Goal: Information Seeking & Learning: Check status

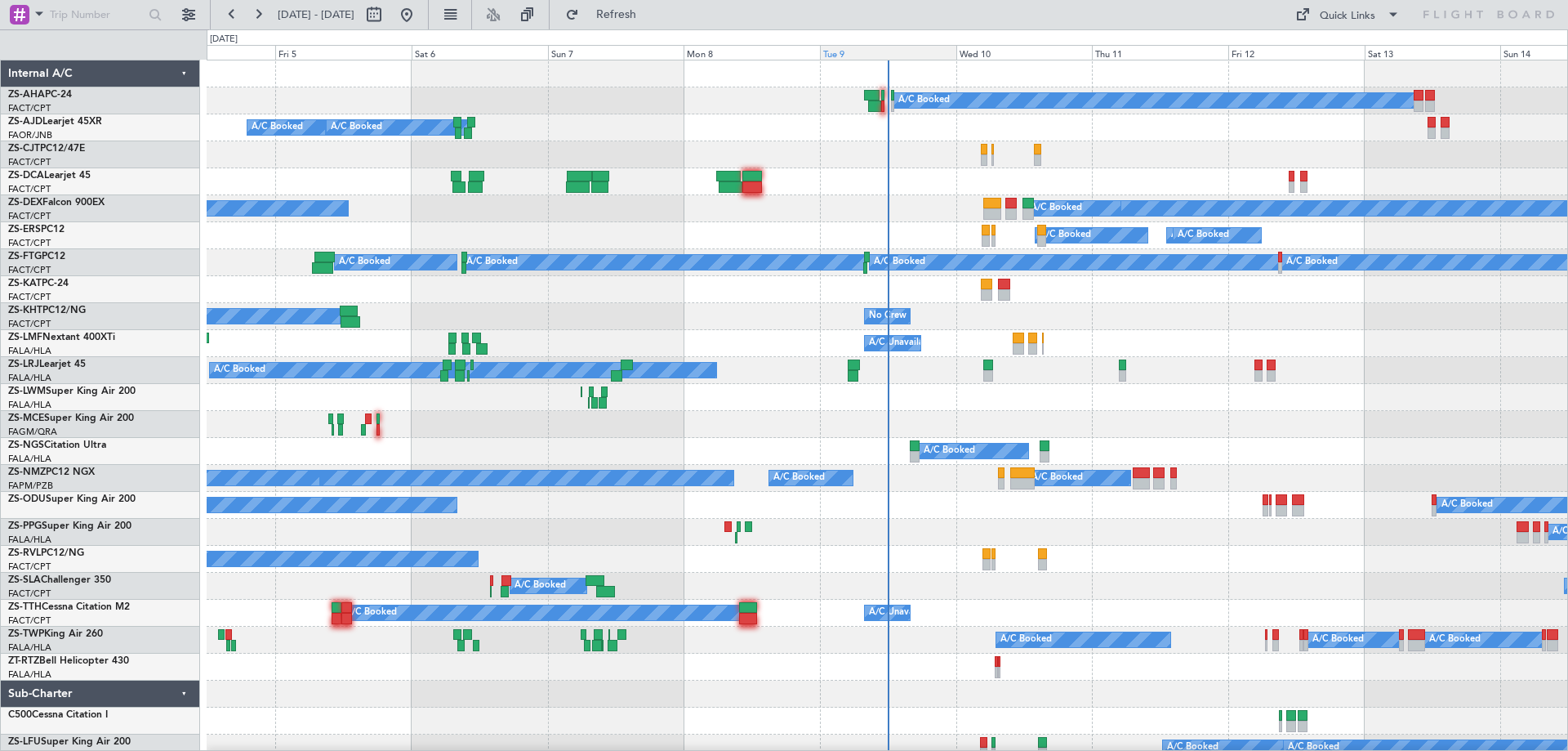
click at [849, 51] on div "Tue 9" at bounding box center [888, 52] width 137 height 15
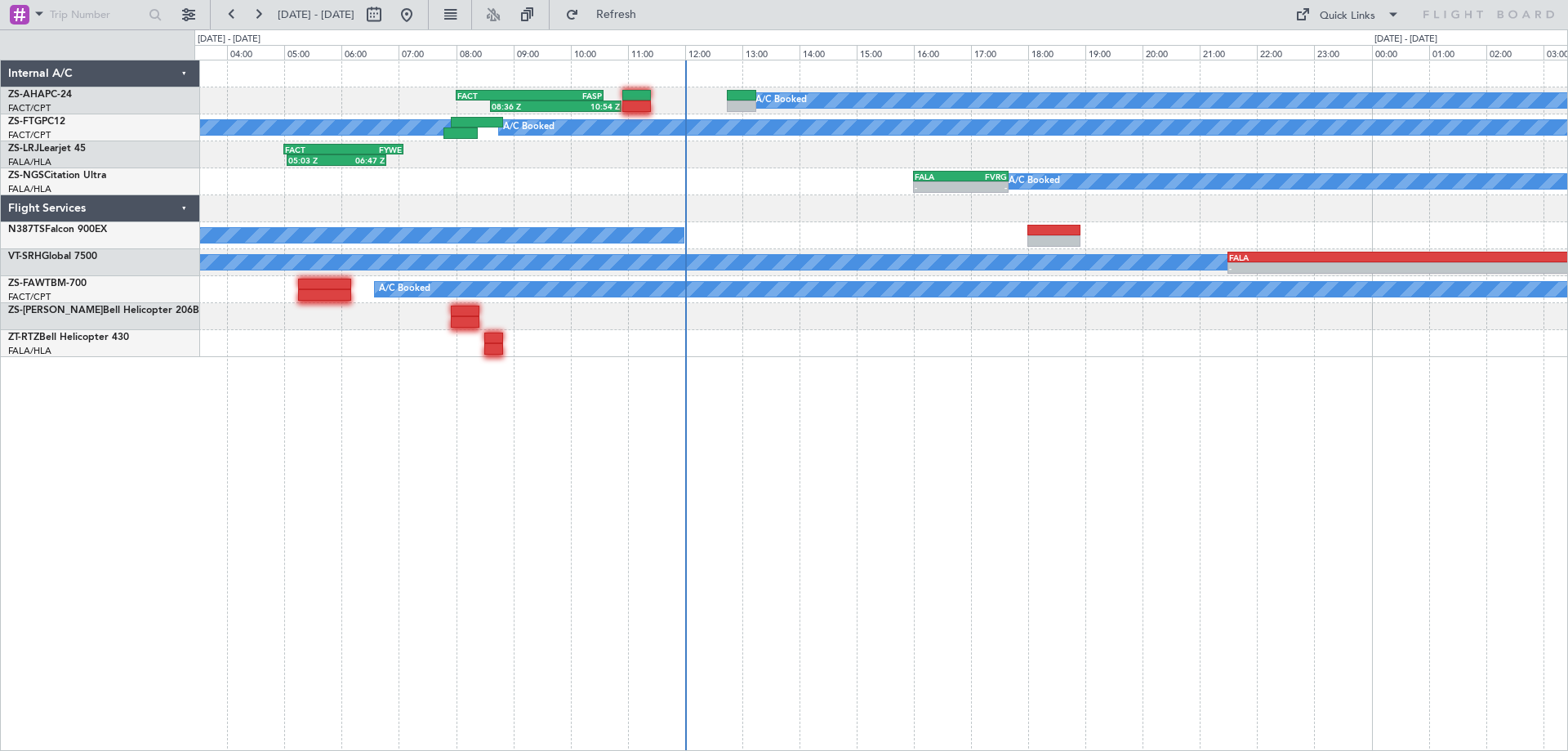
click at [1055, 528] on div "A/C Booked 08:36 Z 10:54 Z FACT 08:00 Z FASP 10:35 Z A/C Booked A/C Booked 05:0…" at bounding box center [882, 405] width 1374 height 691
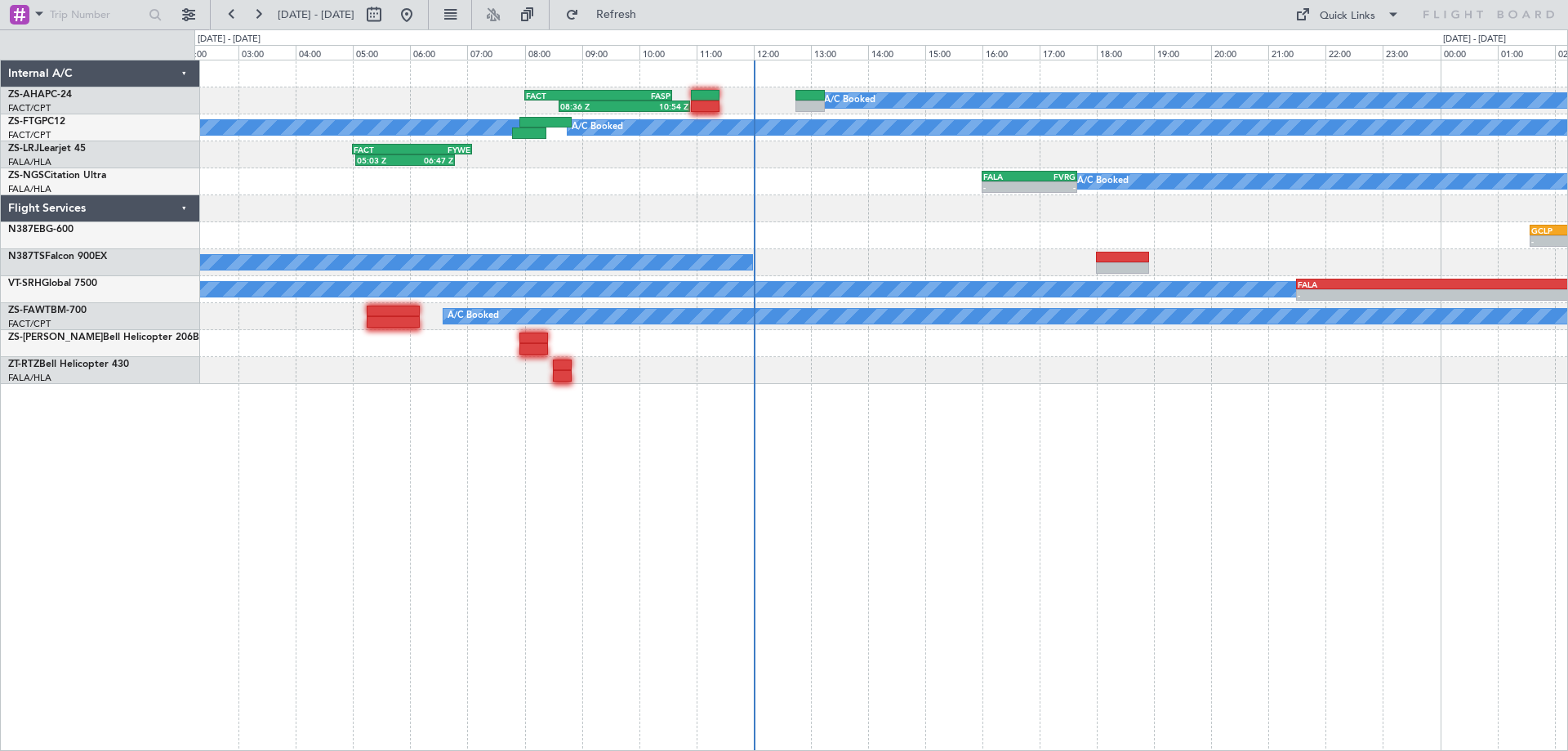
click at [1362, 503] on div "A/C Booked 08:36 Z 10:54 Z FACT 08:00 Z FASP 10:35 Z A/C Booked A/C Booked 05:0…" at bounding box center [882, 405] width 1374 height 691
click at [896, 434] on div "A/C Booked 08:36 Z 10:54 Z FACT 08:00 Z FASP 10:35 Z A/C Booked A/C Booked 05:0…" at bounding box center [882, 405] width 1374 height 691
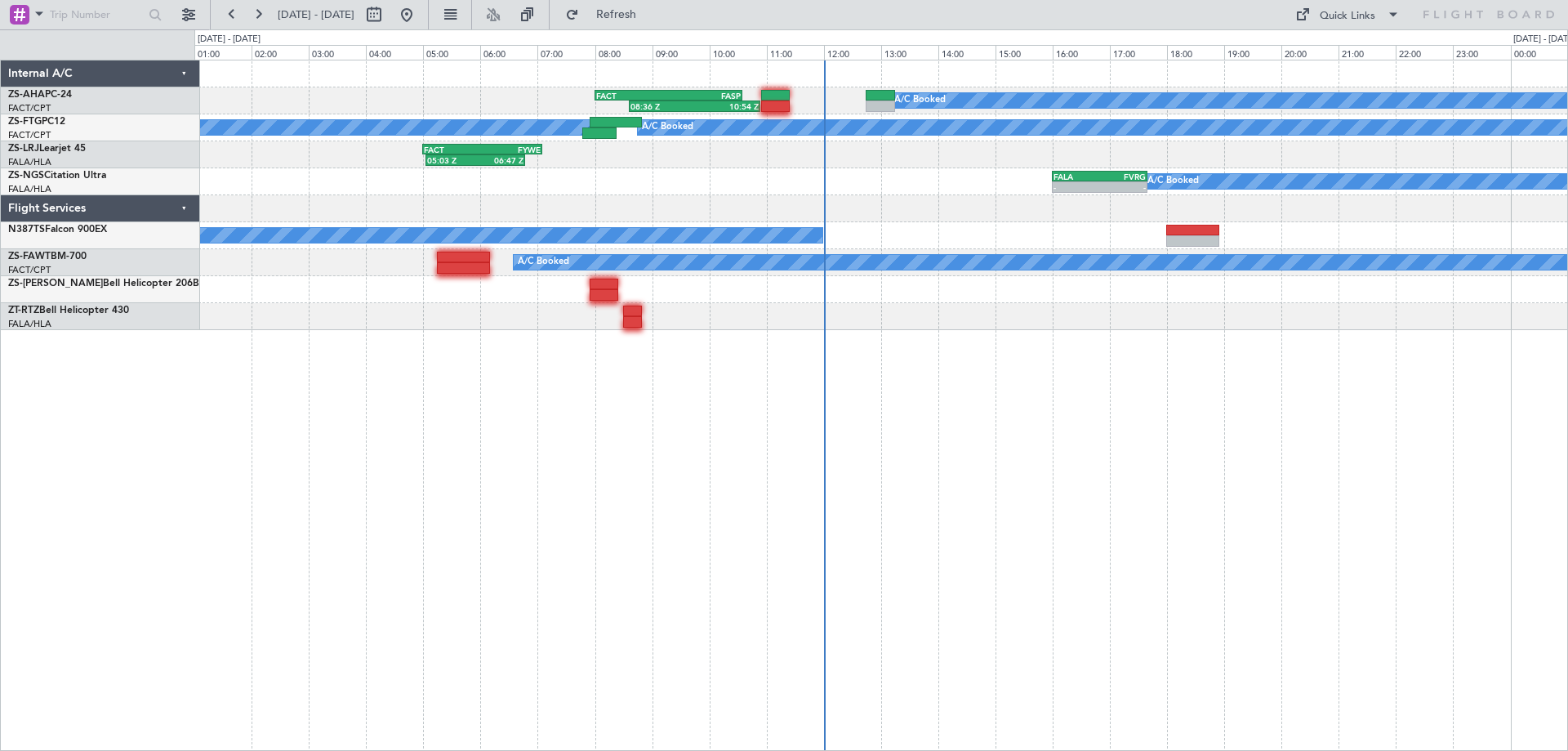
click at [928, 504] on div "A/C Booked 08:36 Z 10:54 Z FACT 08:00 Z FASP 10:35 Z A/C Booked A/C Booked 05:0…" at bounding box center [882, 405] width 1374 height 691
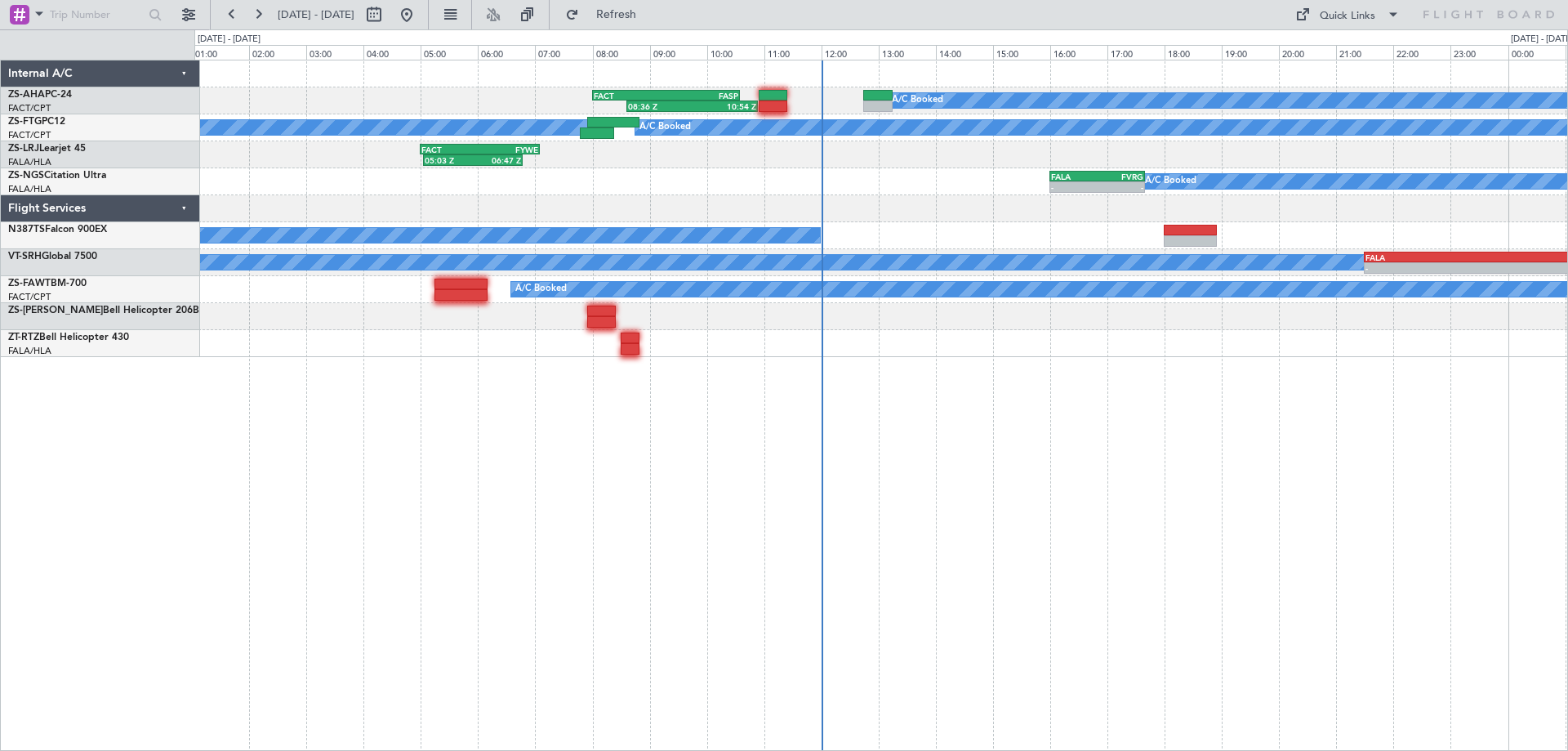
click at [726, 482] on div "A/C Booked 08:36 Z 10:54 Z FACT 08:00 Z FASP 10:35 Z A/C Booked A/C Booked 05:0…" at bounding box center [882, 405] width 1374 height 691
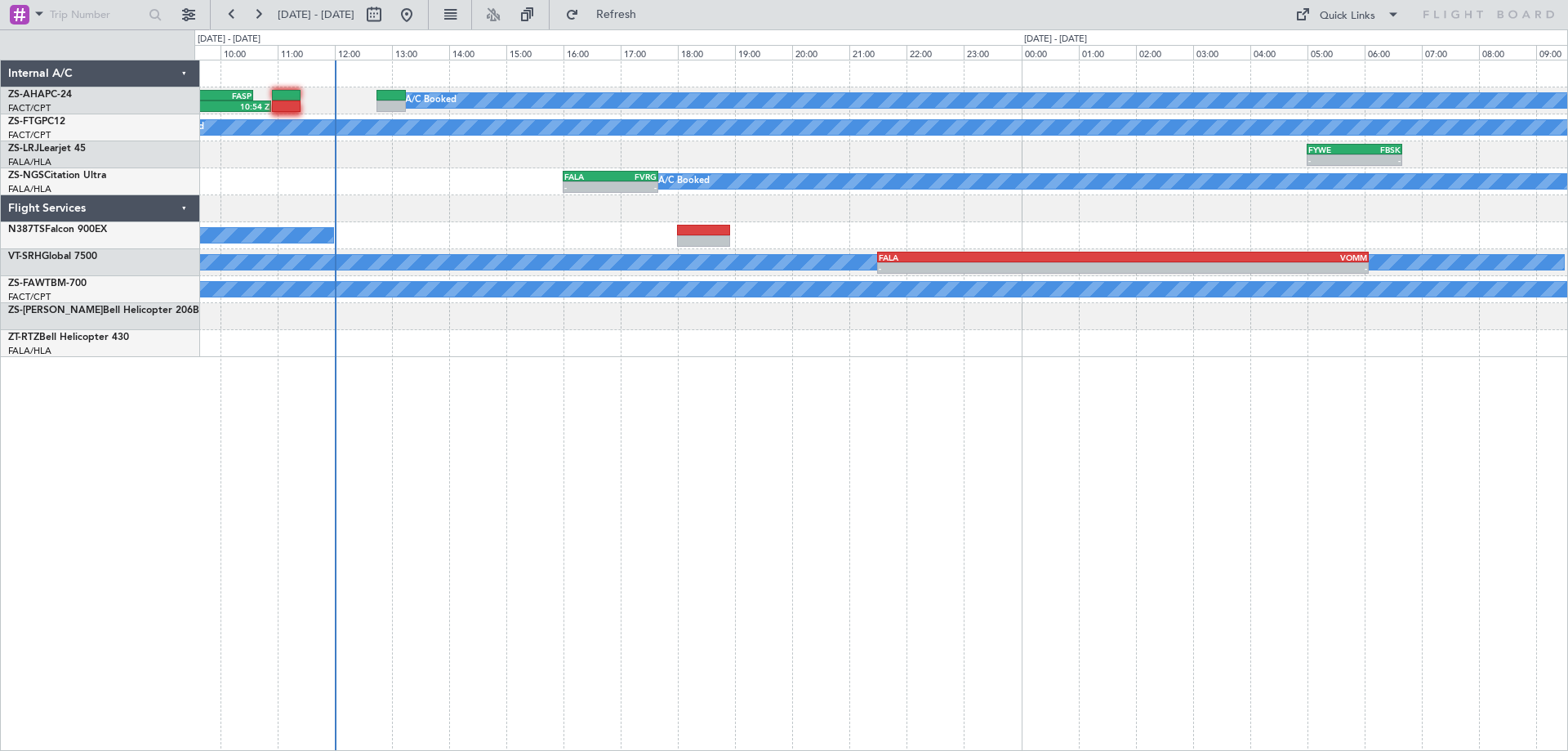
click at [610, 531] on div "A/C Booked 08:36 Z 10:54 Z FACT 08:00 Z FASP 10:35 Z A/C Booked A/C Booked FYWE…" at bounding box center [882, 405] width 1374 height 691
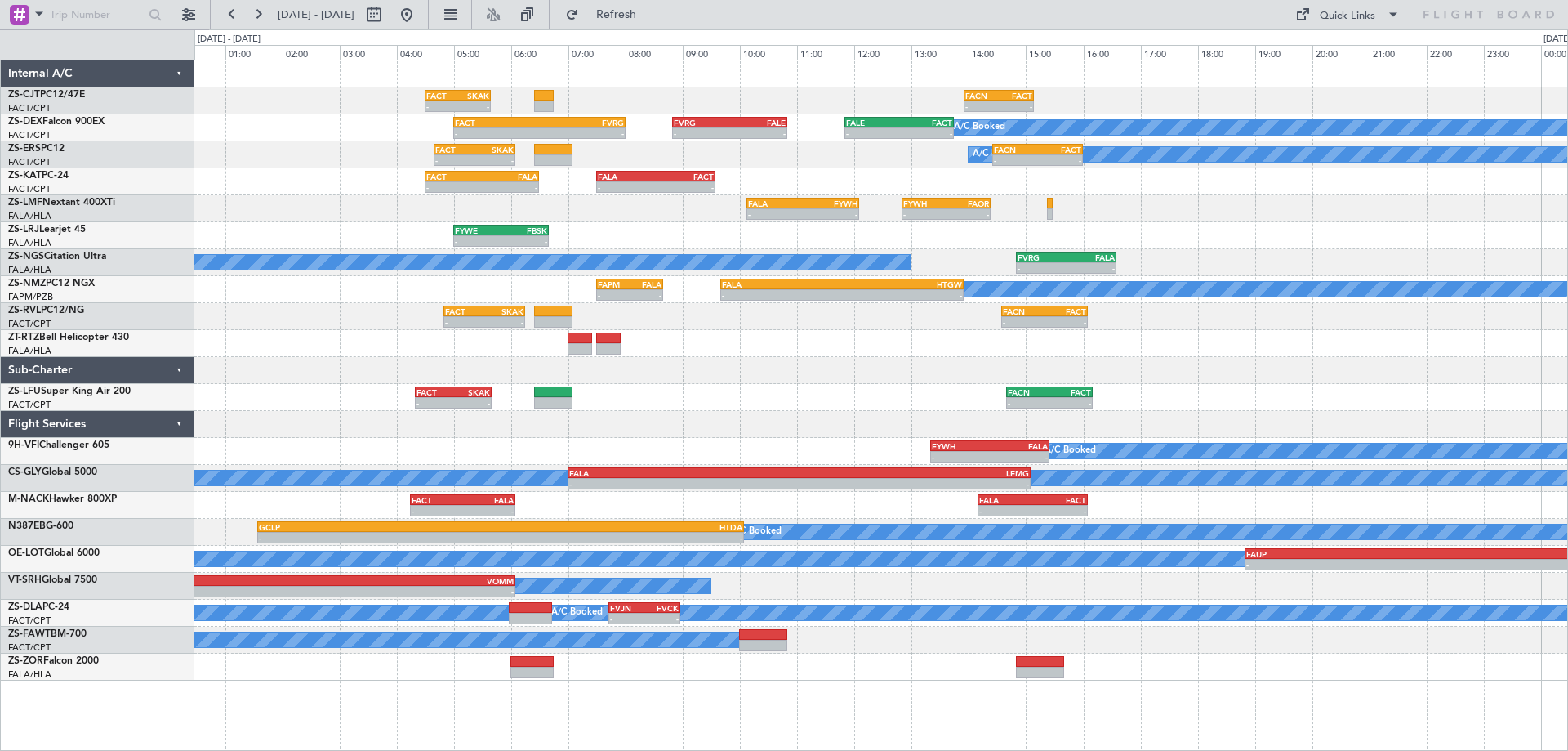
click at [842, 370] on div "- - FACT 04:30 Z SKAK 05:39 Z - - FACN 13:55 Z FACT 15:09 Z - - FACT 05:00 Z FV…" at bounding box center [881, 371] width 1373 height 620
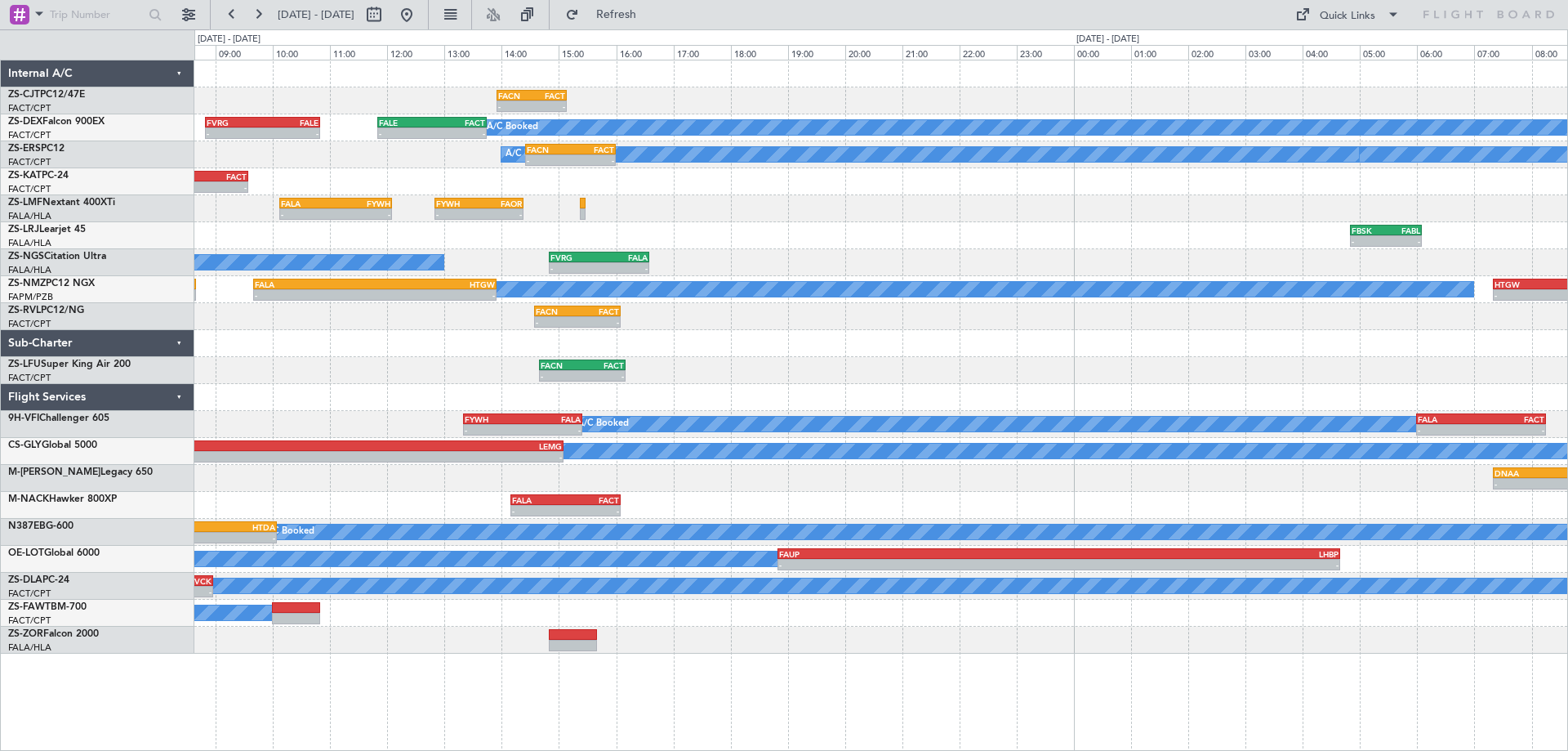
click at [739, 388] on div "- - FACN 13:55 Z FACT 15:09 Z - - FACT 04:30 Z SKAK 05:39 Z - - FVRG 08:50 Z FA…" at bounding box center [881, 356] width 1373 height 593
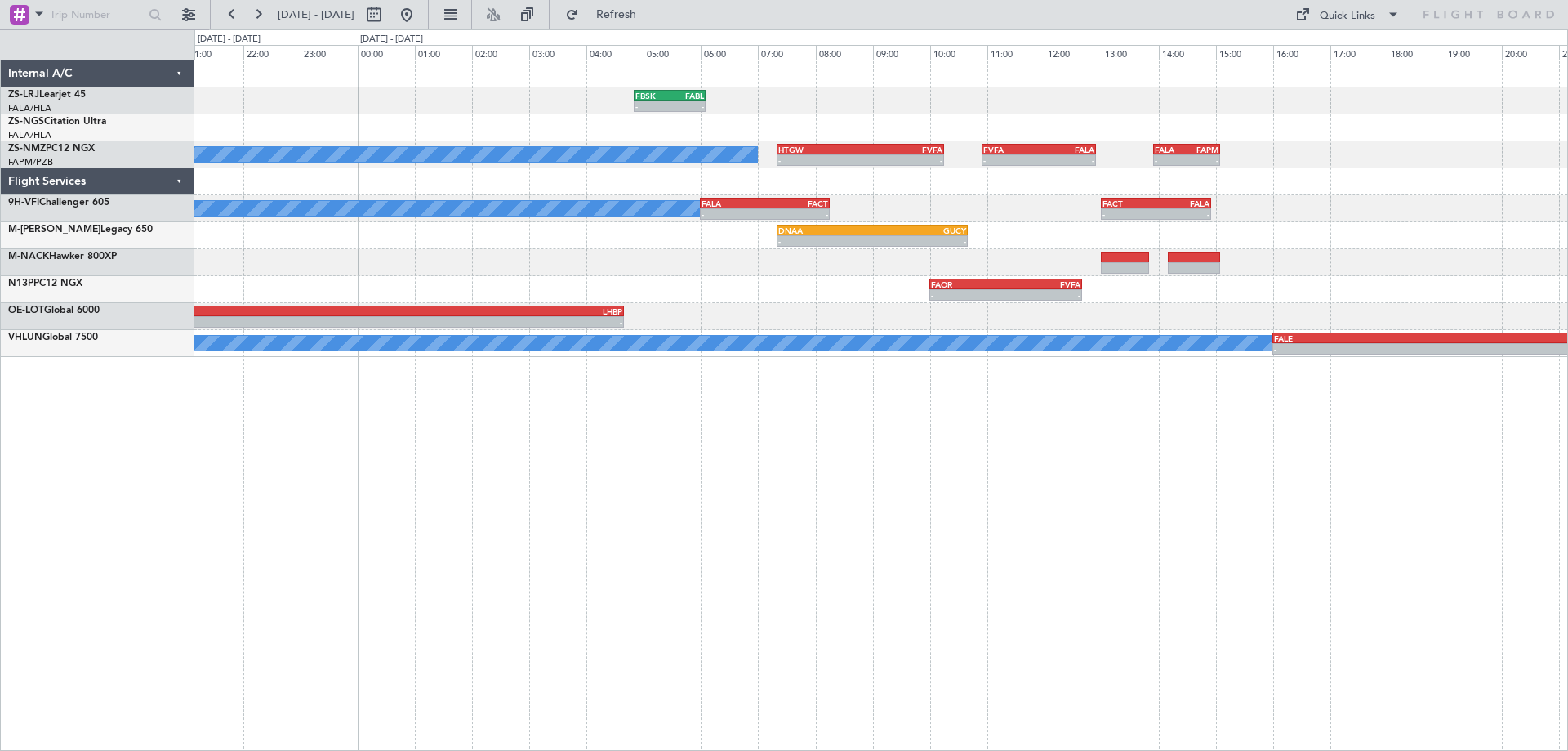
click at [1009, 430] on div "- - FBSK 04:50 Z FABL 06:05 Z - - FVRG 14:50 Z FALA 16:35 Z A/C Booked - - HTGW…" at bounding box center [882, 405] width 1374 height 691
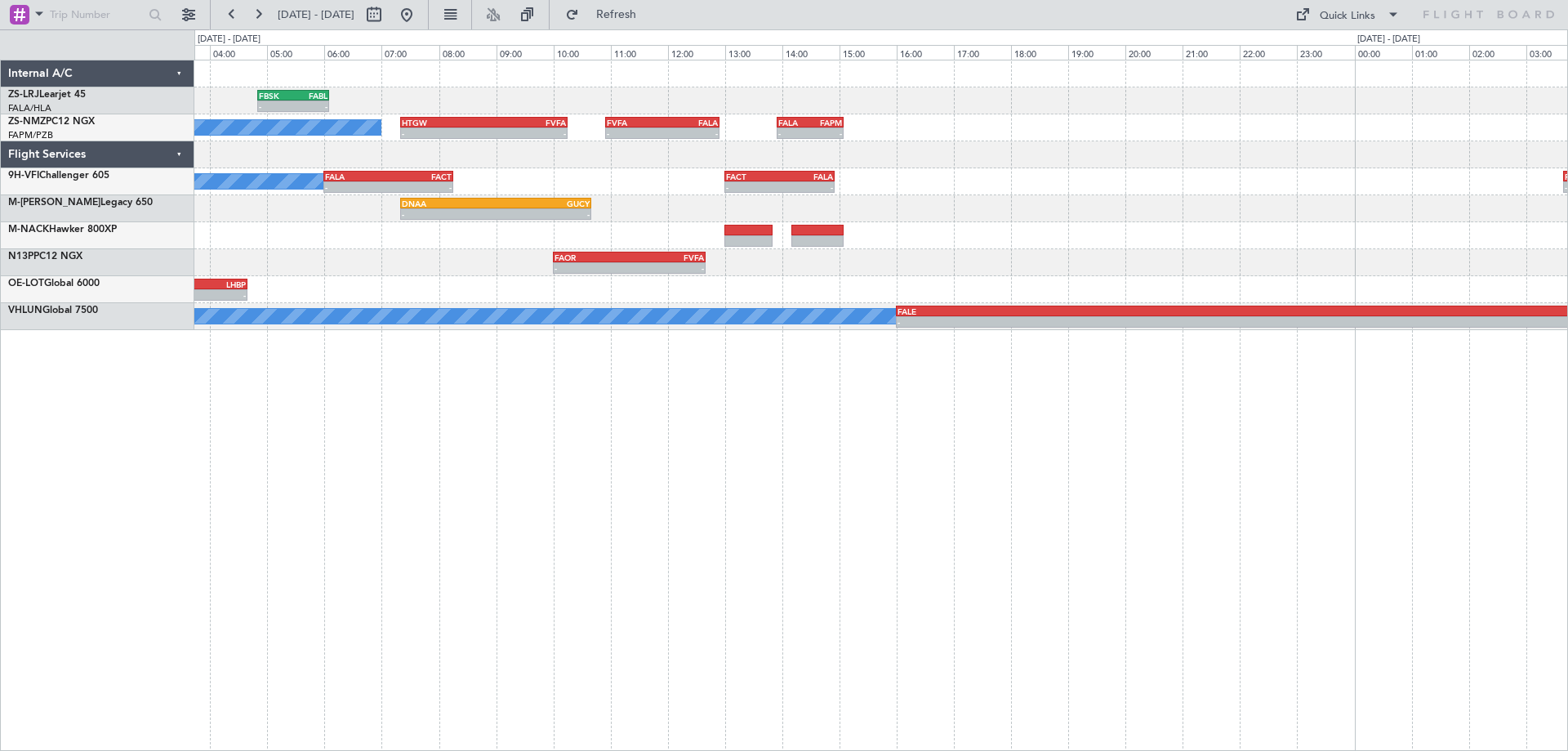
click at [966, 465] on div "- - FBSK 04:50 Z FABL 06:05 Z FAEL 07:00 Z FALA 08:25 Z - - FABL 04:50 Z FAEL 0…" at bounding box center [882, 405] width 1374 height 691
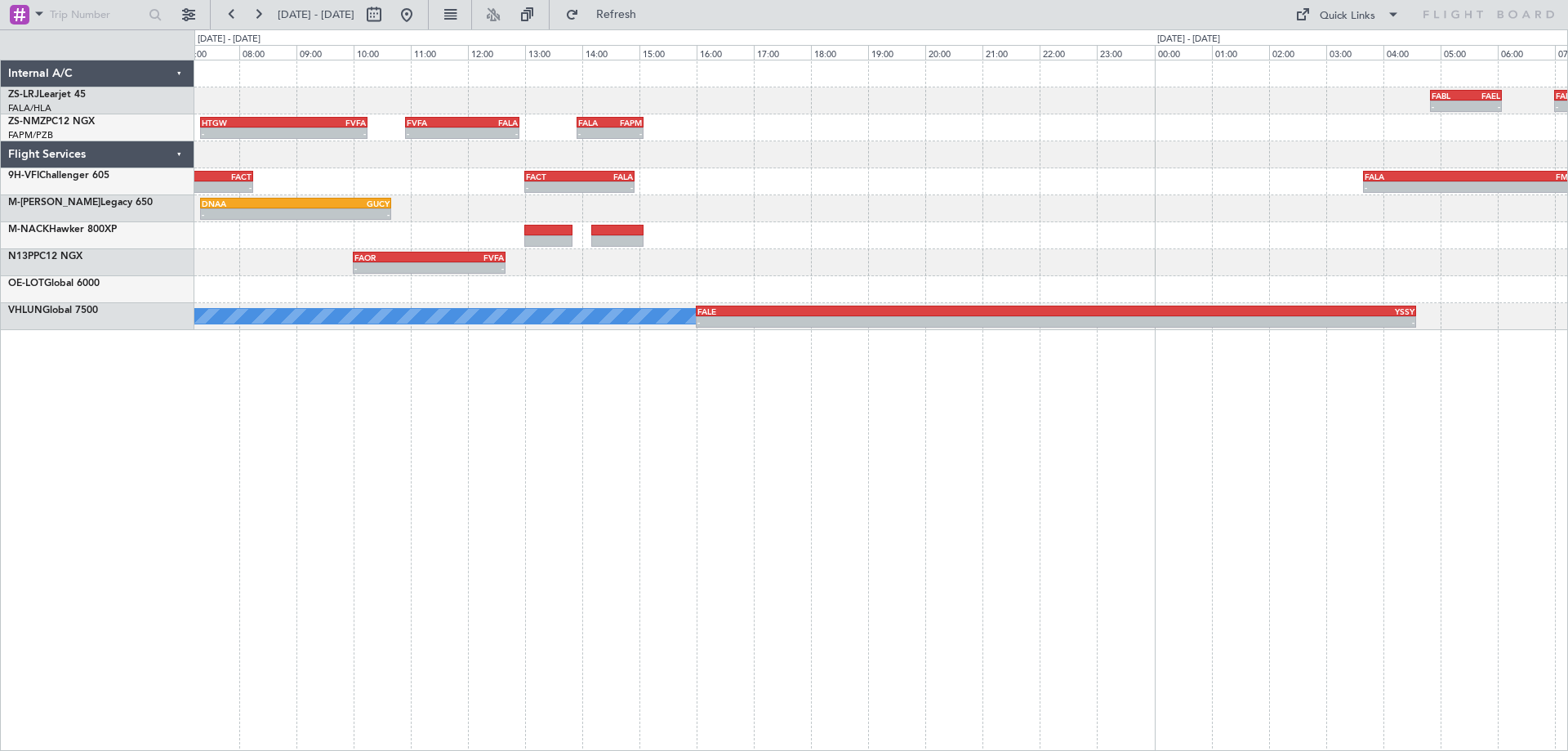
click at [1470, 447] on div "FABL 04:50 Z FAEL 06:05 Z - - FAEL 07:00 Z FALA 08:25 Z - - FBSK 04:50 Z FABL 0…" at bounding box center [882, 405] width 1374 height 691
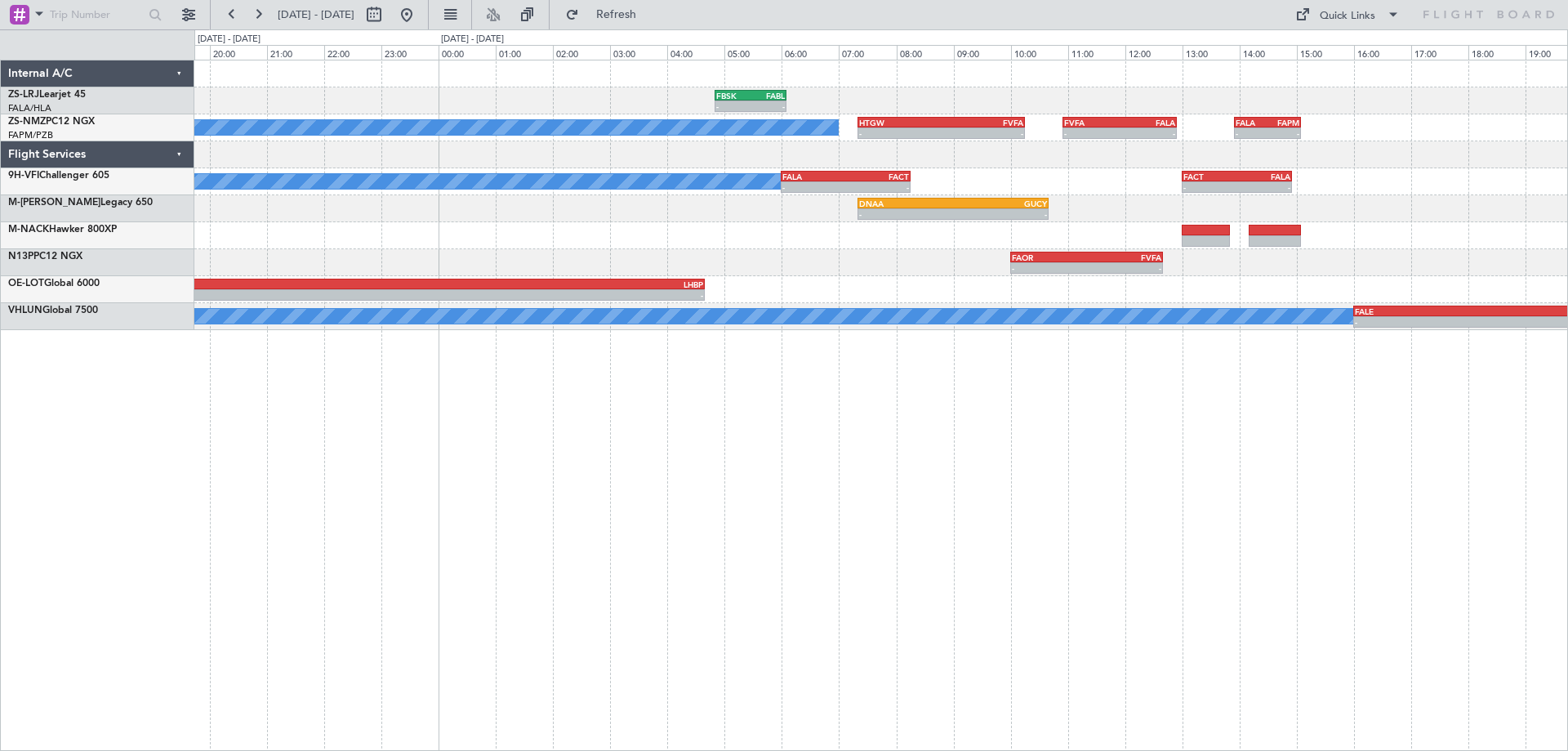
click at [1043, 558] on div "FBSK 04:50 Z FABL 06:05 Z - - - - HTGW 07:20 Z FVFA 10:15 Z - - FVFA 10:55 Z FA…" at bounding box center [882, 405] width 1374 height 691
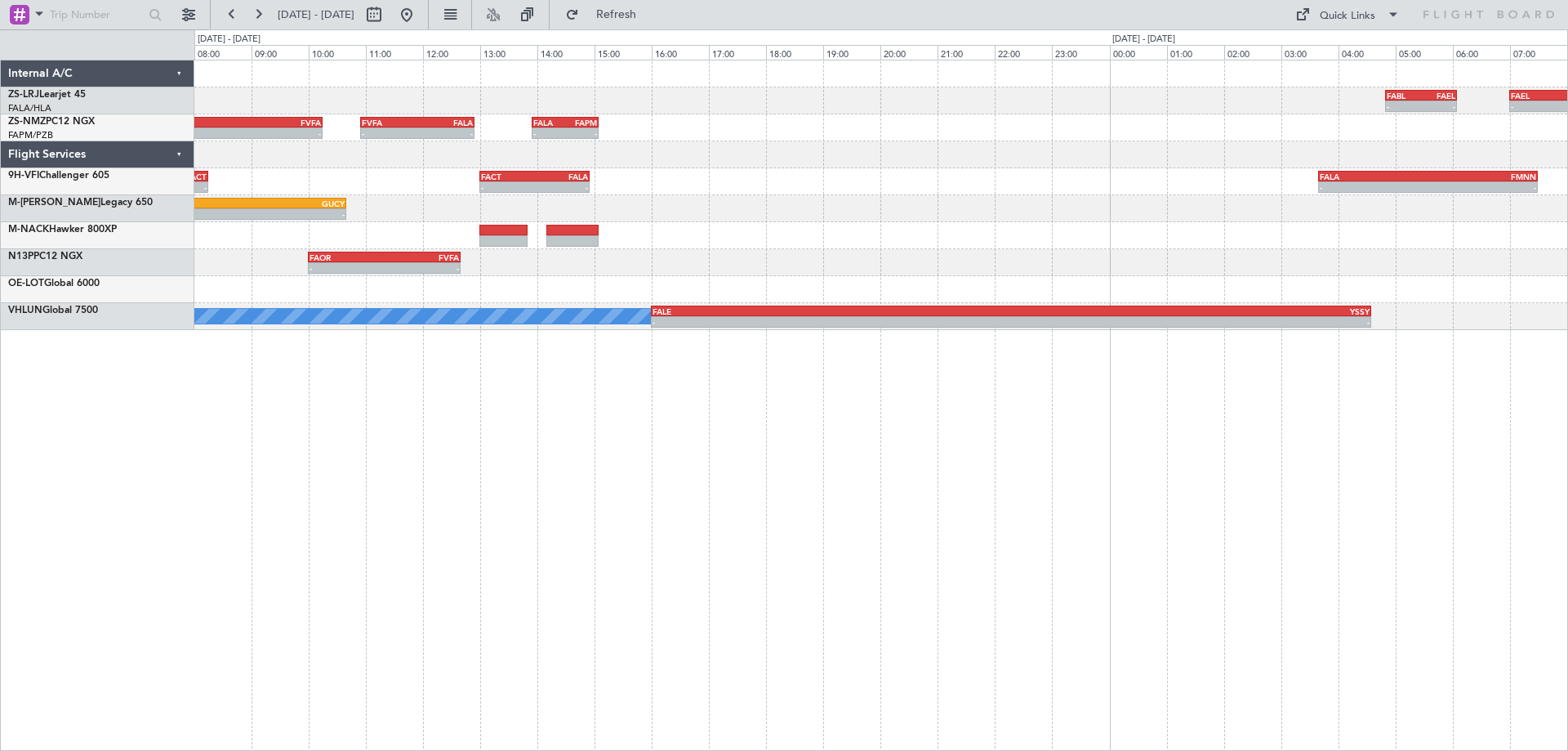
click at [506, 525] on div "FABL 04:50 Z FAEL 06:05 Z - - FAEL 07:00 Z FALA 08:25 Z - - FBSK 04:50 Z FABL 0…" at bounding box center [882, 405] width 1374 height 691
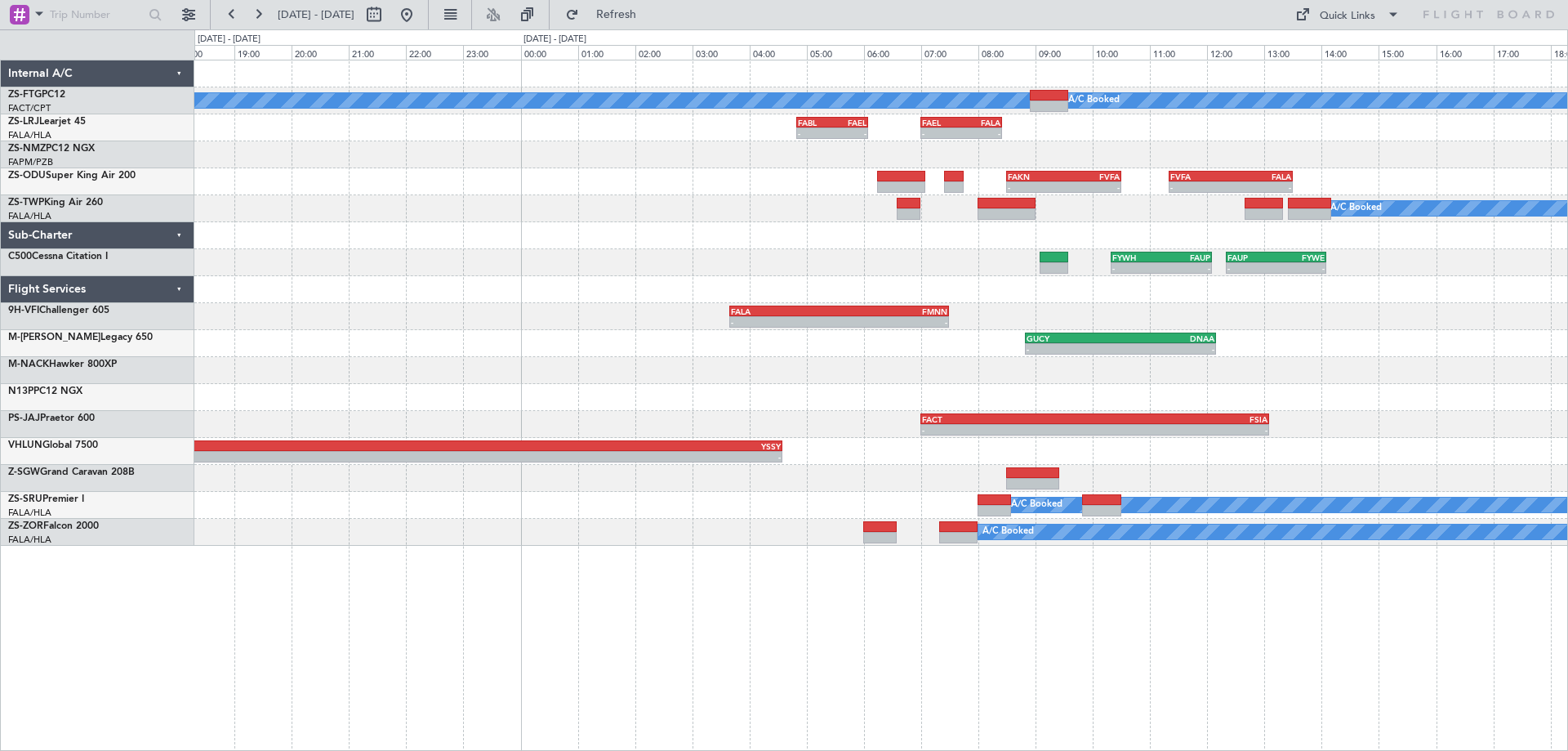
click at [553, 550] on div "A/C Booked A/C Booked FABL 04:50 Z FAEL 06:05 Z - - FAEL 07:00 Z FALA 08:25 Z -…" at bounding box center [882, 405] width 1374 height 691
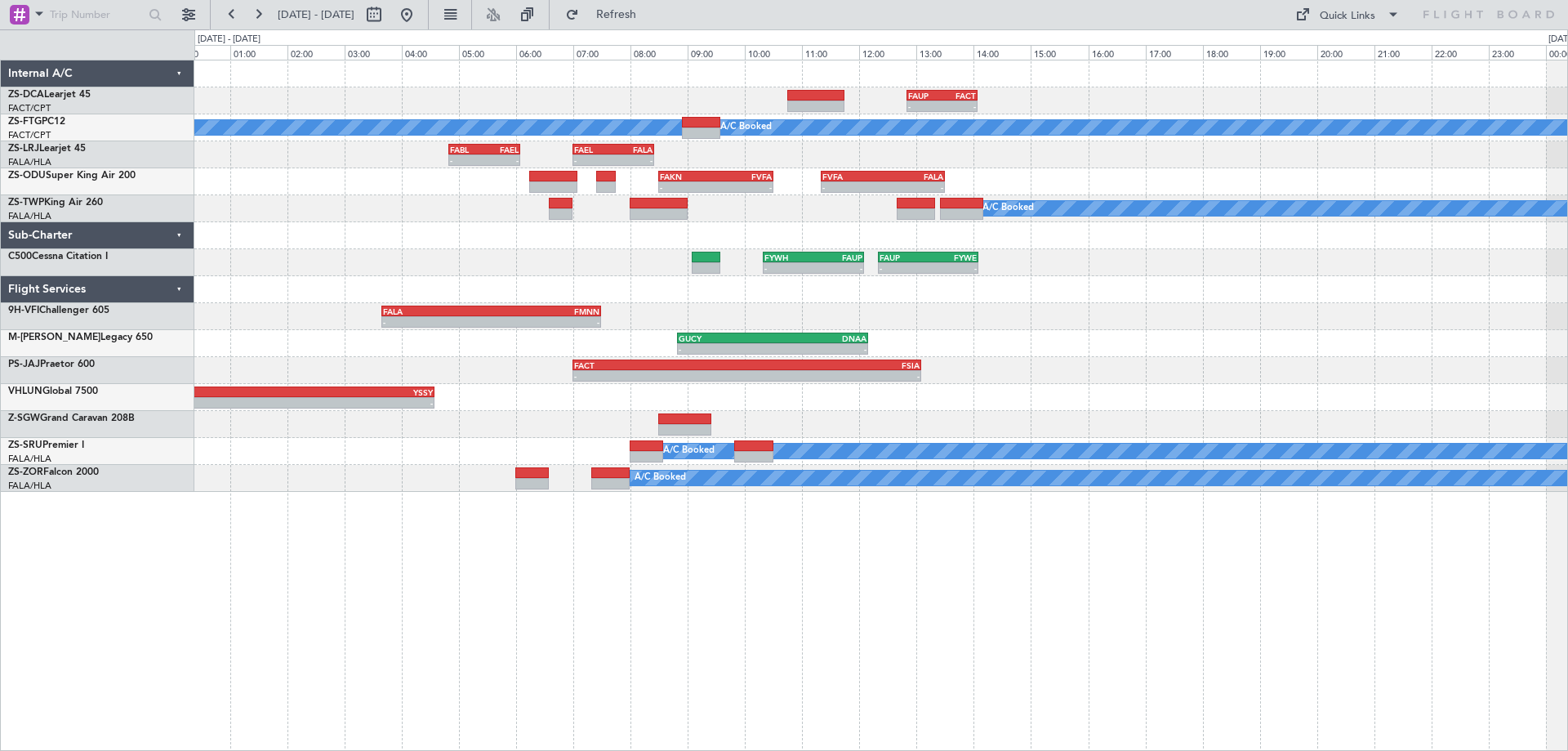
click at [728, 363] on div "- - FAUP 12:50 Z FACT 14:04 Z A/C Booked A/C Booked - - FABL 04:50 Z FAEL 06:05…" at bounding box center [881, 276] width 1373 height 431
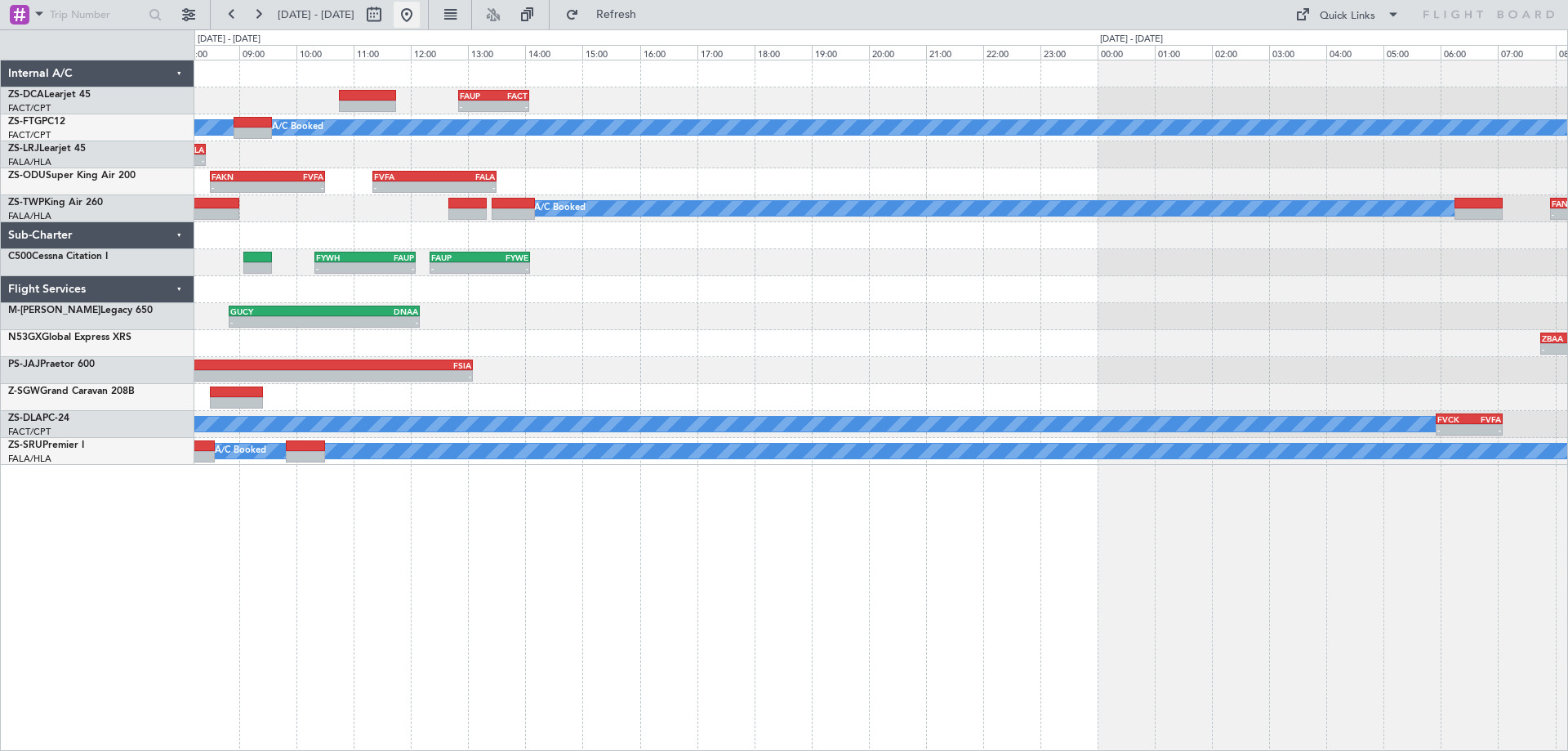
click at [420, 12] on button at bounding box center [407, 15] width 27 height 27
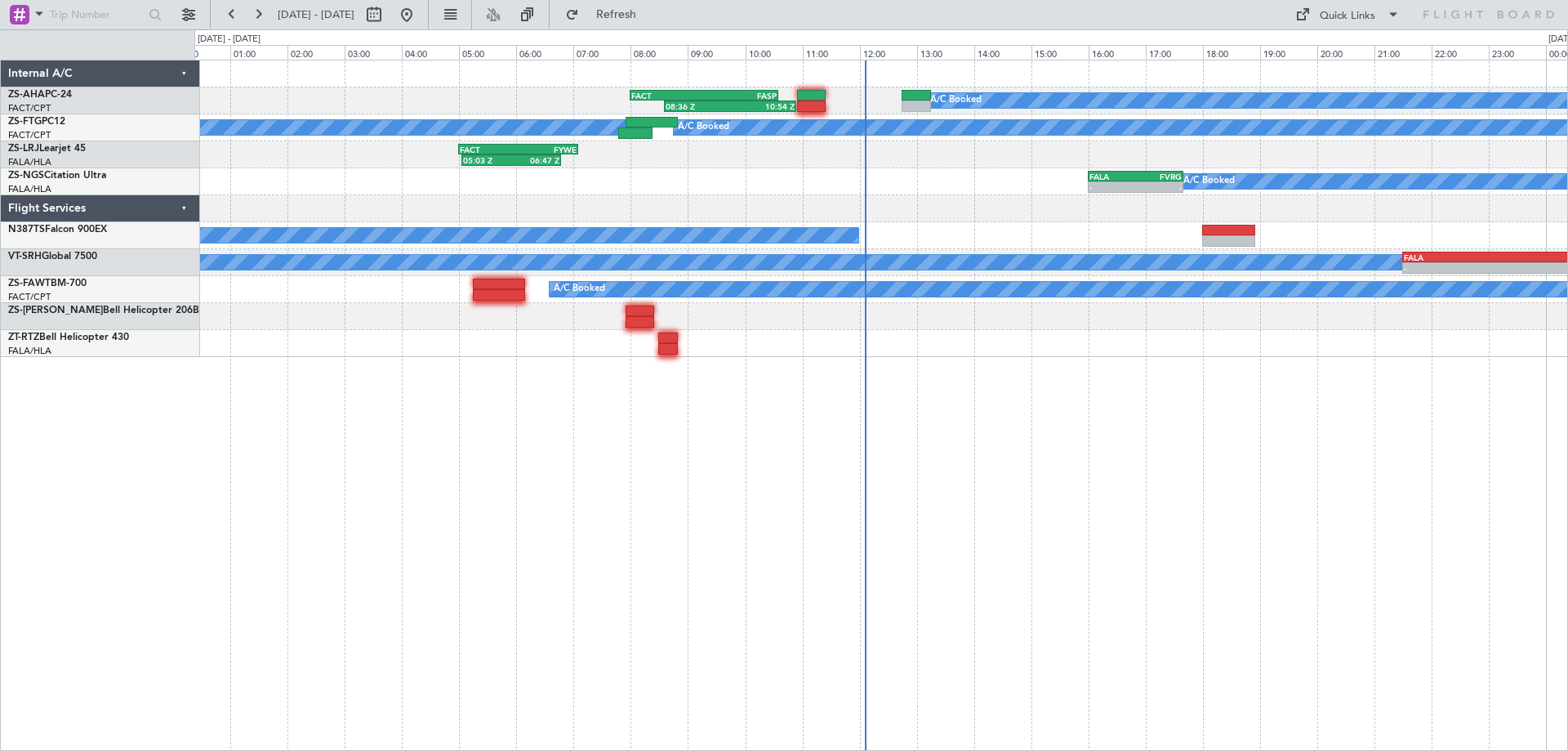
click at [982, 190] on div "A/C Booked FALA 16:00 Z FVRG 17:40 Z - -" at bounding box center [881, 182] width 1373 height 27
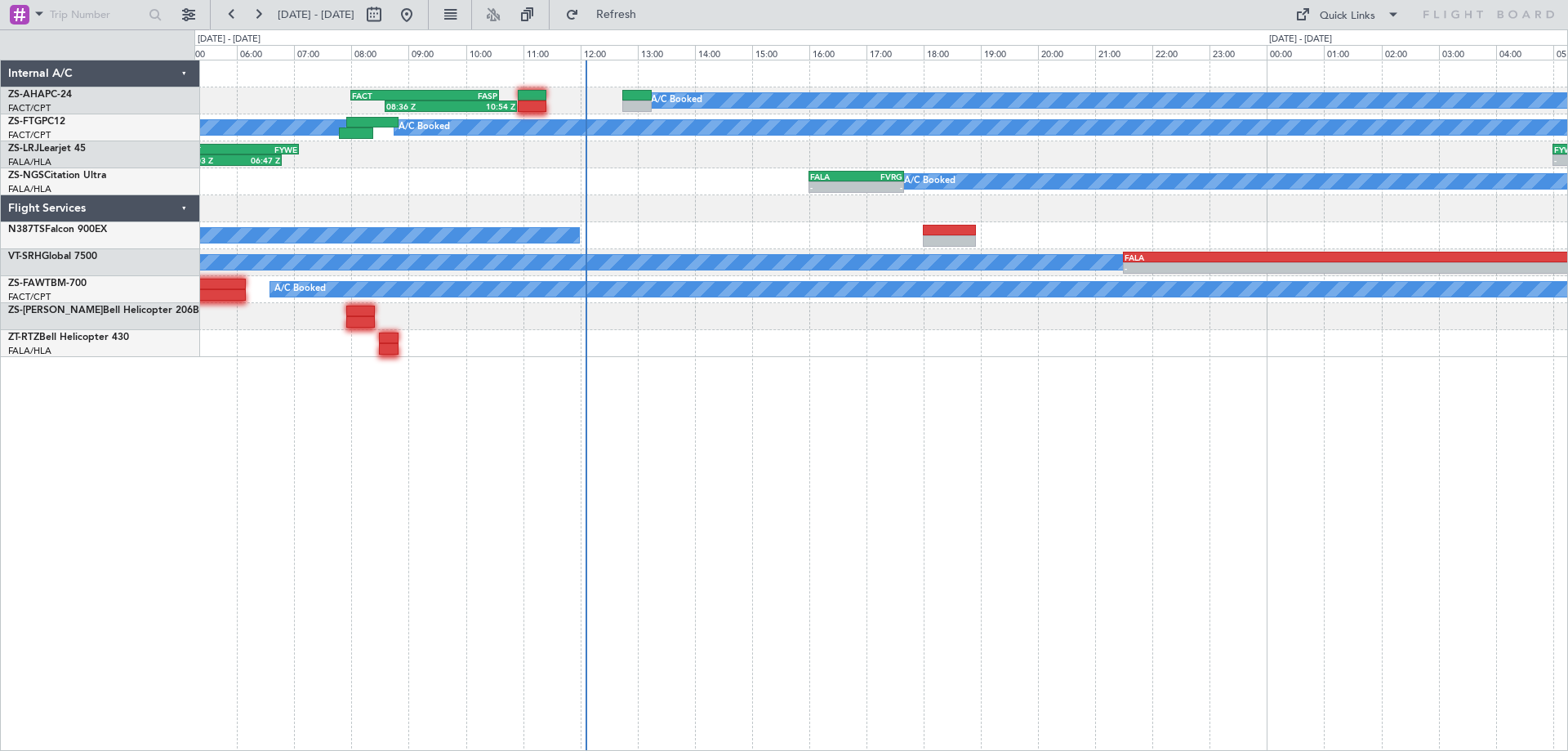
click at [927, 379] on div "A/C Booked 08:36 Z 10:54 Z FACT 08:00 Z FASP 10:35 Z A/C Booked A/C Booked FACT…" at bounding box center [882, 405] width 1374 height 691
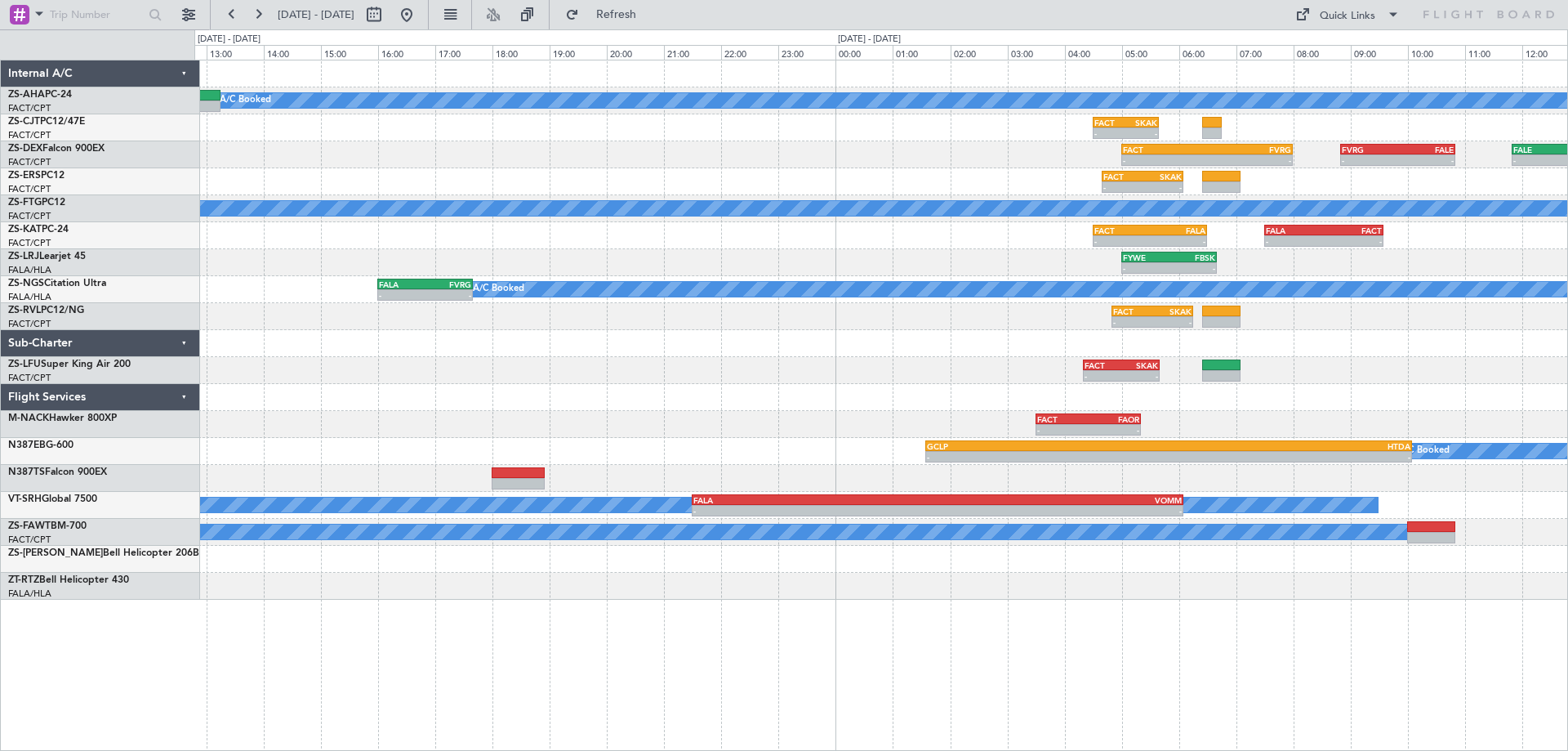
click at [738, 322] on div "- - FACT 04:50 Z SKAK 06:15 Z - - FACN 14:35 Z FACT 16:05 Z" at bounding box center [881, 317] width 1373 height 27
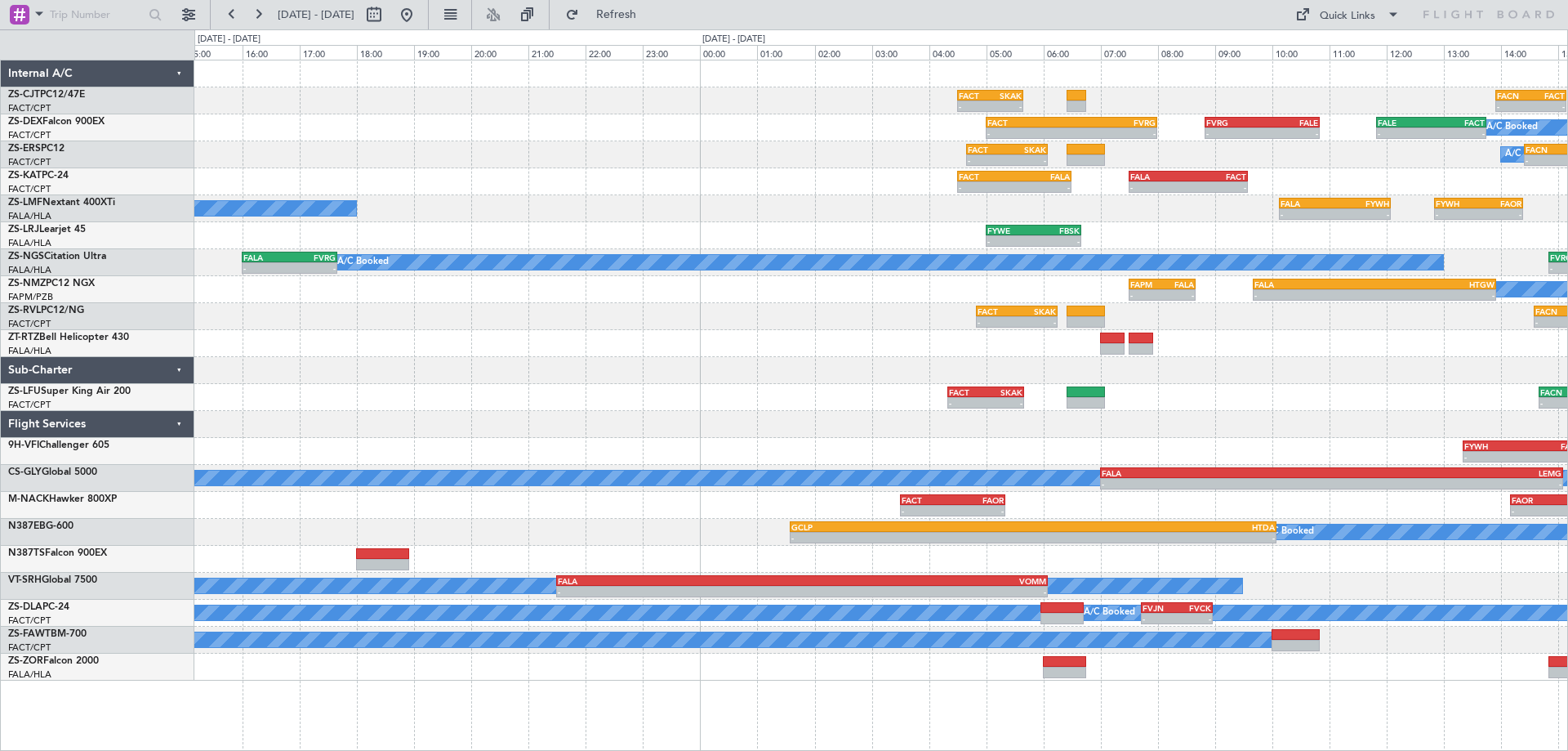
click at [593, 365] on div "- - FACT 04:30 Z SKAK 05:39 Z - - FACN 13:55 Z FACT 15:09 Z - - FACT 05:00 Z FV…" at bounding box center [881, 371] width 1373 height 620
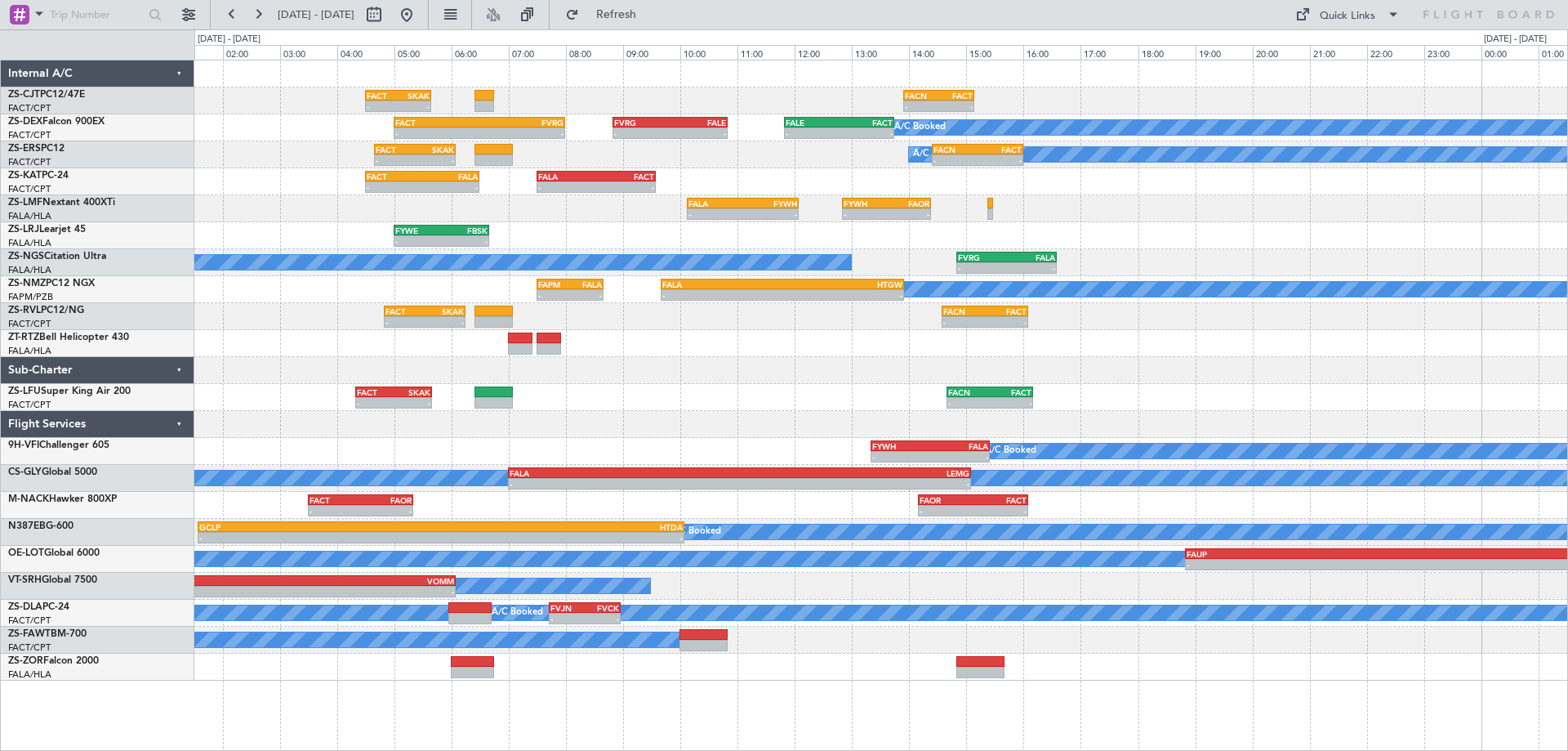
click at [606, 413] on div "- - FACT 04:30 Z SKAK 05:39 Z - - FACN 13:55 Z FACT 15:09 Z - - FACT 05:00 Z FV…" at bounding box center [881, 371] width 1373 height 620
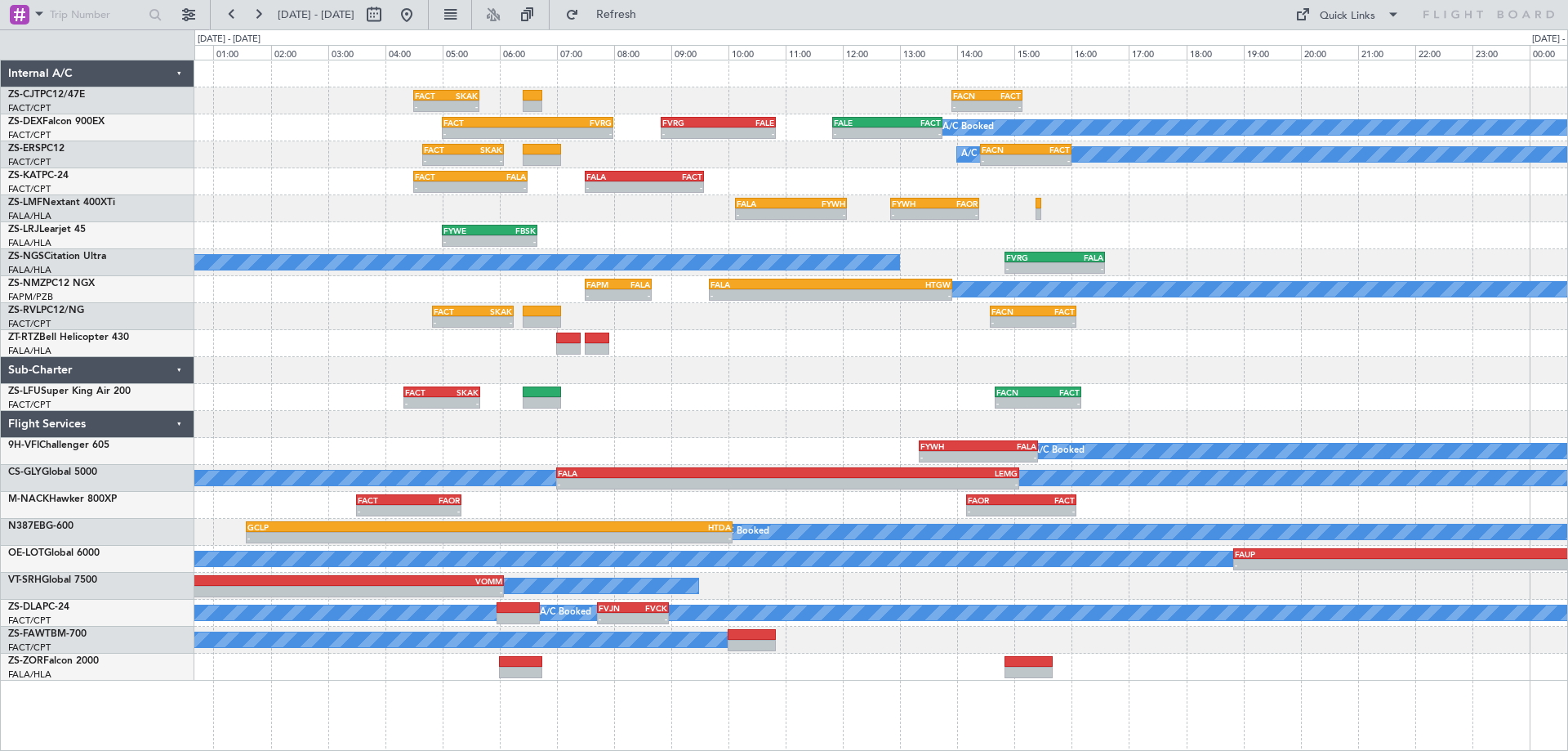
click at [622, 453] on div "- - FACT 04:30 Z SKAK 05:39 Z - - FACN 13:55 Z FACT 15:09 Z - - FACT 05:00 Z FV…" at bounding box center [881, 371] width 1373 height 620
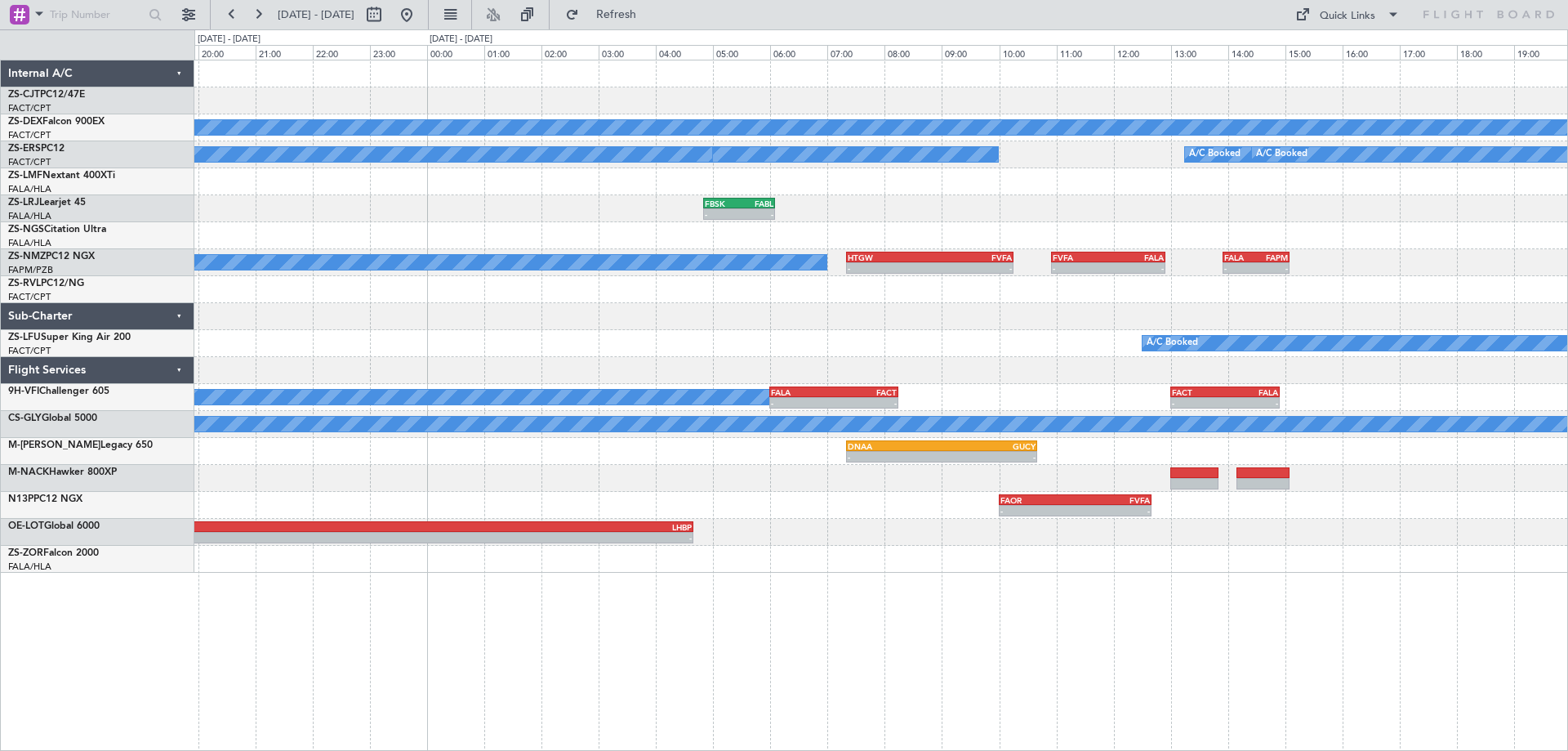
click at [912, 340] on div "A/C Booked - - FACN 14:40 Z FACT 16:10 Z" at bounding box center [881, 343] width 1373 height 27
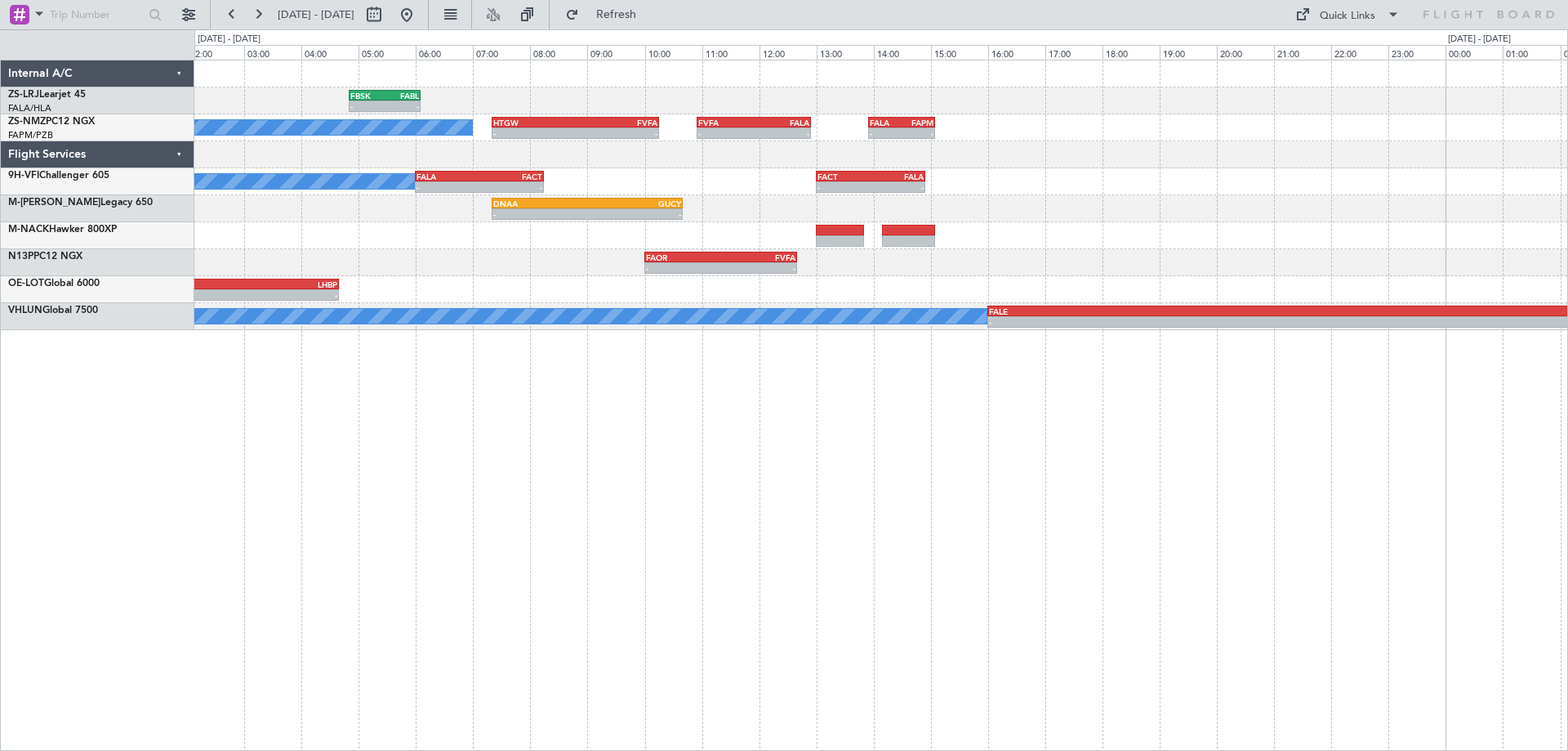
click at [1053, 468] on div "- - FBSK 04:50 Z FABL 06:05 Z FAEL 07:00 Z FALA 08:25 Z - - FABL 04:50 Z FAEL 0…" at bounding box center [882, 405] width 1374 height 691
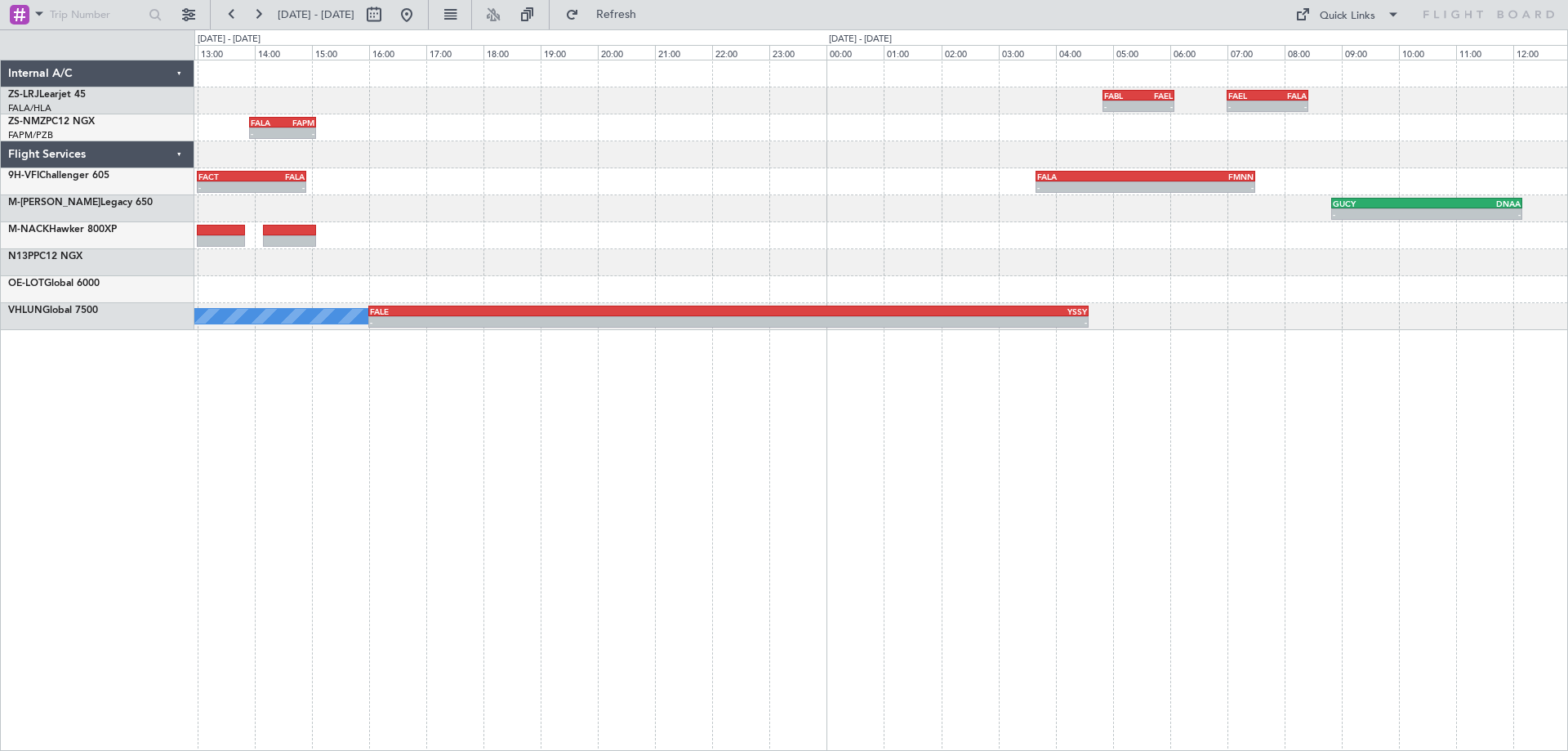
click at [271, 562] on div "FABL 04:50 Z FAEL 06:05 Z - - FAEL 07:00 Z FALA 08:25 Z - - - - FALA 13:55 Z FA…" at bounding box center [882, 405] width 1374 height 691
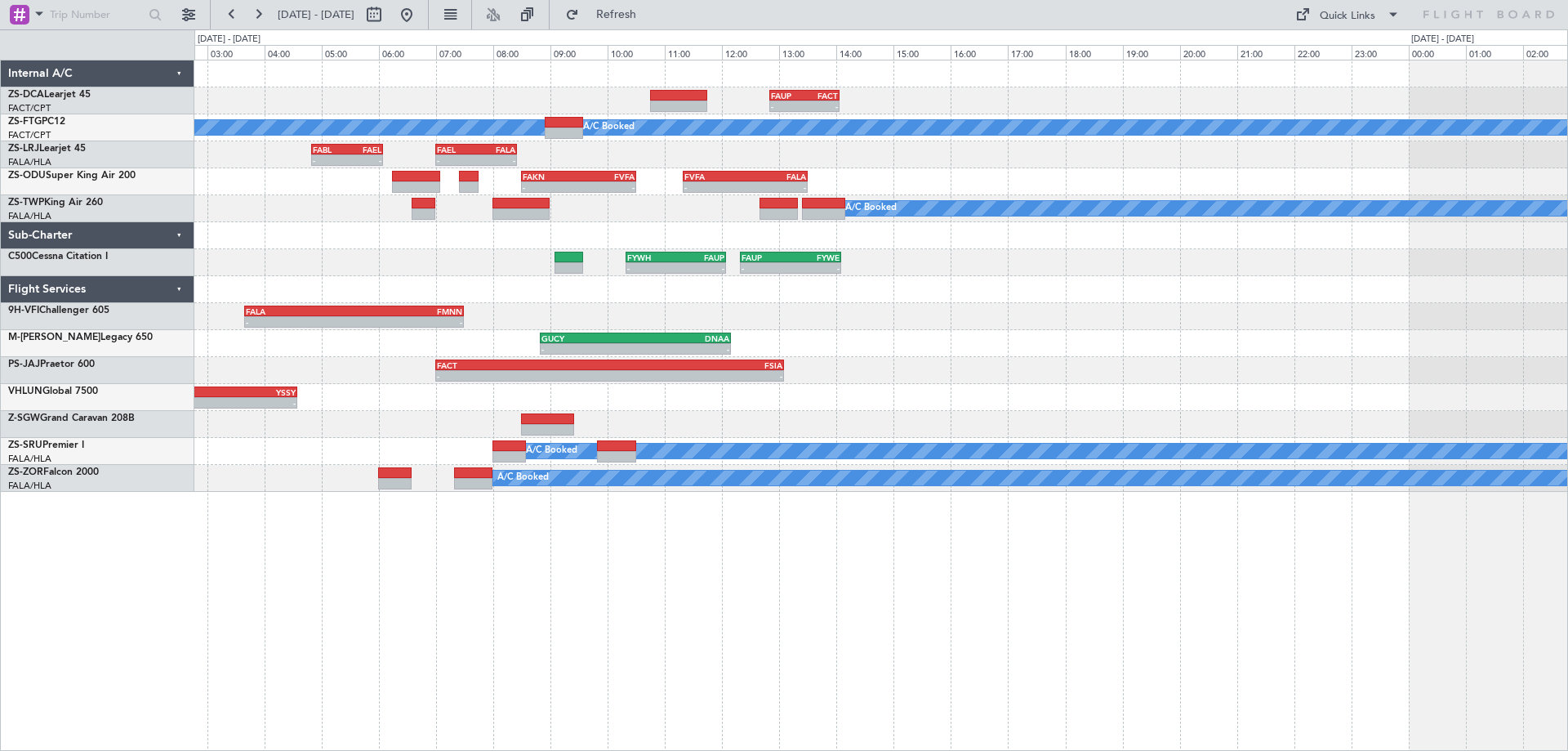
click at [1111, 362] on div "- - FAUP 12:50 Z FACT 14:04 Z A/C Booked A/C Booked FABL 04:50 Z FAEL 06:05 Z -…" at bounding box center [881, 276] width 1373 height 431
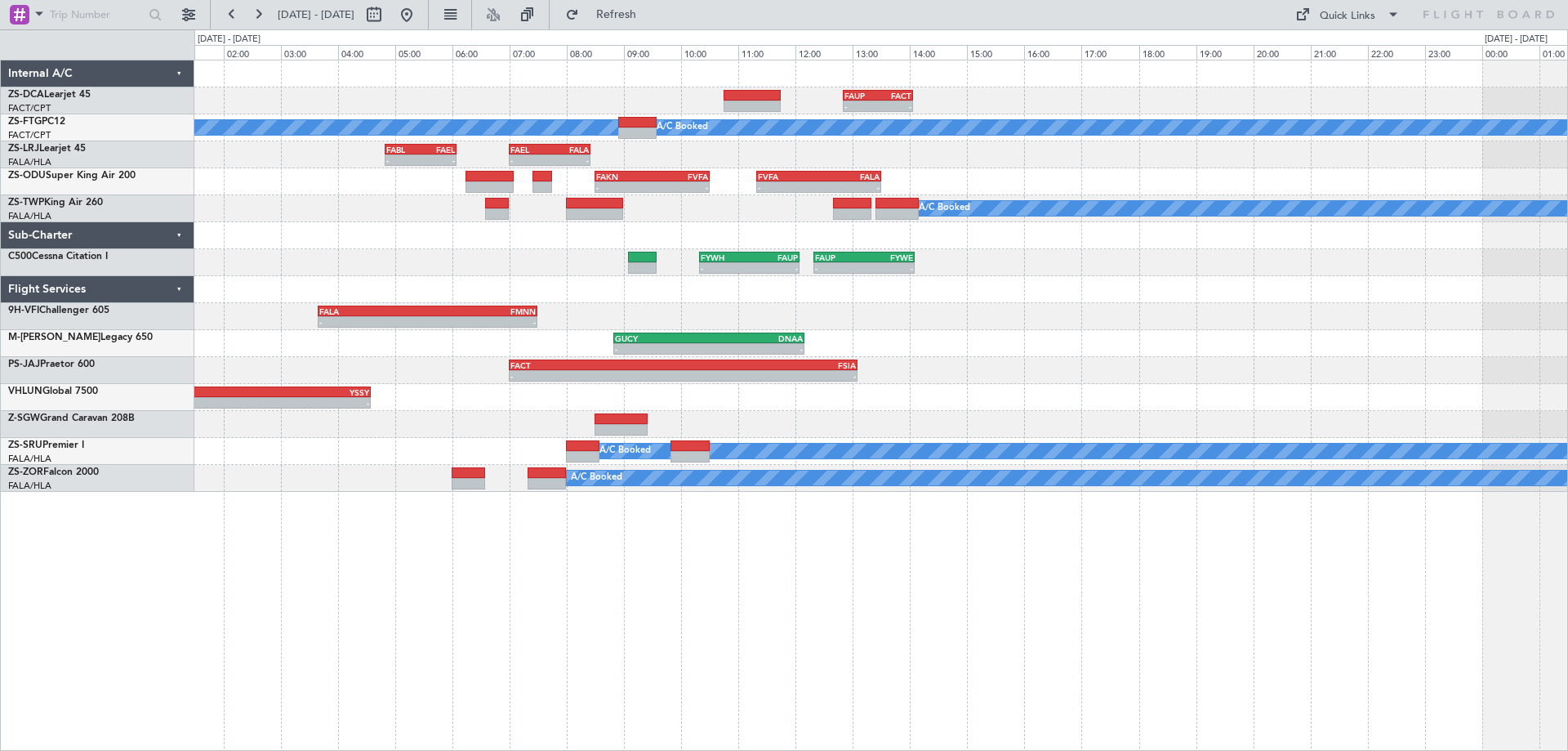
click at [1039, 337] on div "- - FAUP 12:50 Z FACT 14:04 Z A/C Booked A/C Booked FABL 04:50 Z FAEL 06:05 Z -…" at bounding box center [881, 276] width 1373 height 431
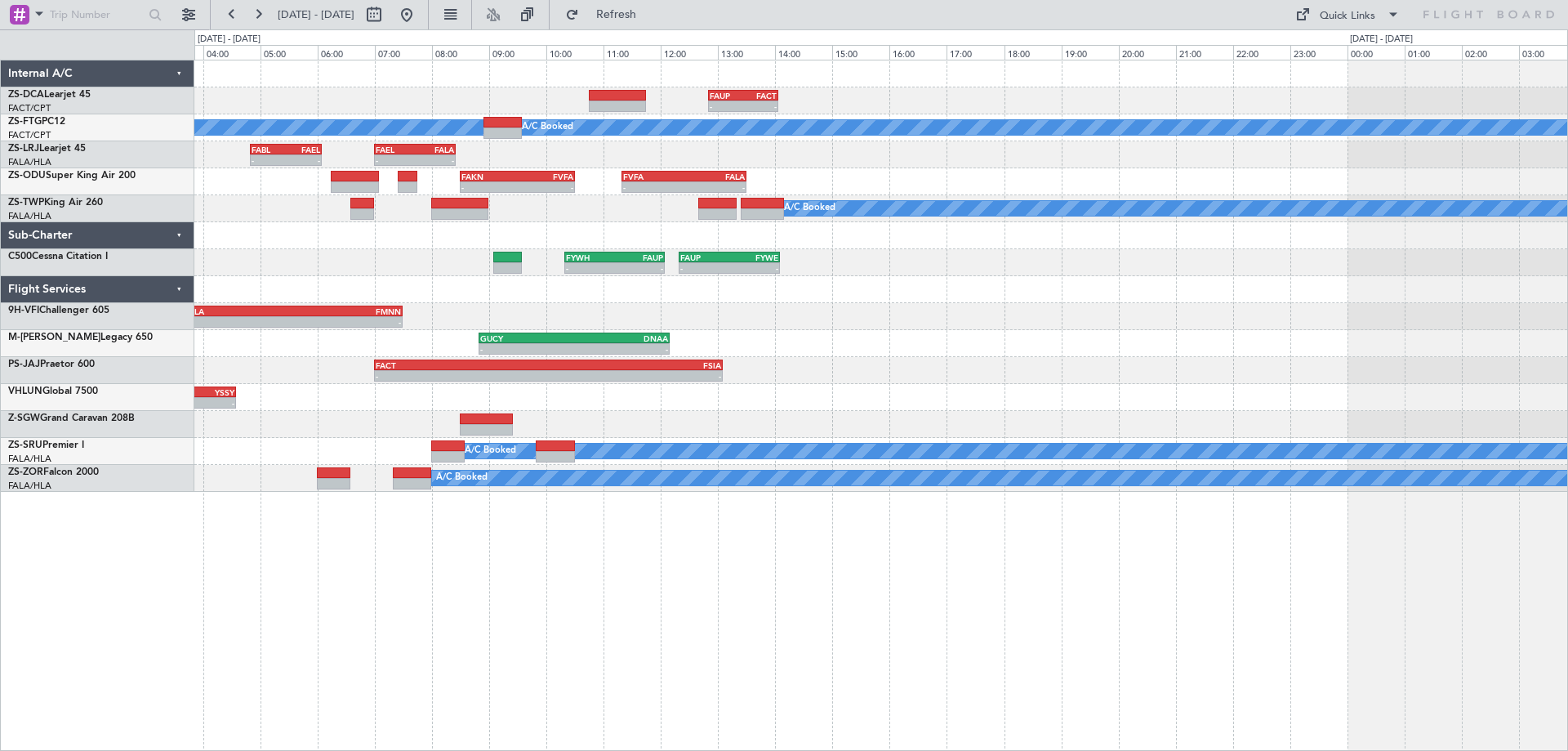
click at [941, 367] on div "- - FAUP 12:50 Z FACT 14:04 Z A/C Booked A/C Booked FABL 04:50 Z FAEL 06:05 Z -…" at bounding box center [881, 276] width 1373 height 431
click at [549, 379] on div "- - FAUP 12:50 Z FACT 14:04 Z A/C Booked A/C Booked FABL 04:50 Z FAEL 06:05 Z -…" at bounding box center [881, 276] width 1373 height 431
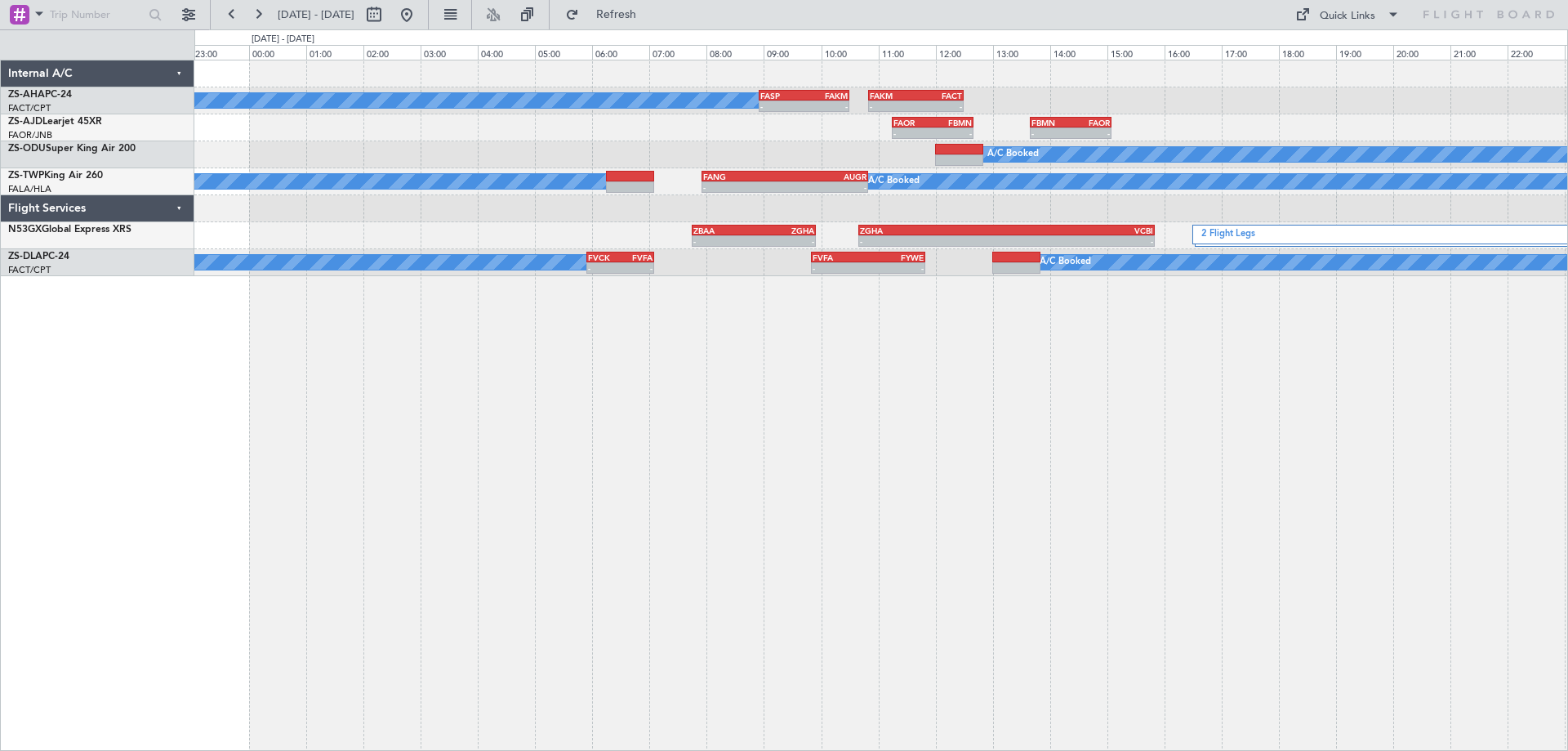
click at [797, 356] on div "A/C Booked - - FASP 08:55 Z FAKM 10:30 Z - - FAKM 10:50 Z FACT 12:30 Z - - FAOR…" at bounding box center [882, 405] width 1374 height 691
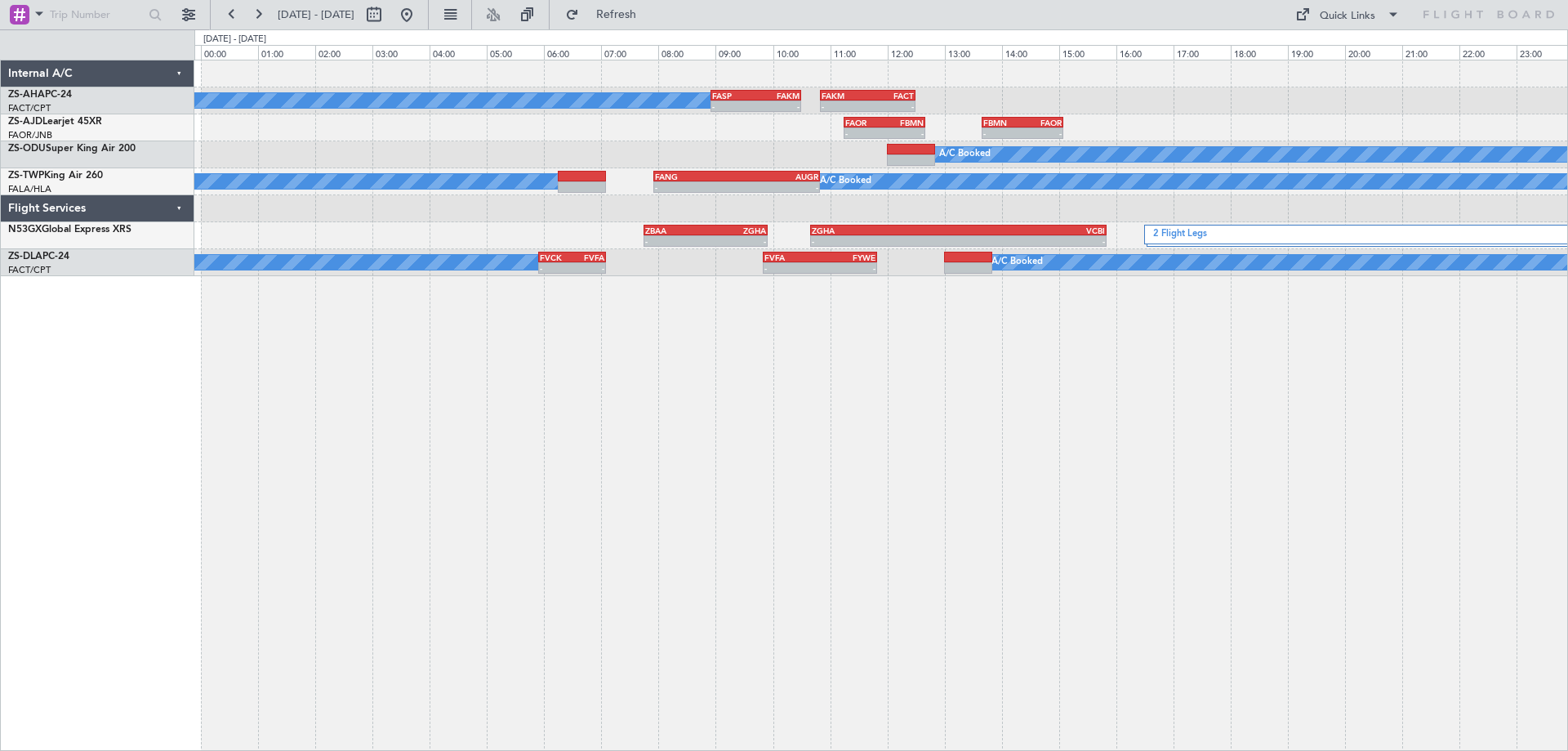
click at [946, 353] on div "A/C Booked - - FASP 08:55 Z FAKM 10:30 Z - - FAKM 10:50 Z FACT 12:30 Z - - FAOR…" at bounding box center [882, 405] width 1374 height 691
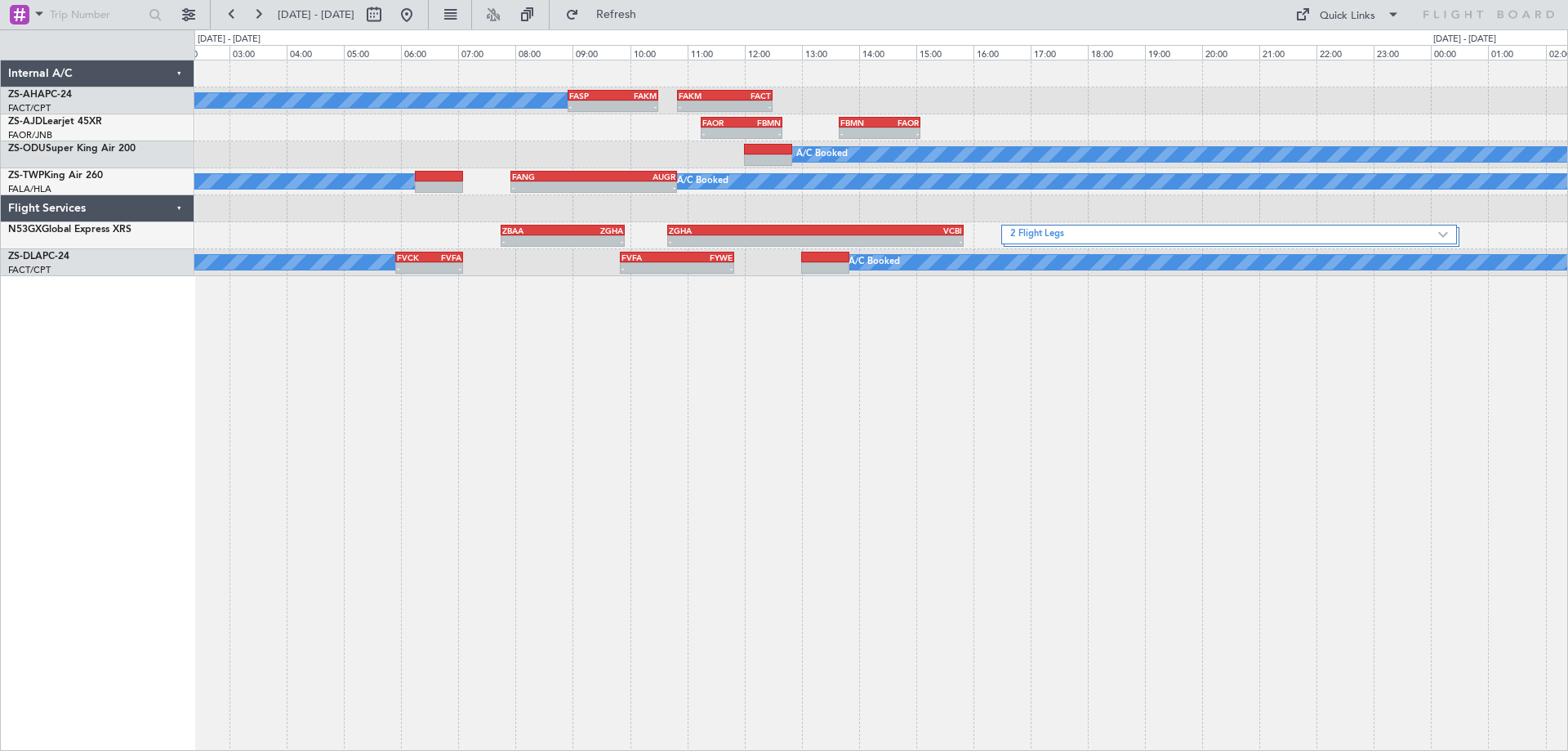
click at [1174, 504] on div "A/C Booked - - FASP 08:55 Z FAKM 10:30 Z - - FAKM 10:50 Z FACT 12:30 Z - - FAOR…" at bounding box center [882, 405] width 1374 height 691
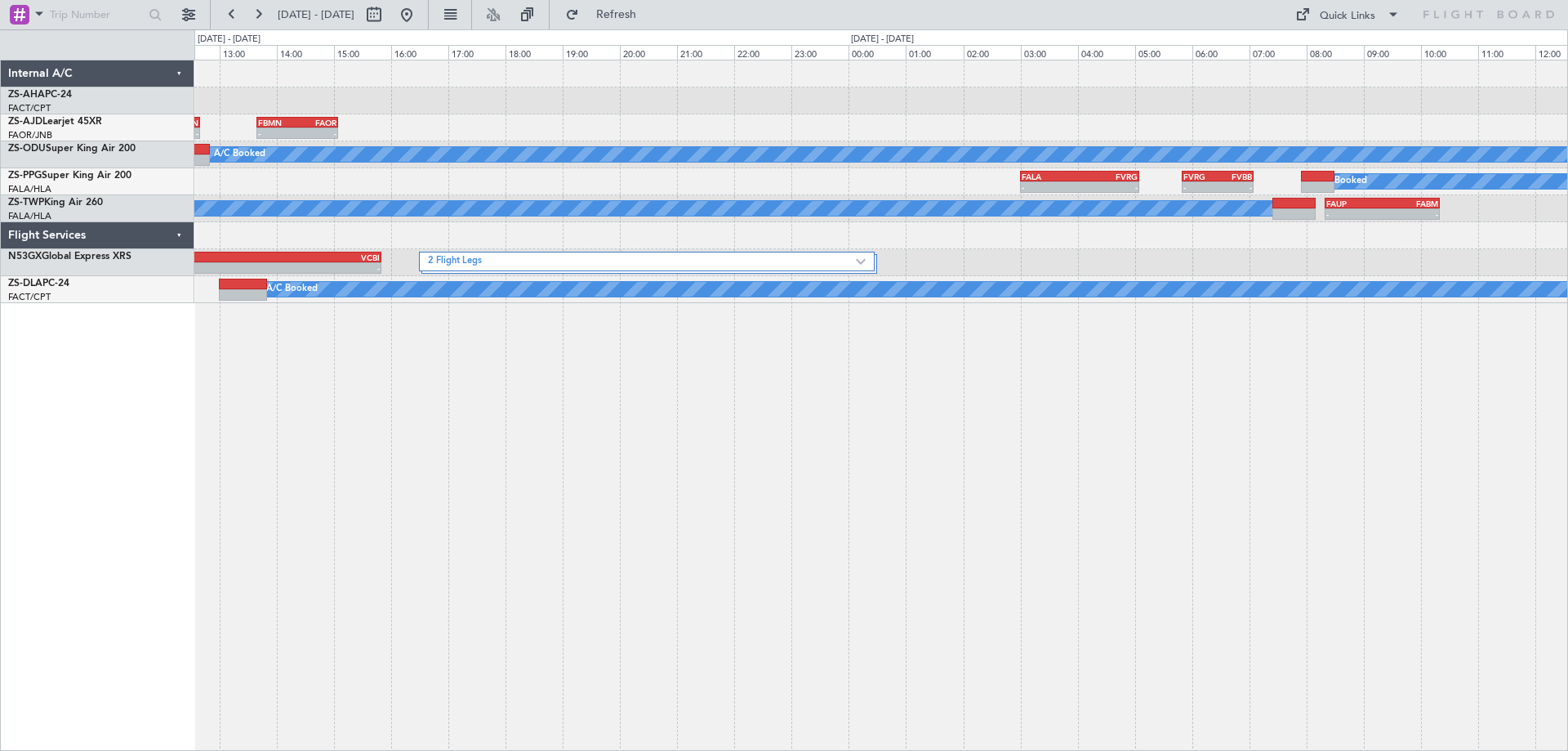
click at [361, 459] on div "- - FASP 08:55 Z FAKM 10:30 Z - - FAKM 10:50 Z FACT 12:30 Z A/C Booked - - FAOR…" at bounding box center [882, 405] width 1374 height 691
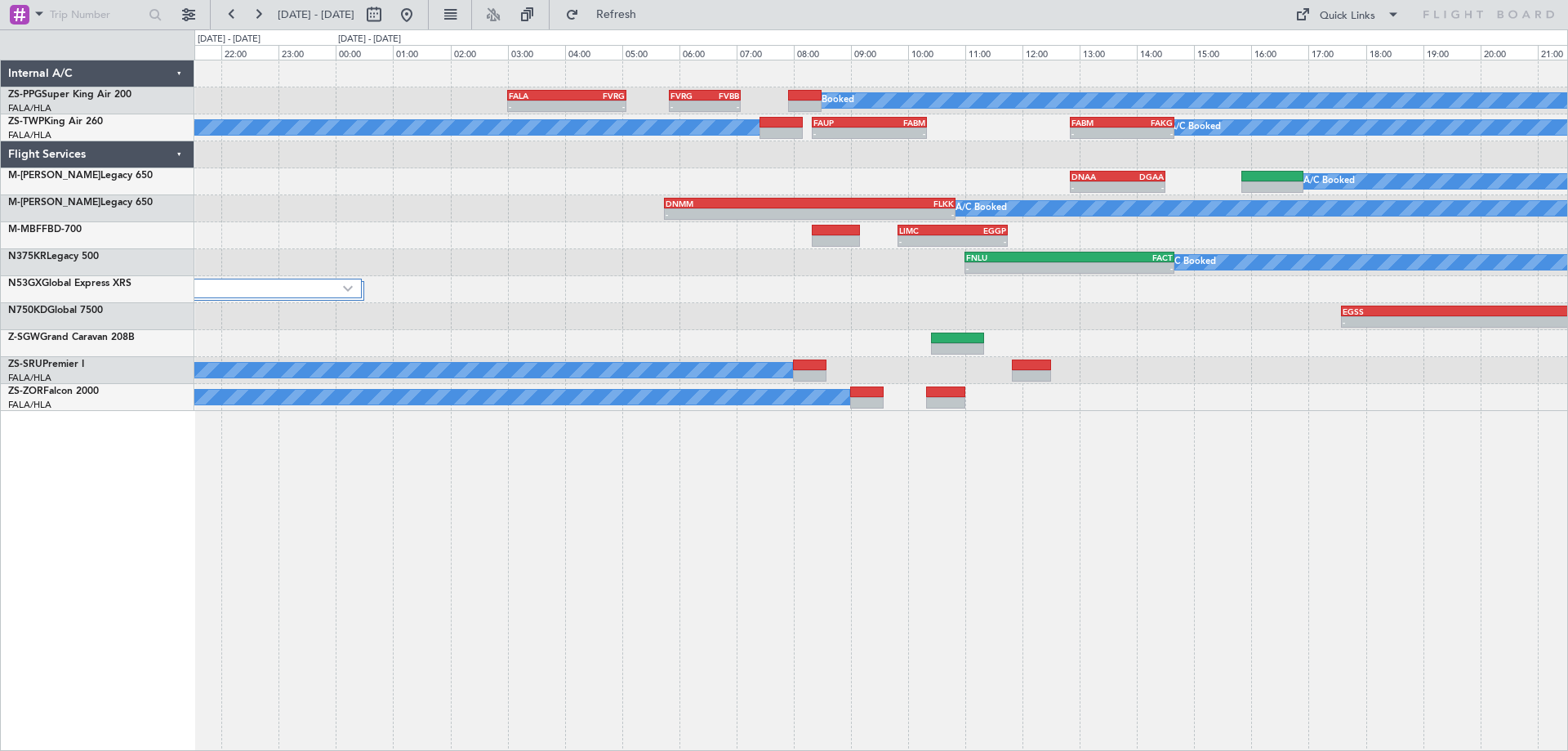
click at [1219, 488] on div "- - FALA 03:00 Z FVRG 05:05 Z FVRG 05:50 Z FVBB 07:05 Z - - A/C Booked A/C Book…" at bounding box center [882, 405] width 1374 height 691
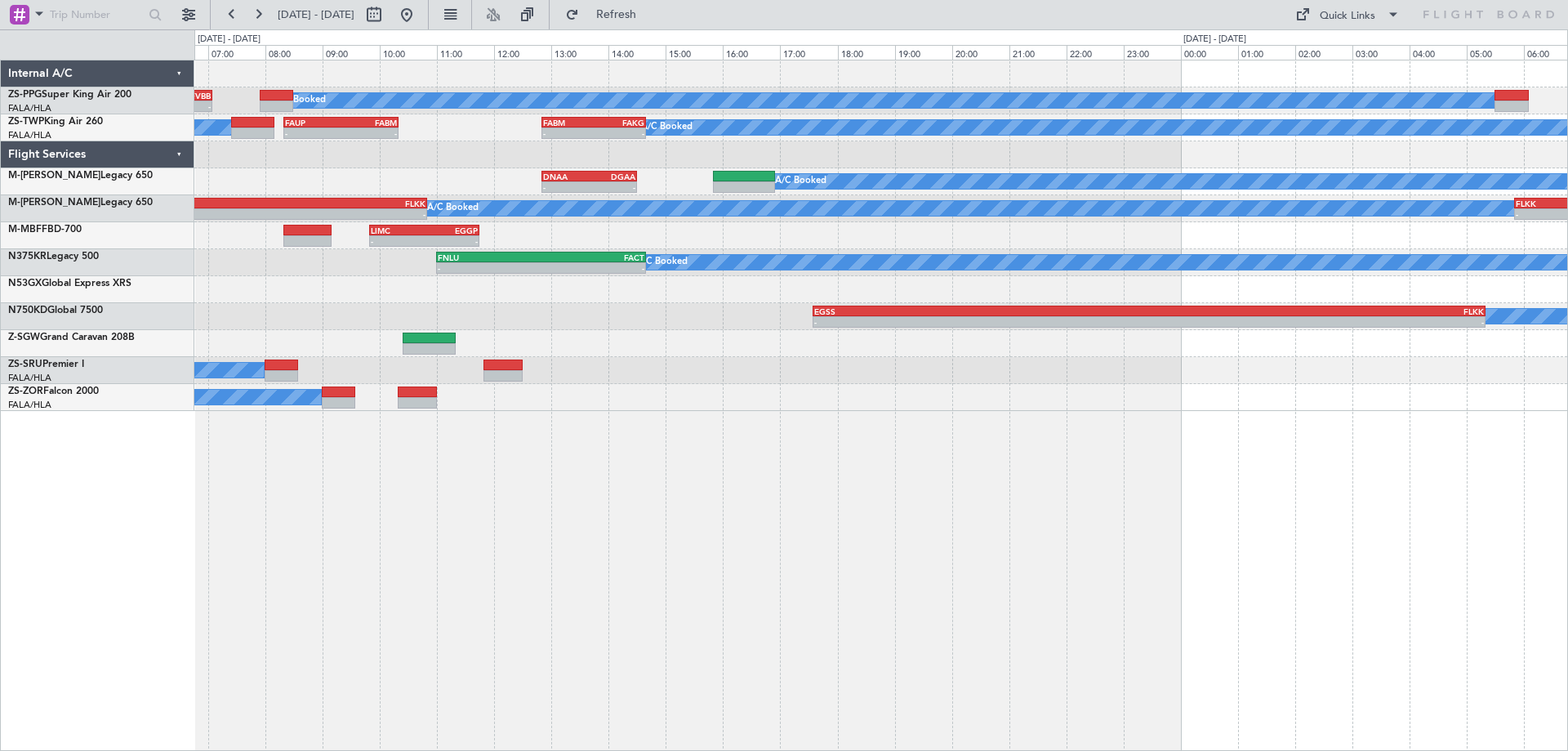
click at [828, 457] on div "FVRG 05:50 Z FVBB 07:05 Z - - A/C Booked A/C Booked A/C Booked A/C Booked FALA …" at bounding box center [882, 405] width 1374 height 691
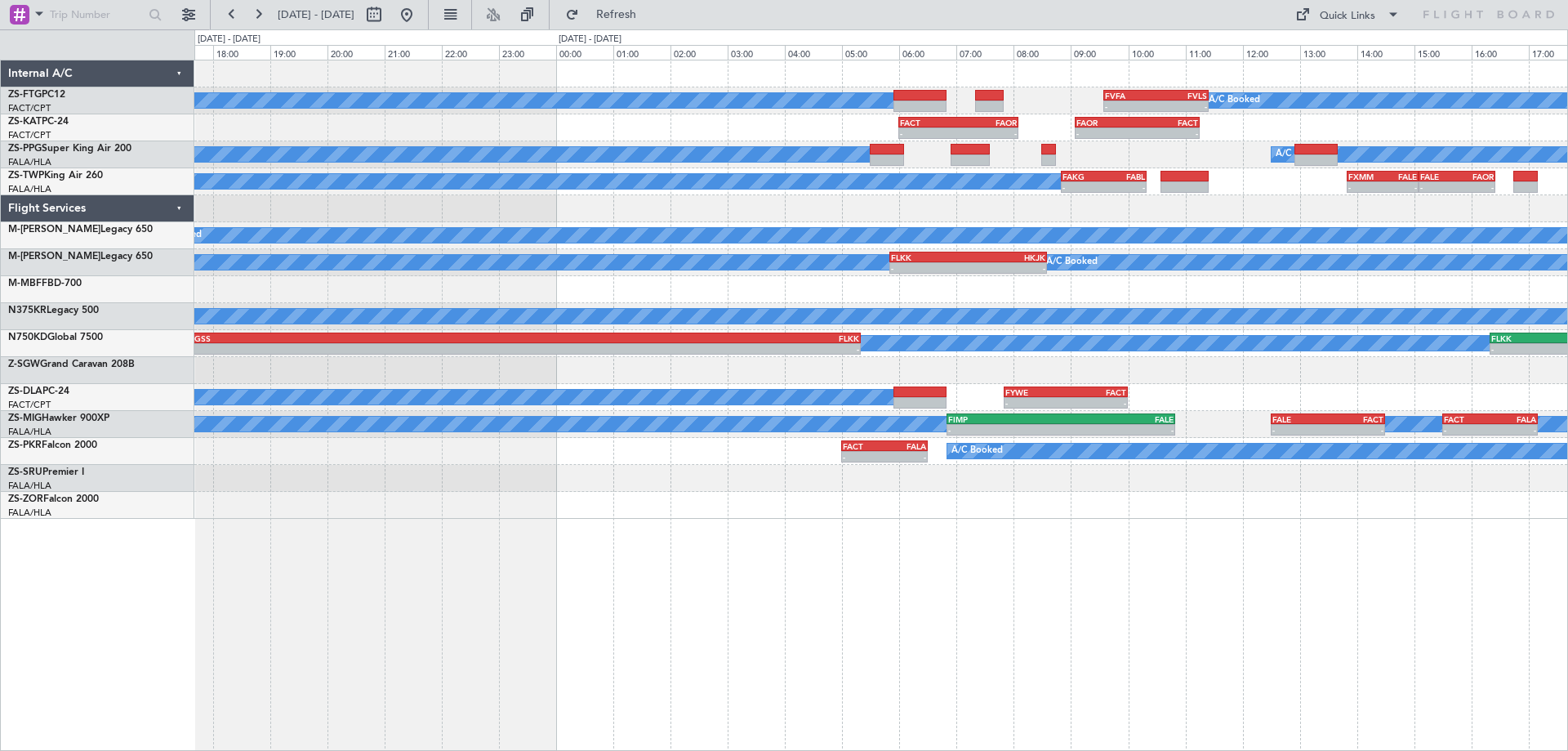
click at [781, 537] on div "A/C Booked FVFA 09:35 Z FVLS 11:25 Z - - A/C Booked - - FACT 06:00 Z FAOR 08:05…" at bounding box center [882, 405] width 1374 height 691
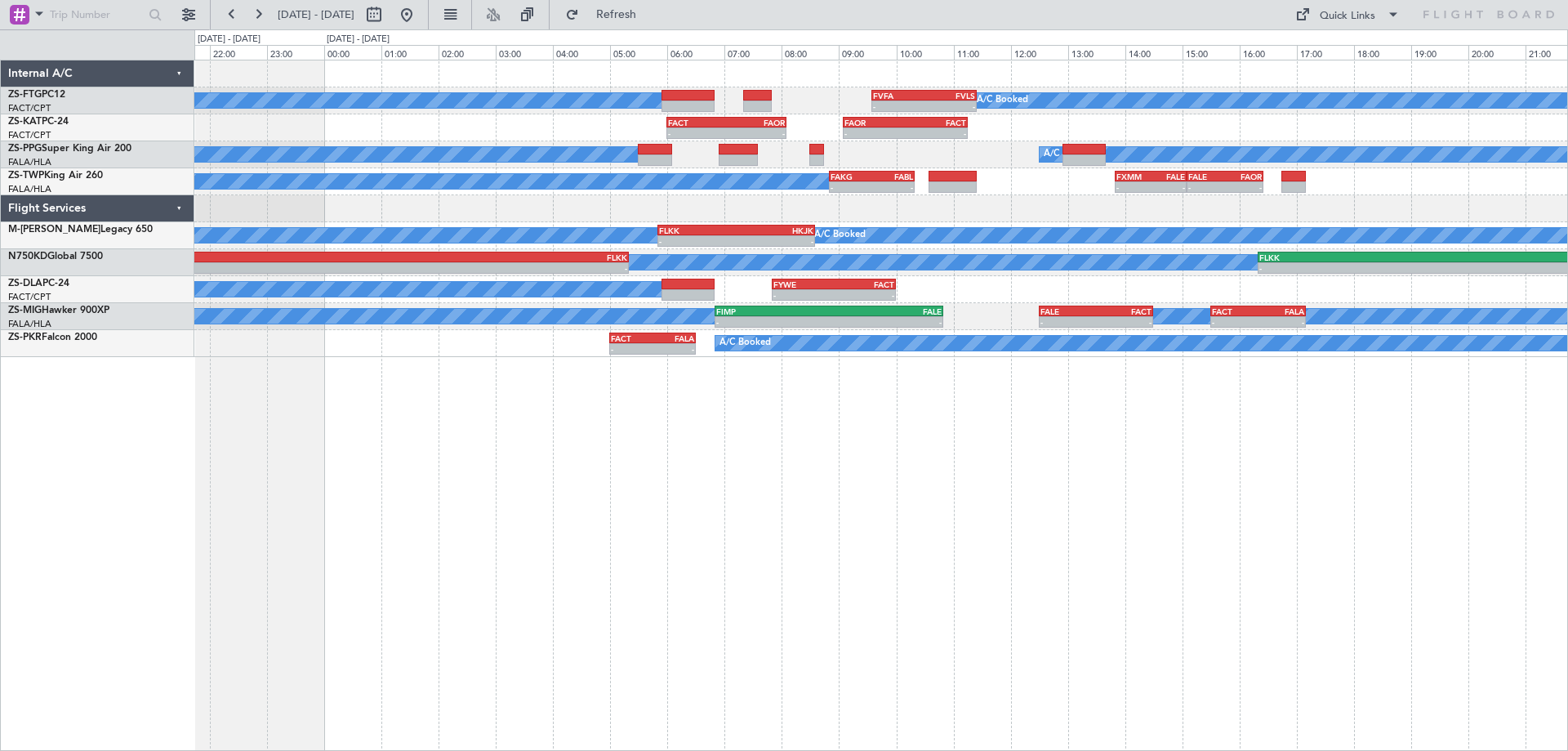
click at [1053, 613] on div "A/C Booked FVFA 09:35 Z FVLS 11:25 Z - - A/C Booked - - FACT 06:00 Z FAOR 08:05…" at bounding box center [882, 405] width 1374 height 691
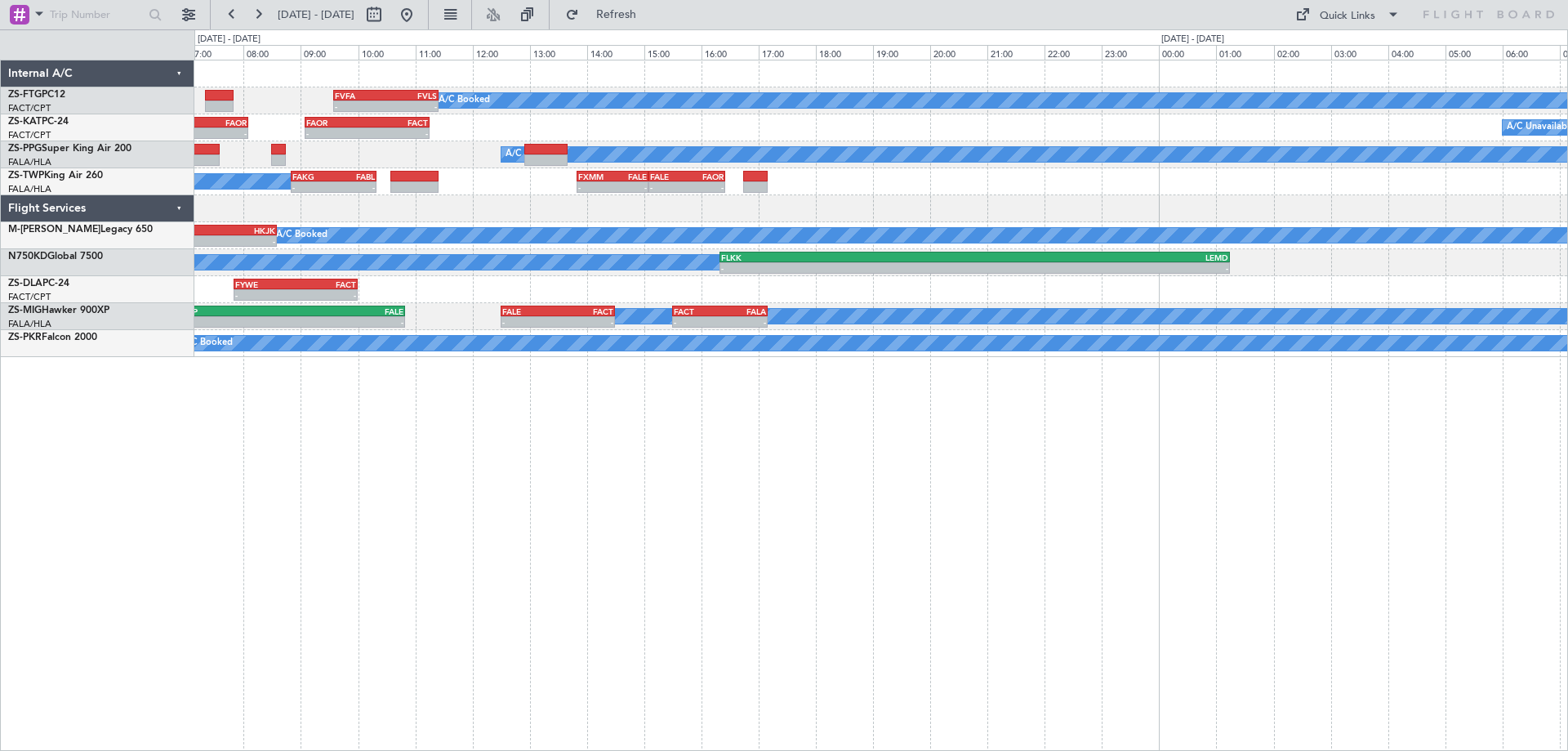
click at [830, 625] on div "FVFA 09:35 Z FVLS 11:25 Z - - A/C Booked A/C Booked - - FACT 06:00 Z FAOR 08:05…" at bounding box center [882, 405] width 1374 height 691
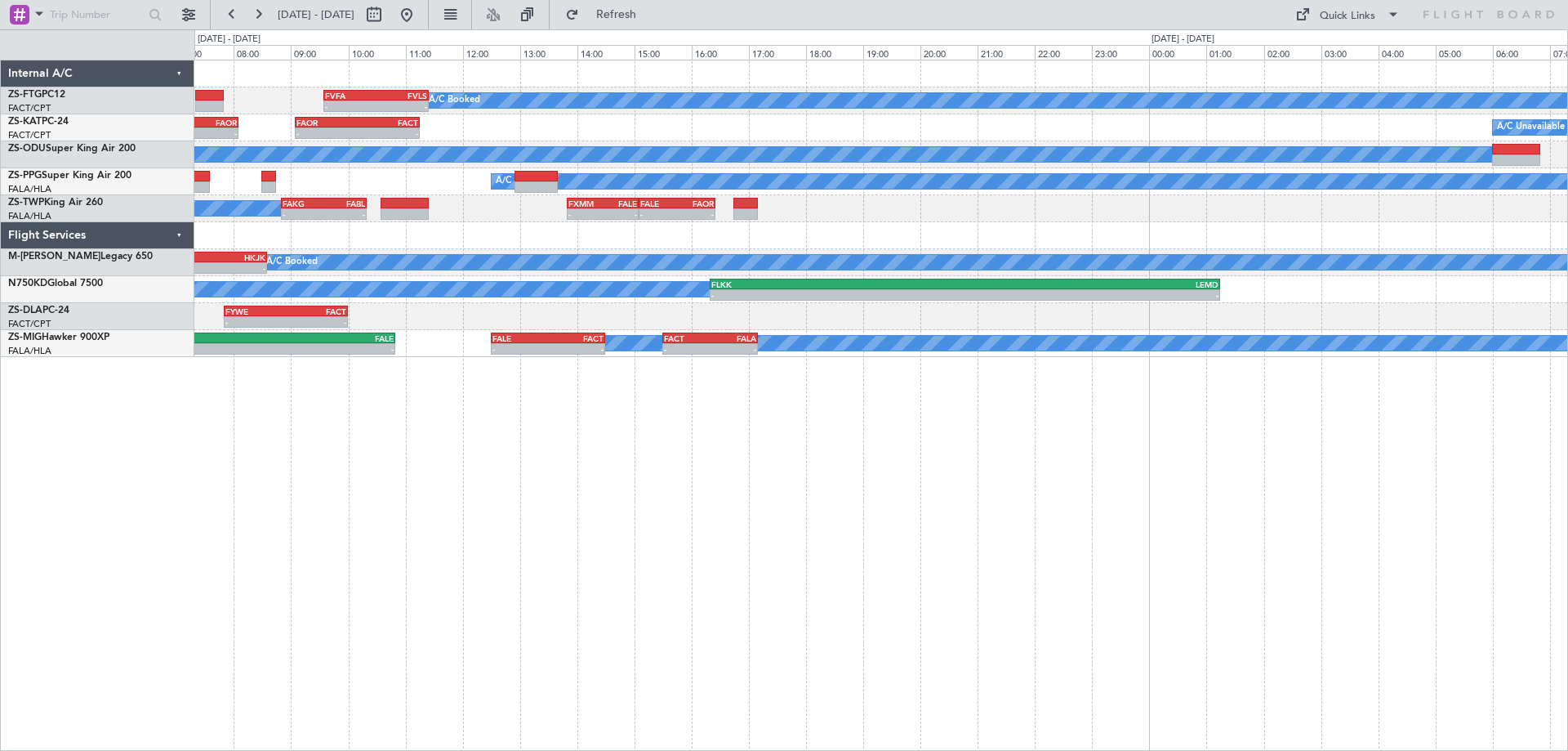
click at [549, 537] on div "FVFA 09:35 Z FVLS 11:25 Z - - A/C Booked A/C Booked - - FACT 06:00 Z FAOR 08:05…" at bounding box center [882, 405] width 1374 height 691
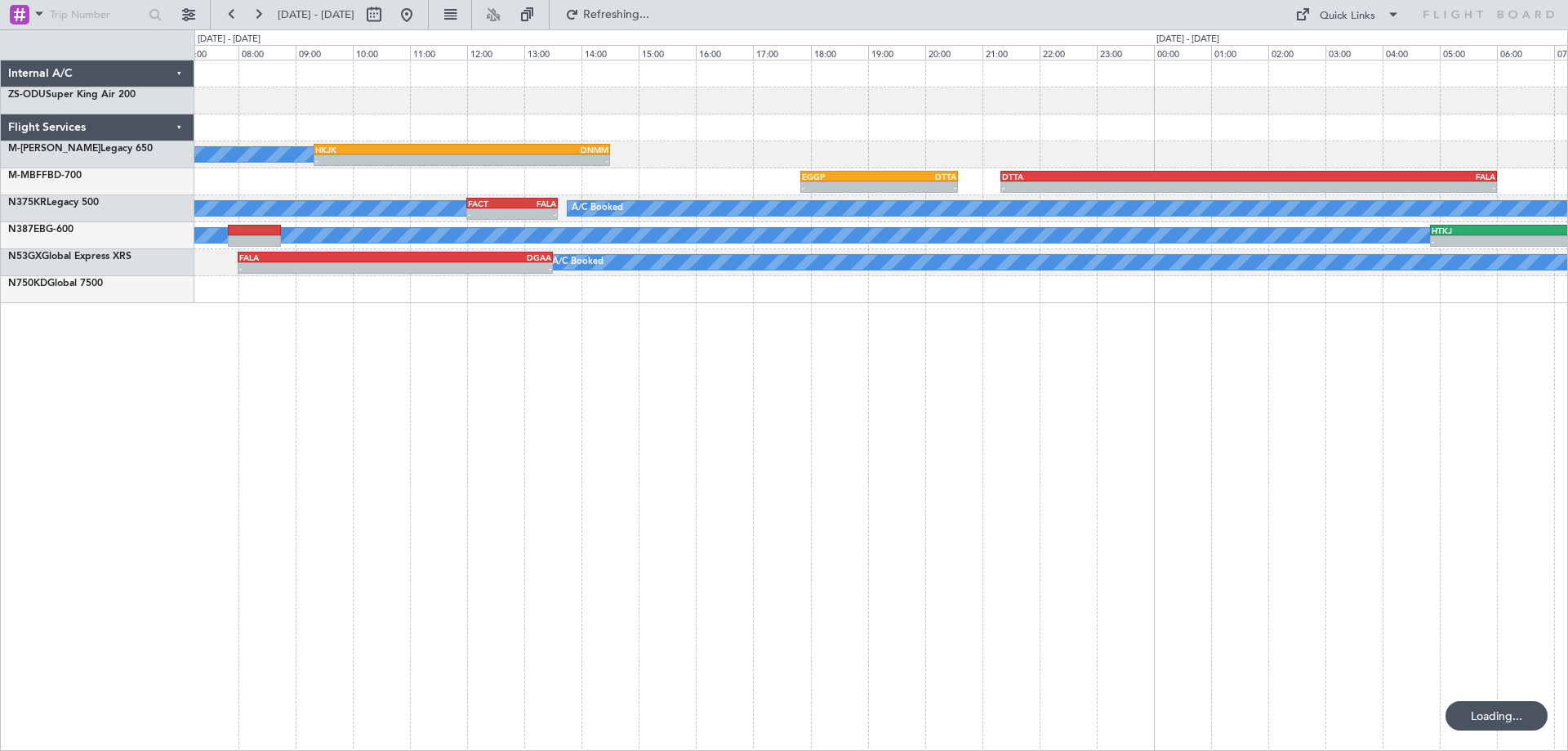
click at [590, 569] on div "A/C Booked A/C Booked - - HKJK 09:20 Z DNMM 14:30 Z - - EGGP 17:50 Z DTTA 20:35…" at bounding box center [882, 405] width 1374 height 691
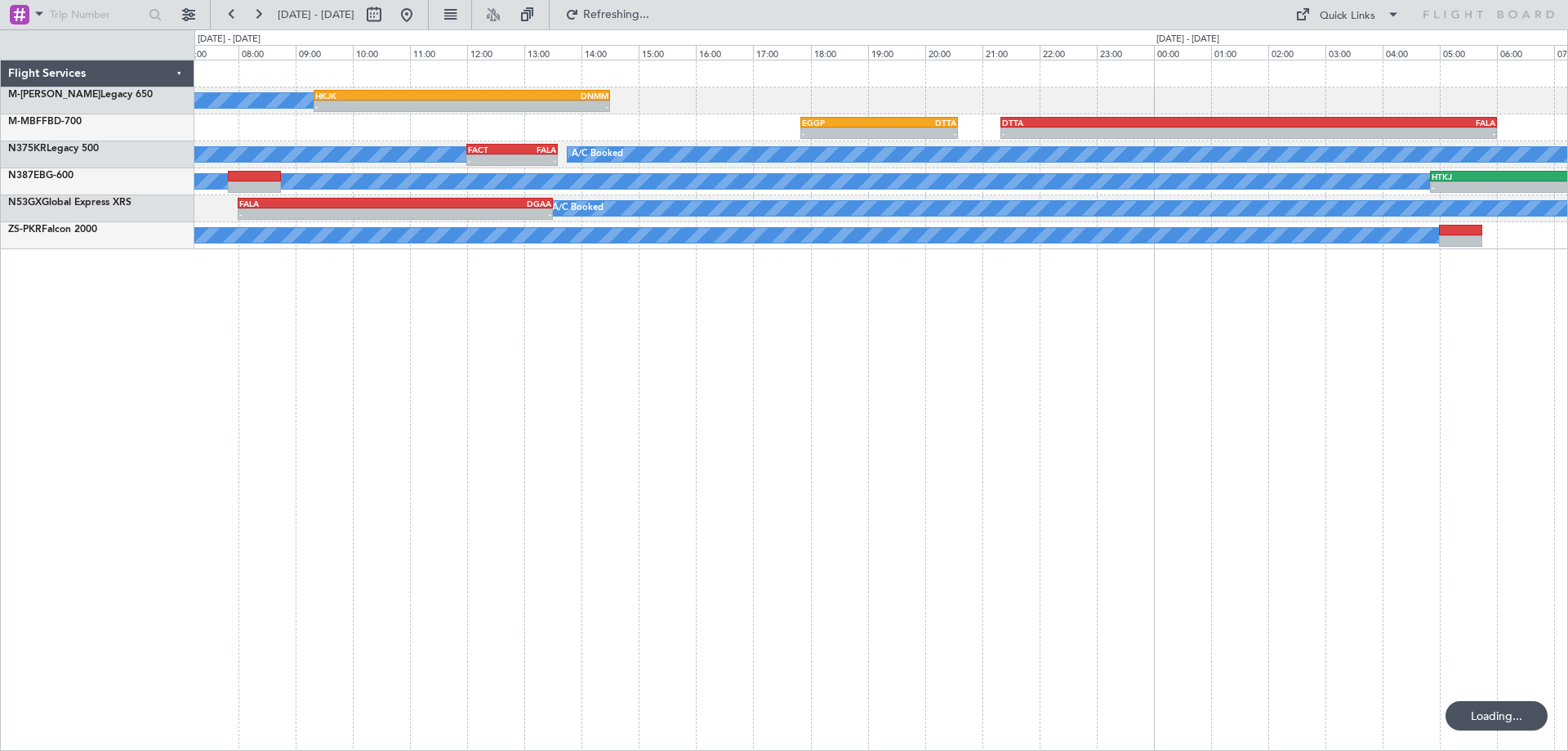
click at [518, 590] on div "A/C Booked - - HKJK 09:20 Z DNMM 14:30 Z - - EGGP 17:50 Z DTTA 20:35 Z - - DTTA…" at bounding box center [882, 405] width 1374 height 691
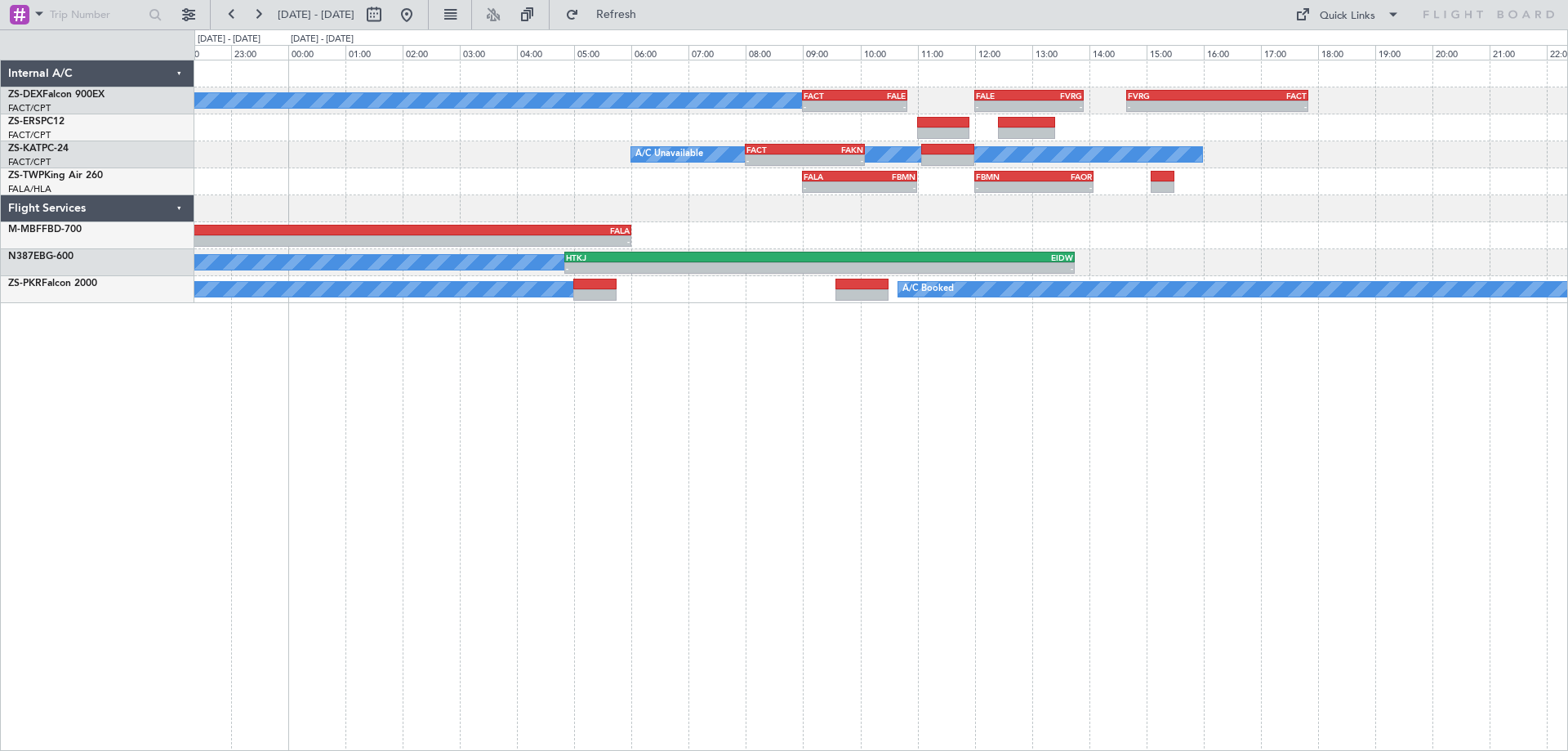
click at [374, 606] on div "A/C Booked - - FACT 09:00 Z FALE 10:50 Z - - FALE 12:00 Z FVRG 13:55 Z - - FVRG…" at bounding box center [882, 405] width 1374 height 691
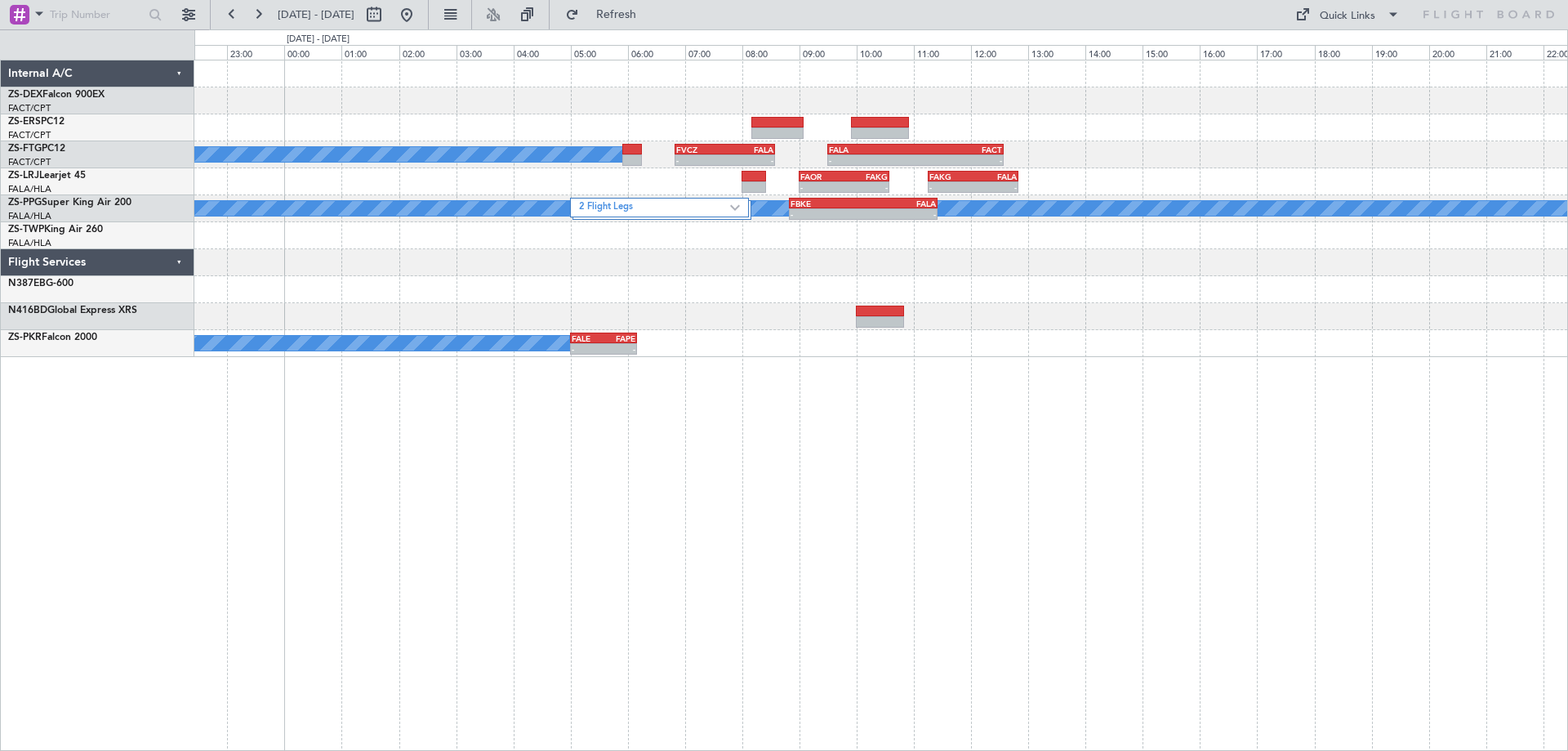
click at [670, 531] on div "- - FVRG 14:40 Z FACT 17:50 Z A/C Booked - - FVCZ 06:50 Z FALA 08:35 Z - - FALA…" at bounding box center [882, 405] width 1374 height 691
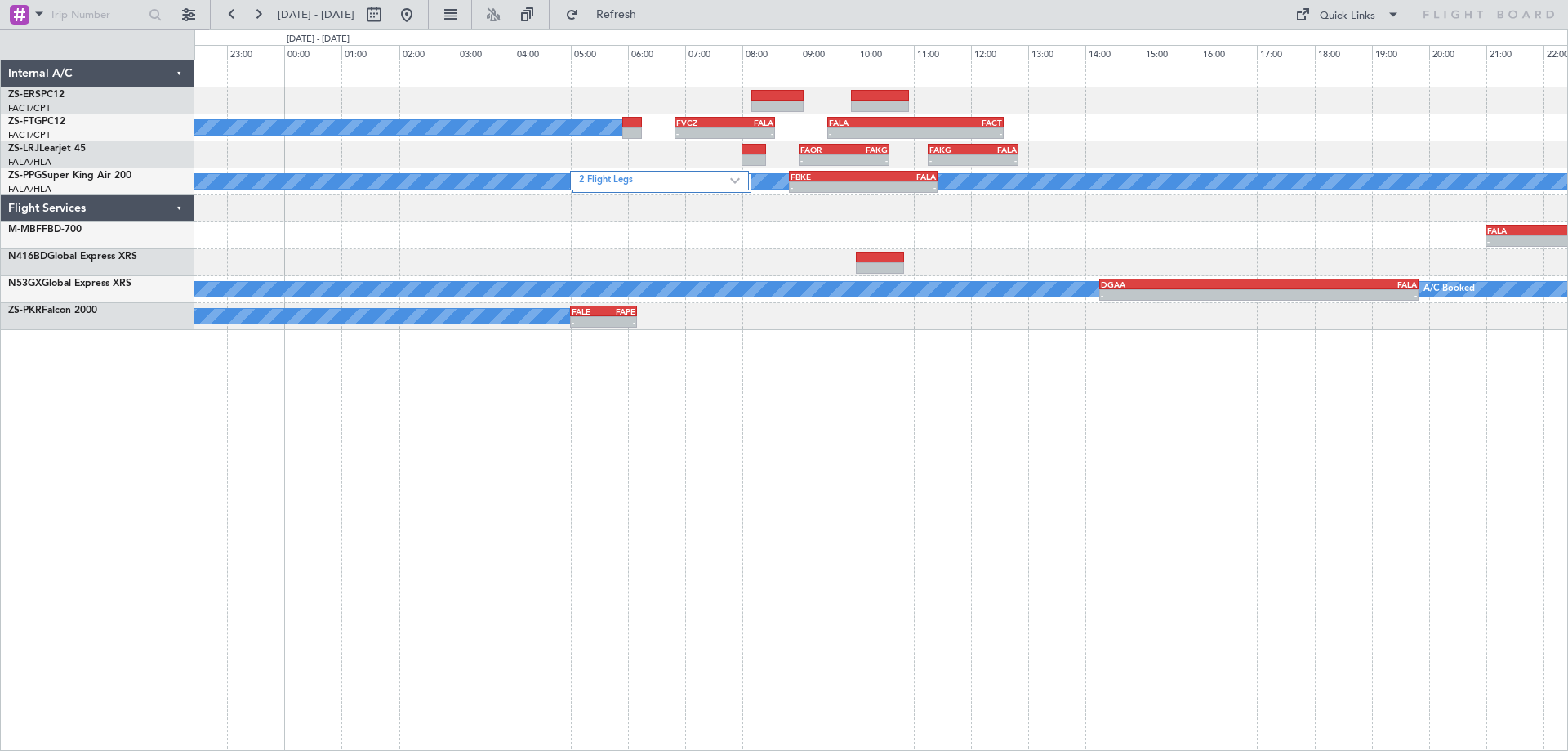
click at [592, 580] on div "A/C Booked - - FVCZ 06:50 Z FALA 08:35 Z - - FALA 09:30 Z FACT 12:35 Z - - FAOR…" at bounding box center [882, 405] width 1374 height 691
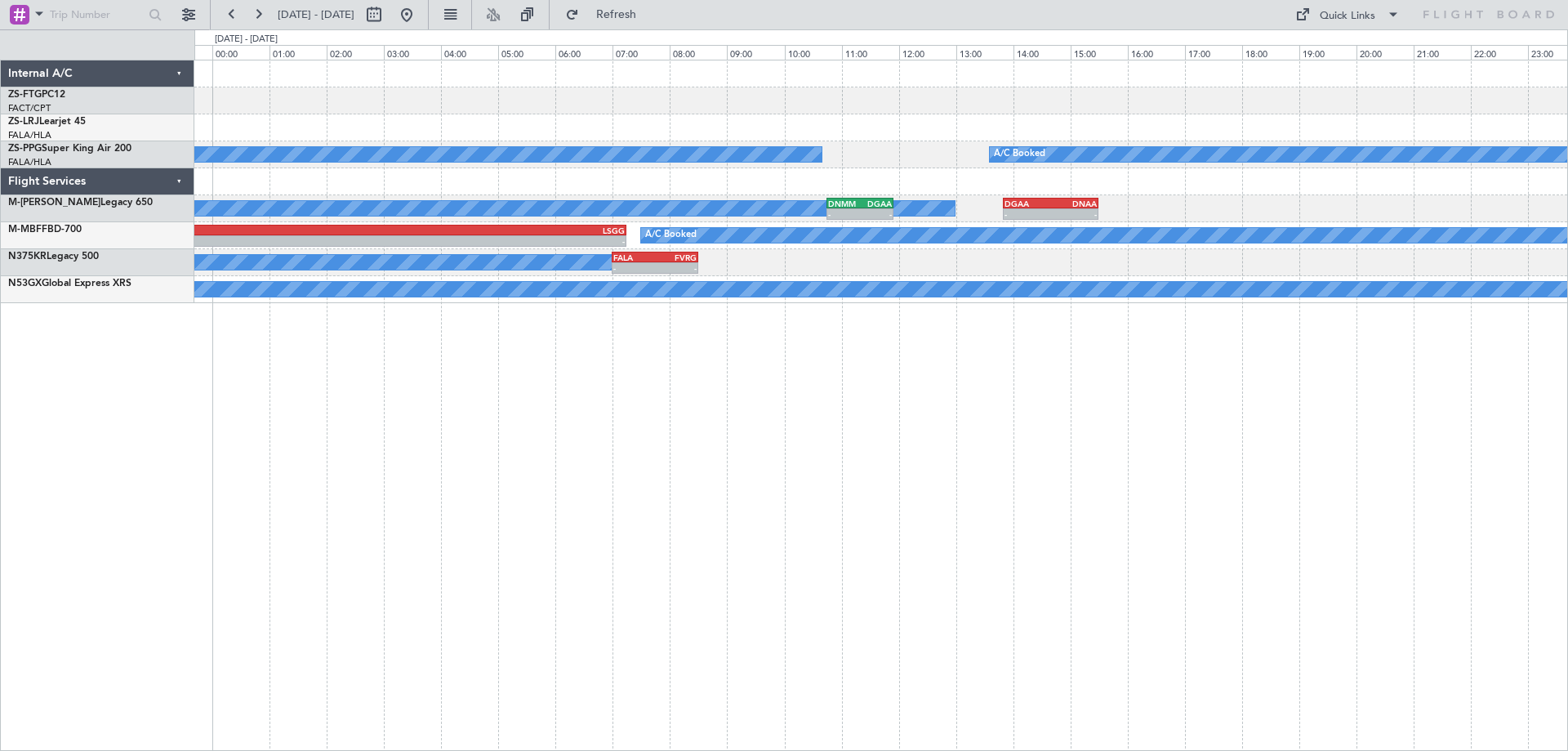
click at [493, 589] on div "A/C Booked A/C Booked A/C Booked - - DNMM 10:45 Z DGAA 11:55 Z - - DGAA 13:50 Z…" at bounding box center [882, 405] width 1374 height 691
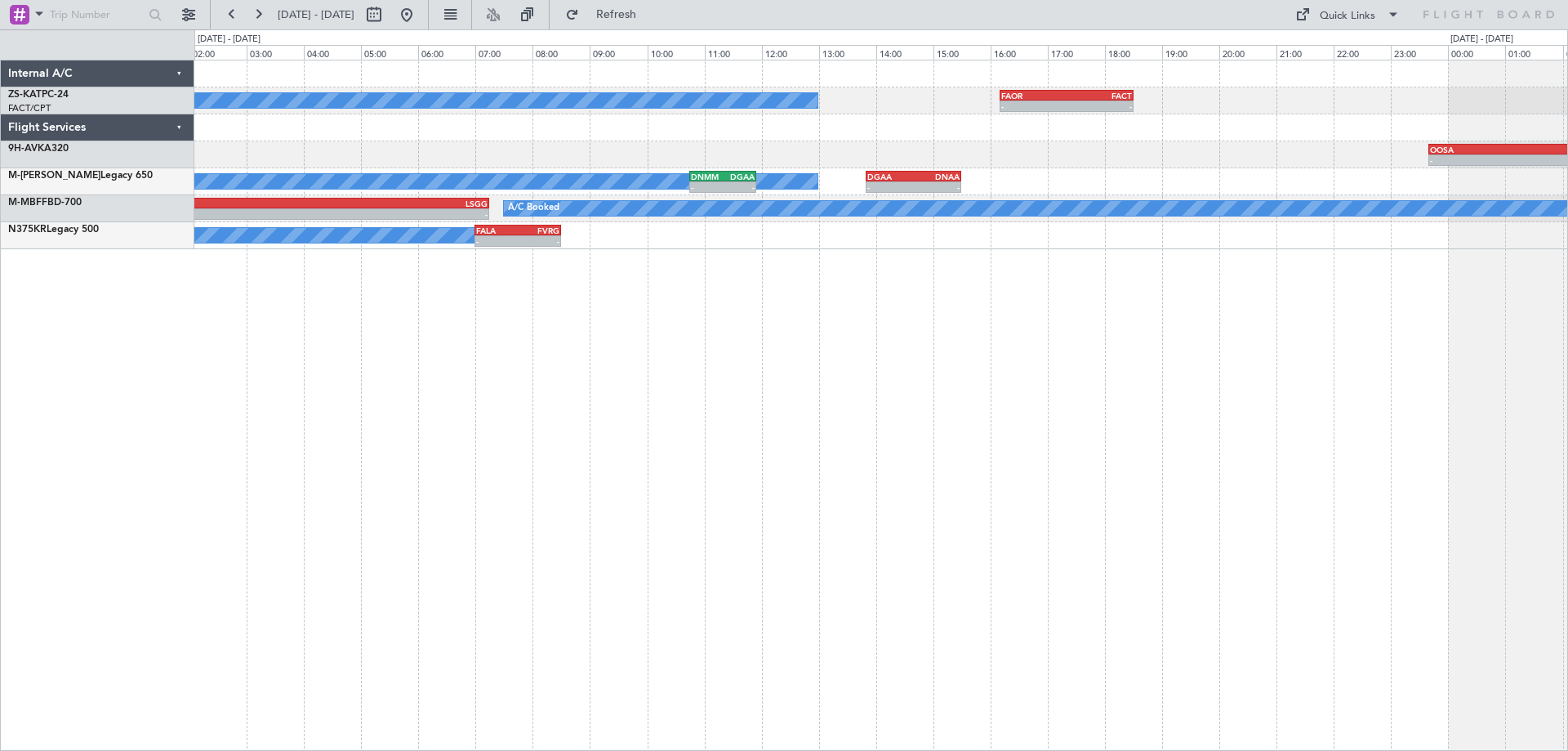
click at [579, 603] on div "A/C Booked - - FAOR 16:10 Z FACT 18:30 Z - - OOSA 23:40 Z FACT 09:00 Z A/C Book…" at bounding box center [882, 405] width 1374 height 691
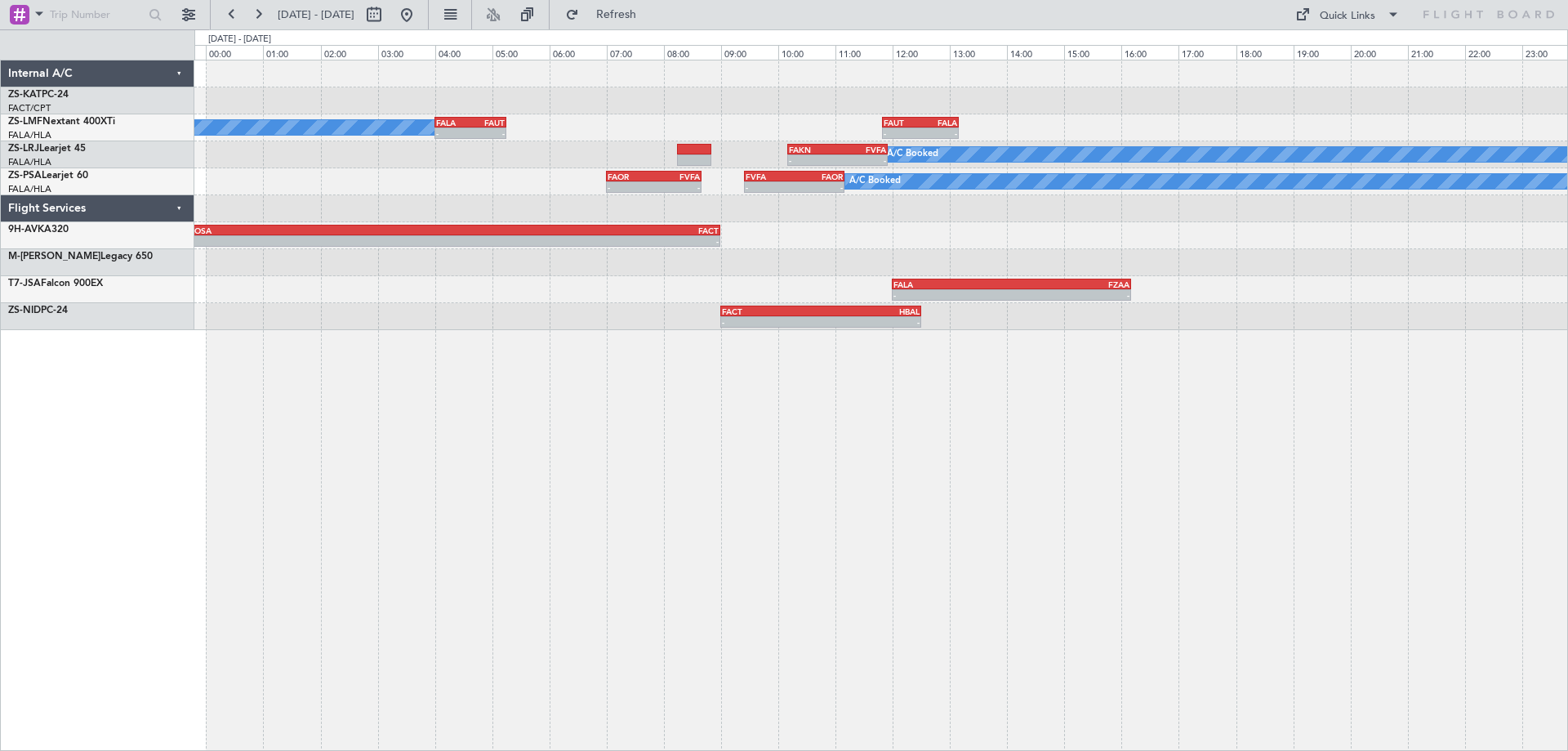
click at [594, 569] on div "- - FAOR 16:10 Z FACT 18:30 Z A/C Booked - - FALA 04:00 Z FAUT 05:15 Z - - FAUT…" at bounding box center [882, 405] width 1374 height 691
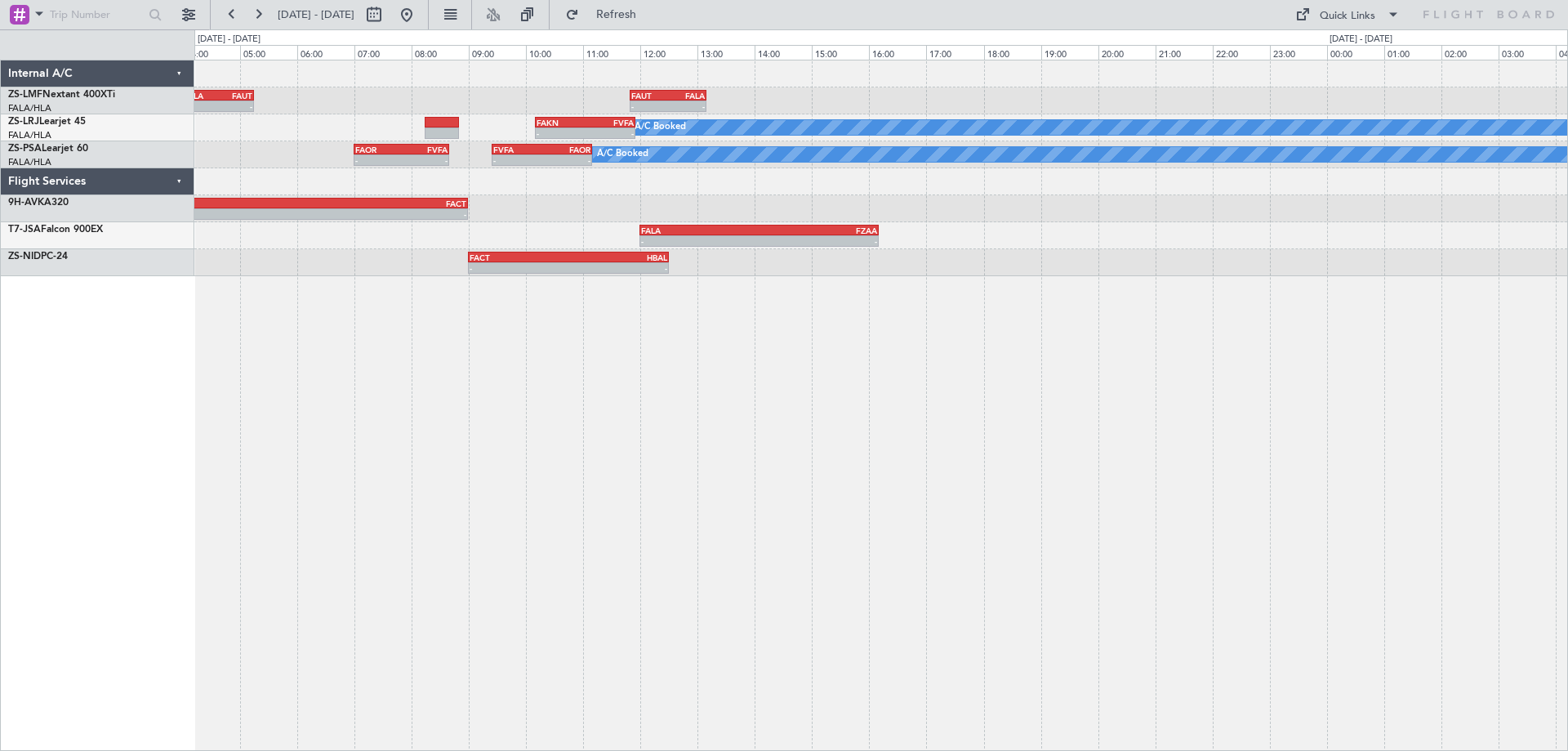
click at [578, 490] on div "A/C Booked - - FALA 04:00 Z FAUT 05:15 Z - - FAUT 11:50 Z FALA 13:10 Z A/C Book…" at bounding box center [882, 405] width 1374 height 691
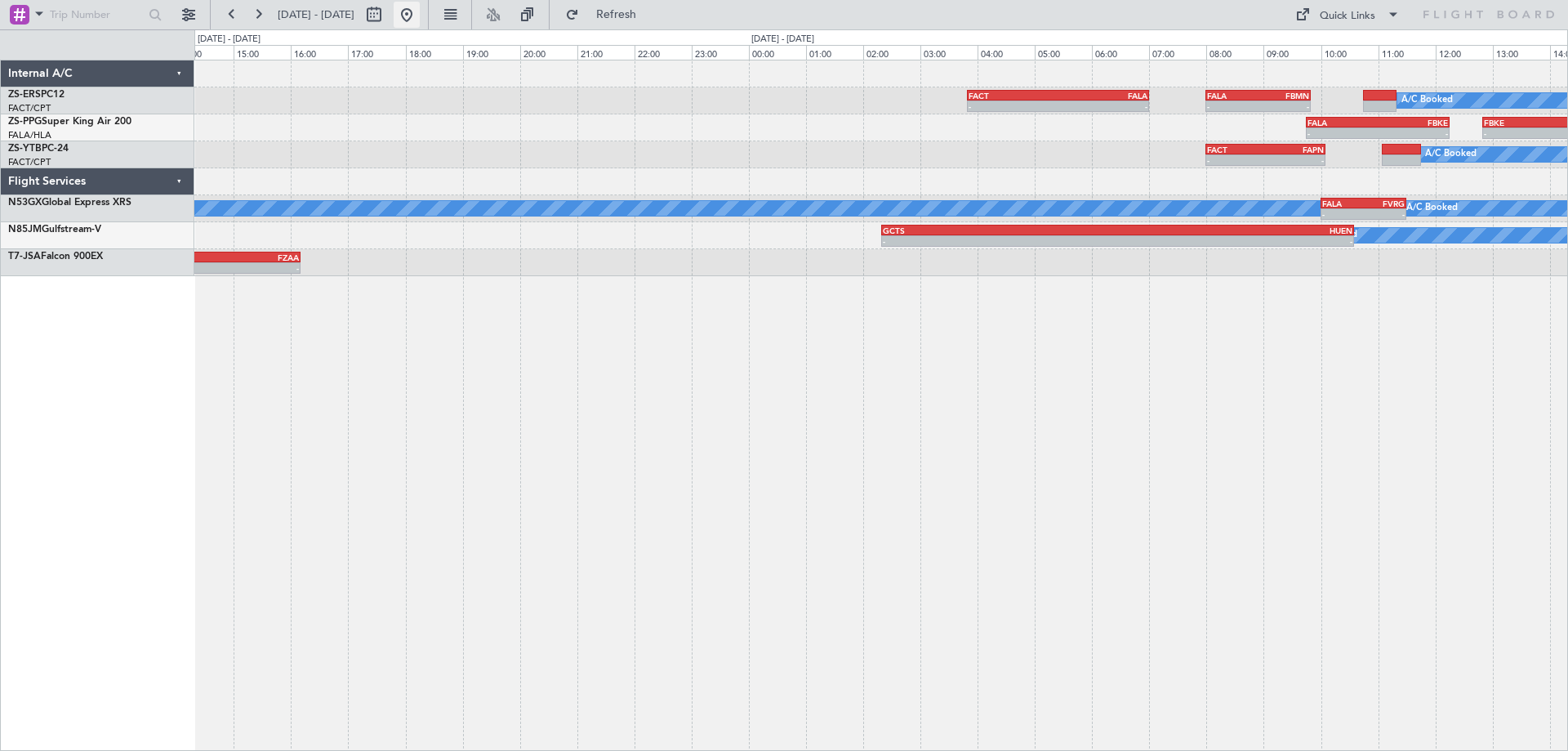
click at [420, 22] on button at bounding box center [407, 15] width 27 height 27
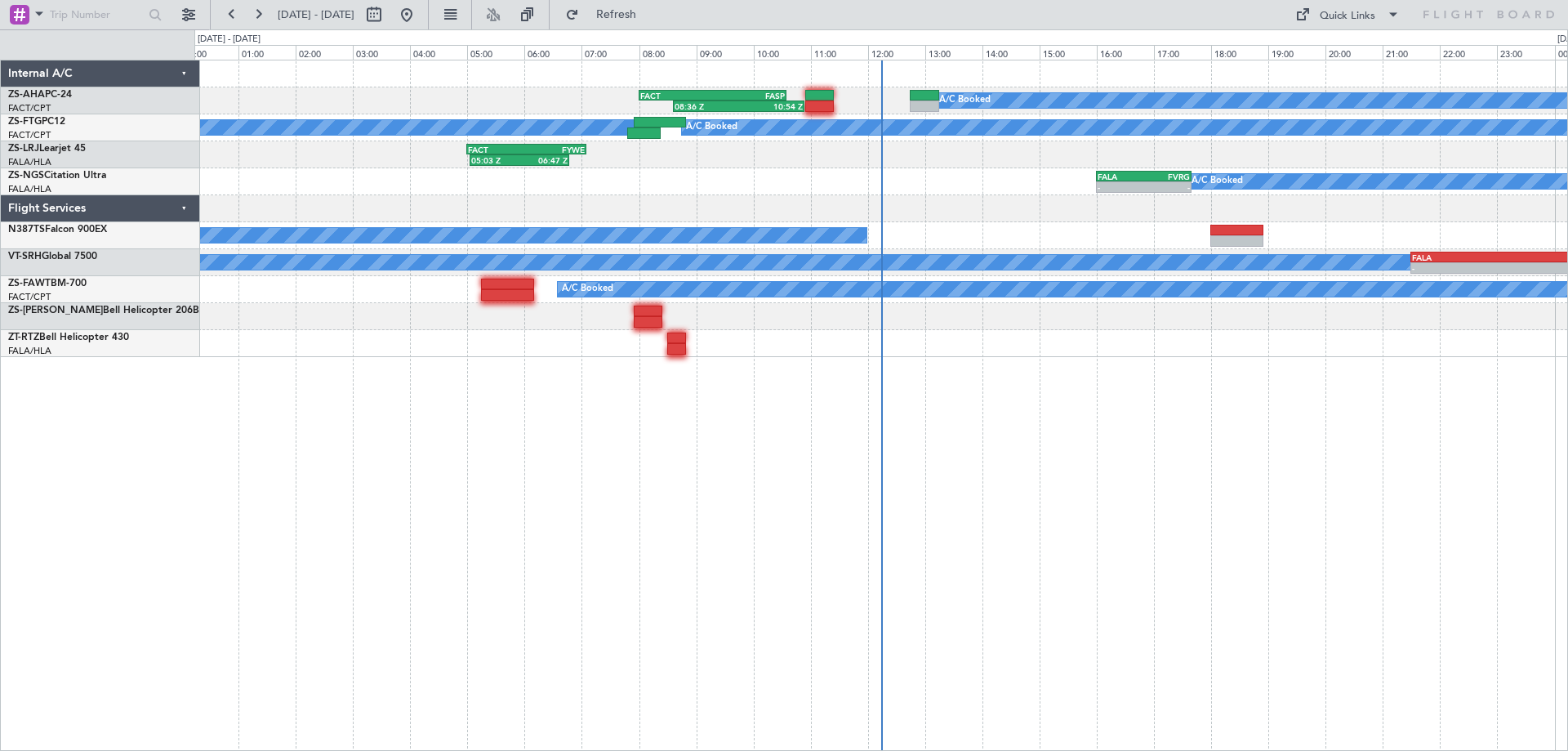
click at [385, 498] on div "A/C Booked 08:36 Z 10:54 Z FACT 08:00 Z FASP 10:35 Z A/C Booked A/C Booked FACT…" at bounding box center [882, 405] width 1374 height 691
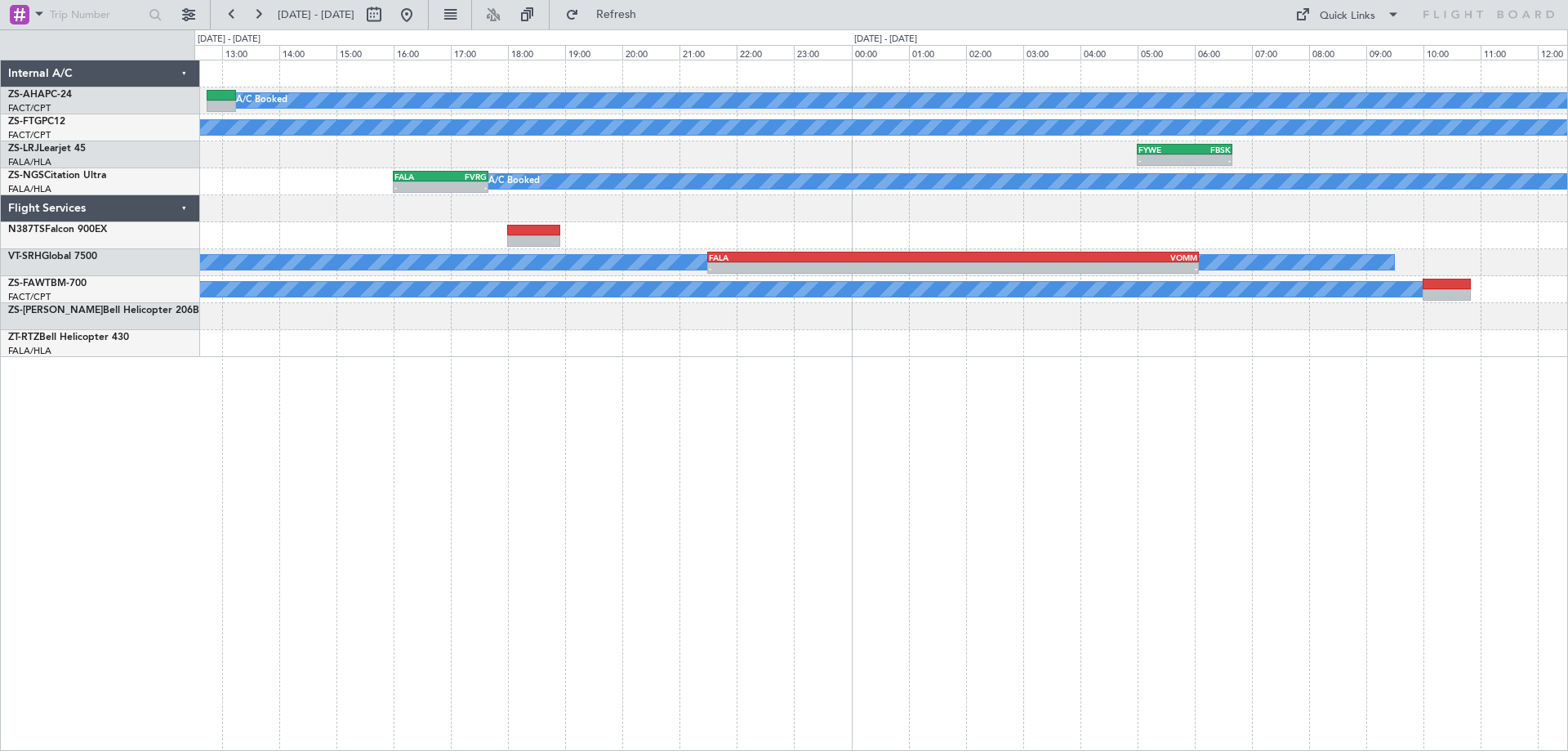
click at [743, 481] on div "A/C Booked 08:36 Z 10:54 Z FACT 08:00 Z FASP 10:35 Z A/C Booked A/C Booked - - …" at bounding box center [882, 405] width 1374 height 691
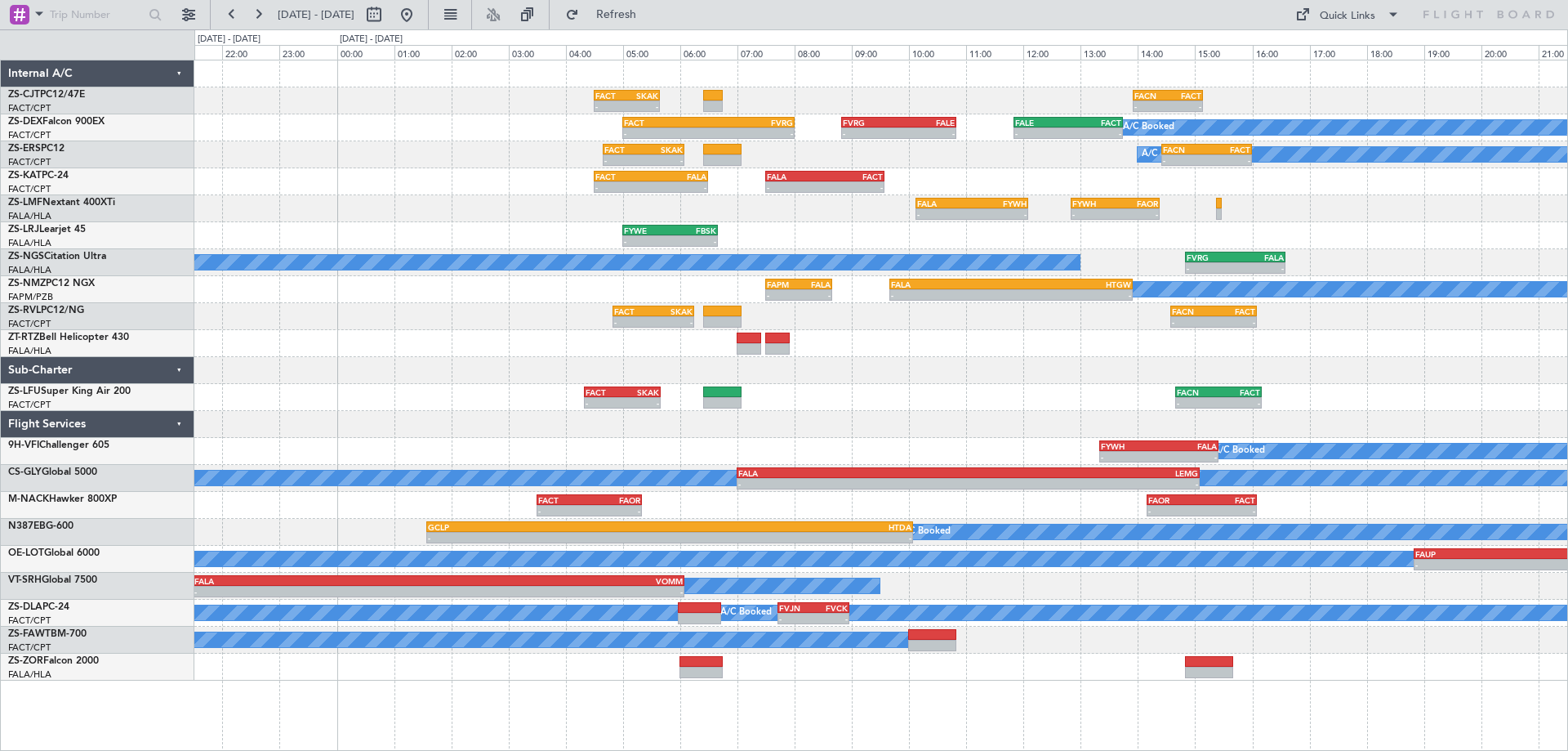
click at [970, 405] on div "- - FACT 04:20 Z SKAK 05:40 Z - - FACN 14:40 Z FACT 16:10 Z" at bounding box center [881, 397] width 1373 height 27
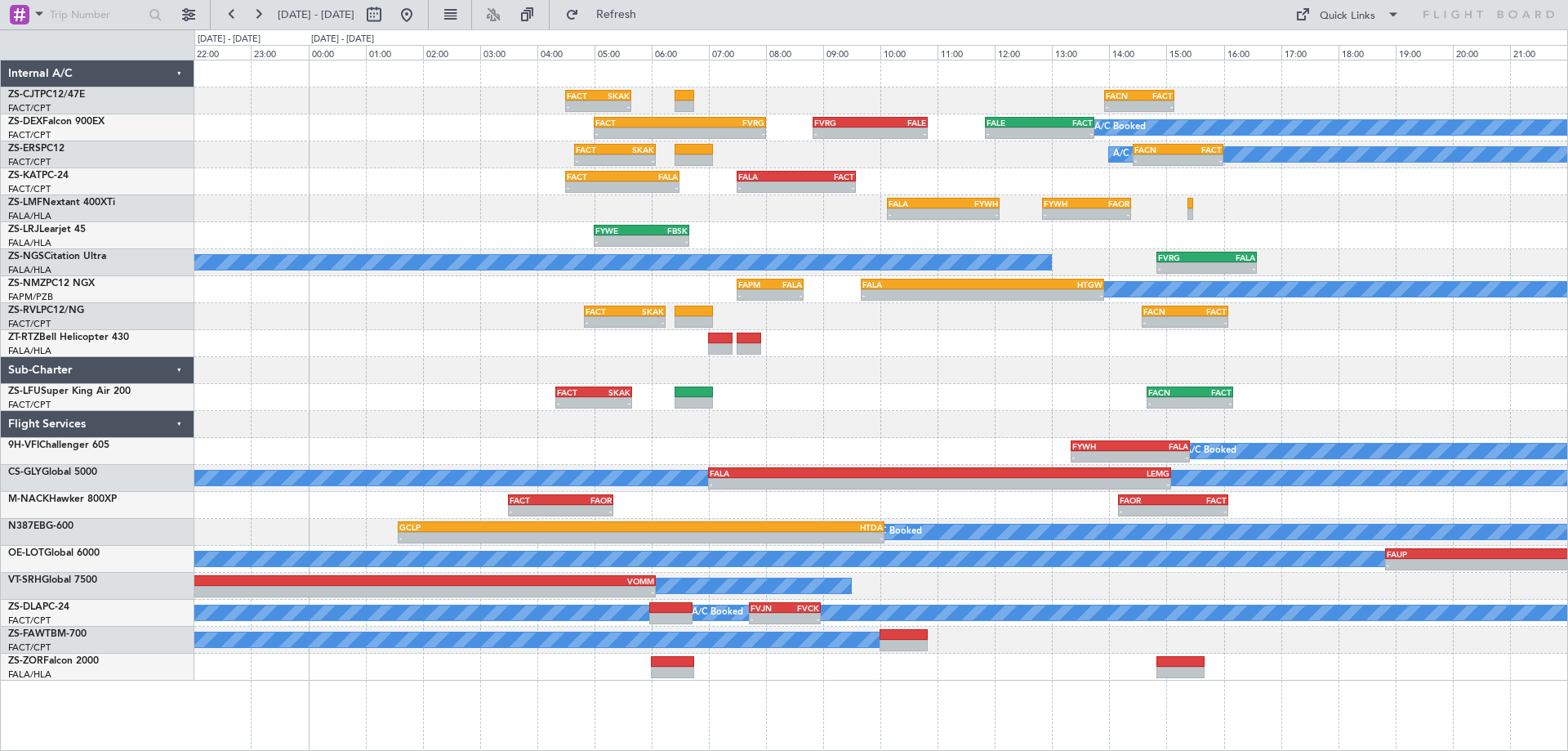
click at [901, 398] on div "- - FACT 04:20 Z SKAK 05:40 Z - - FACN 14:40 Z FACT 16:10 Z" at bounding box center [881, 397] width 1373 height 27
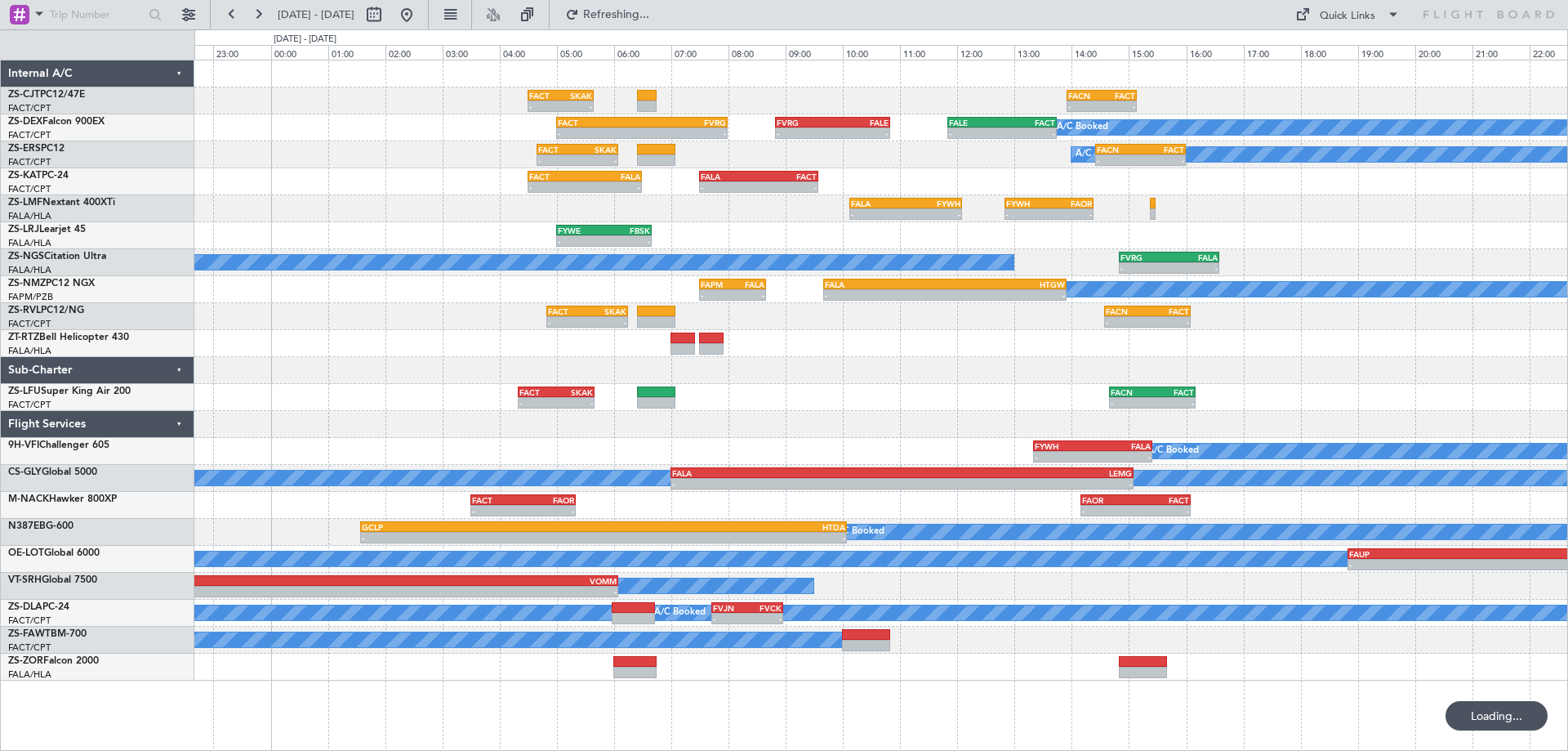
click at [849, 367] on div at bounding box center [881, 371] width 1373 height 27
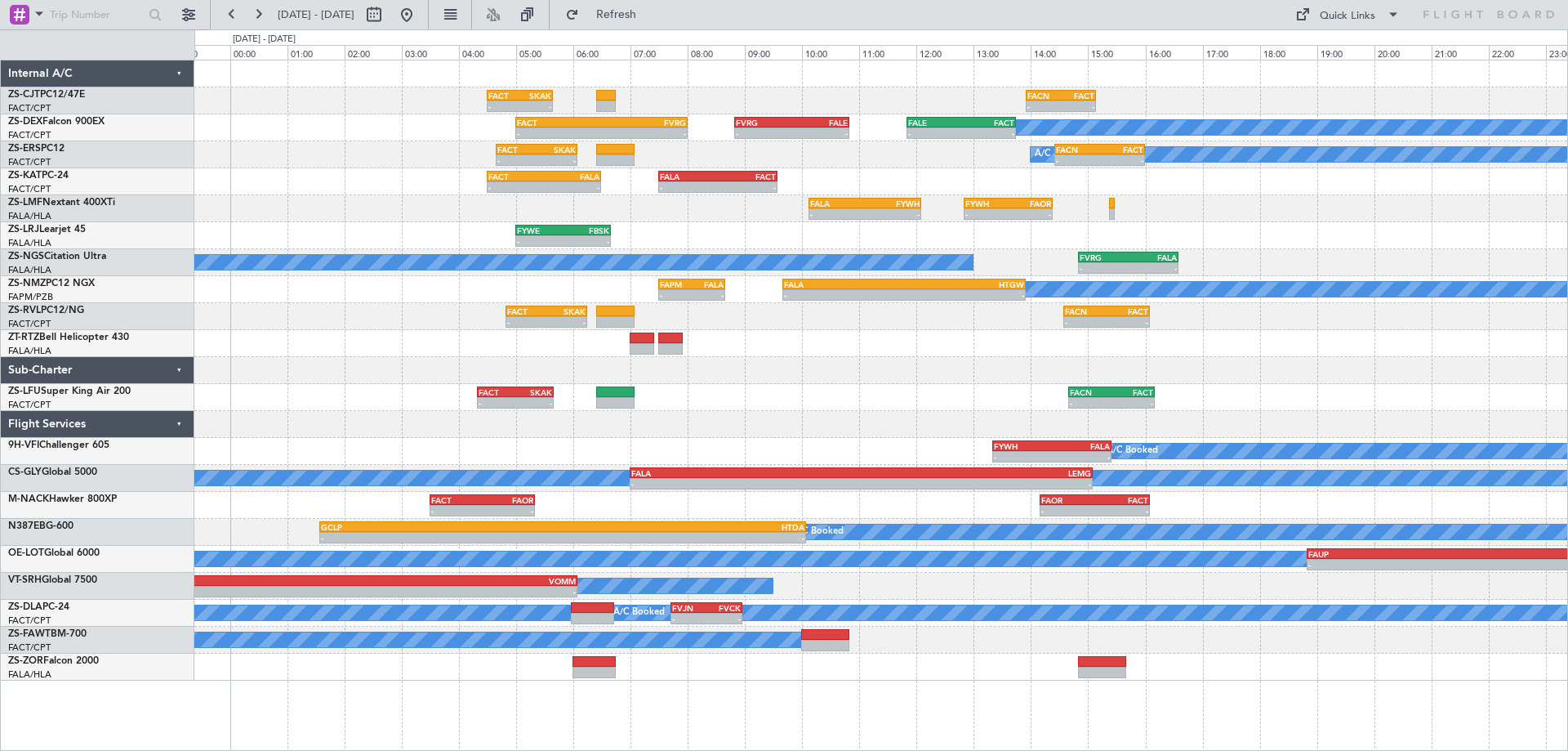
click at [767, 330] on div "- - FACT 04:30 Z SKAK 05:39 Z - - FACN 13:55 Z FACT 15:09 Z A/C Booked A/C Book…" at bounding box center [881, 371] width 1373 height 620
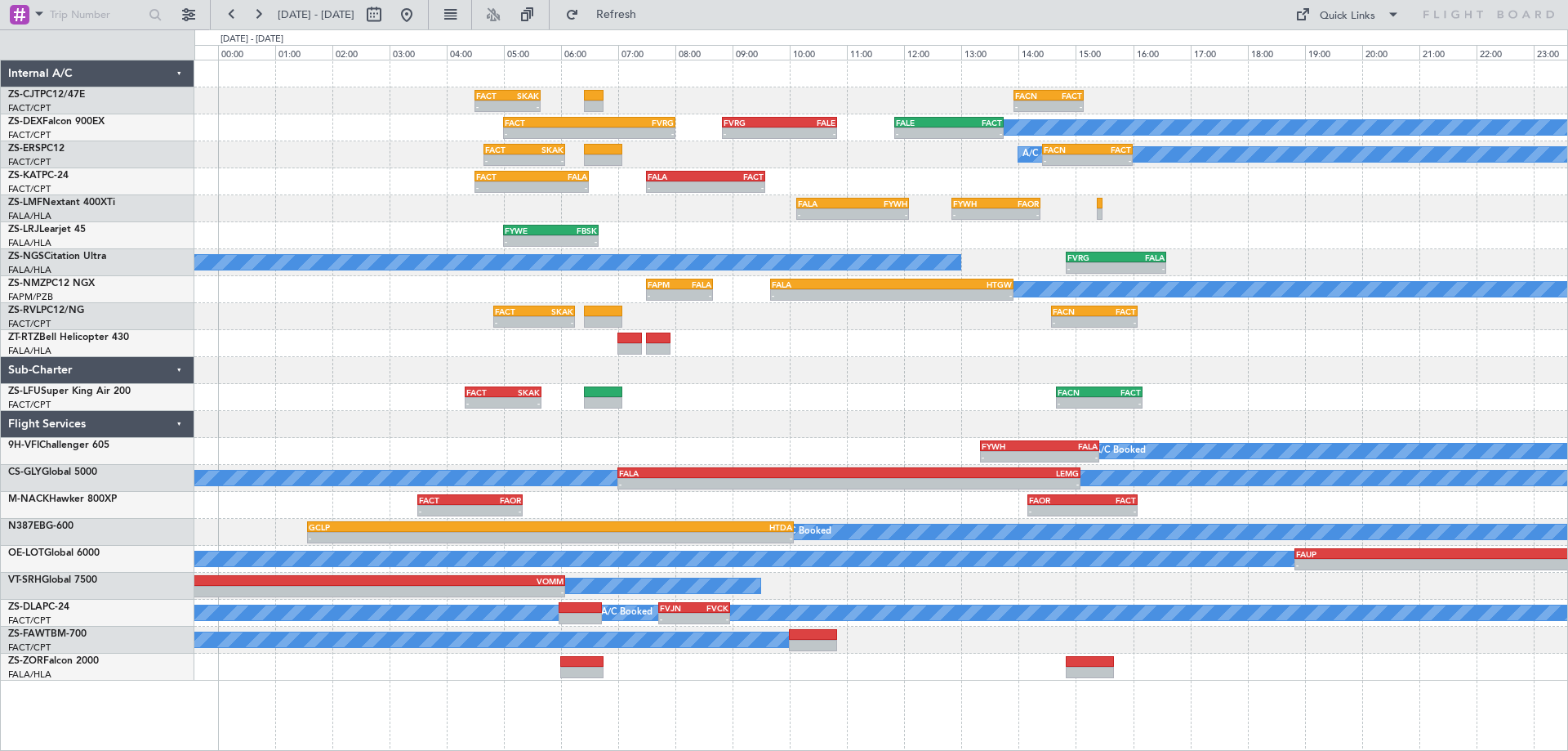
click at [894, 333] on div at bounding box center [881, 343] width 1373 height 27
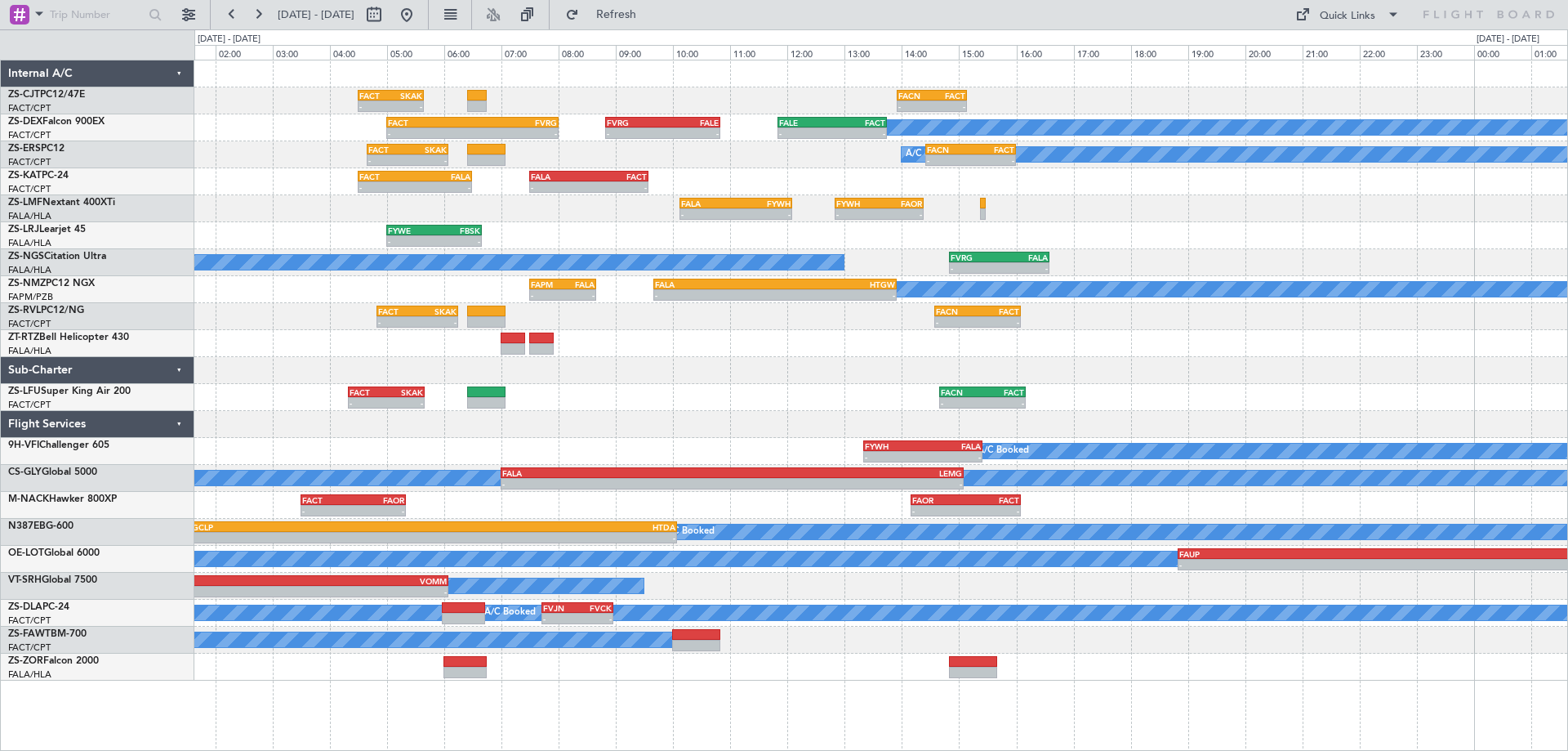
click at [1204, 402] on div "- - FACT 04:30 Z SKAK 05:39 Z - - FACN 13:55 Z FACT 15:09 Z A/C Booked A/C Book…" at bounding box center [881, 371] width 1373 height 620
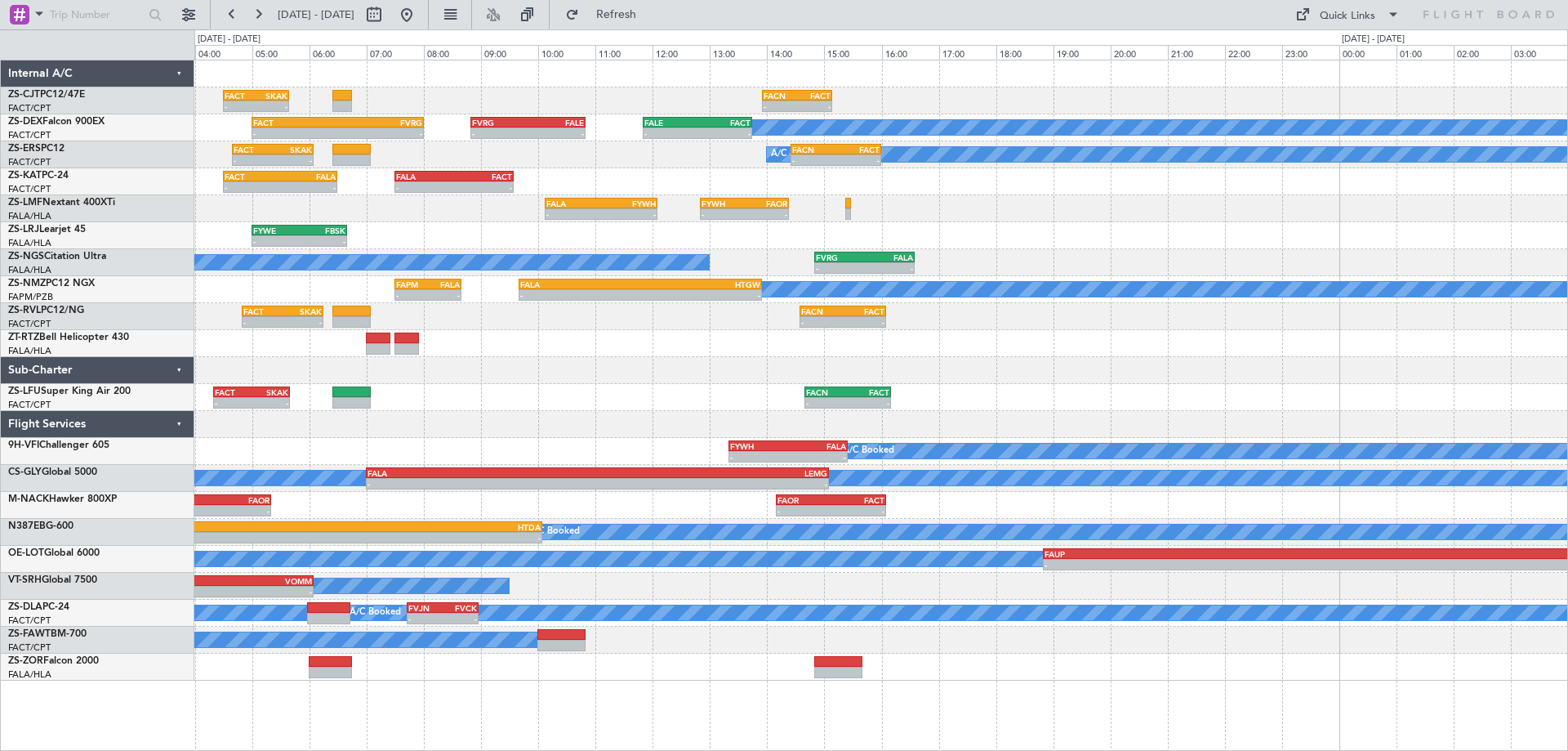
click at [1161, 399] on div "- - FACT 04:20 Z SKAK 05:40 Z - - FACN 14:40 Z FACT 16:10 Z" at bounding box center [881, 397] width 1373 height 27
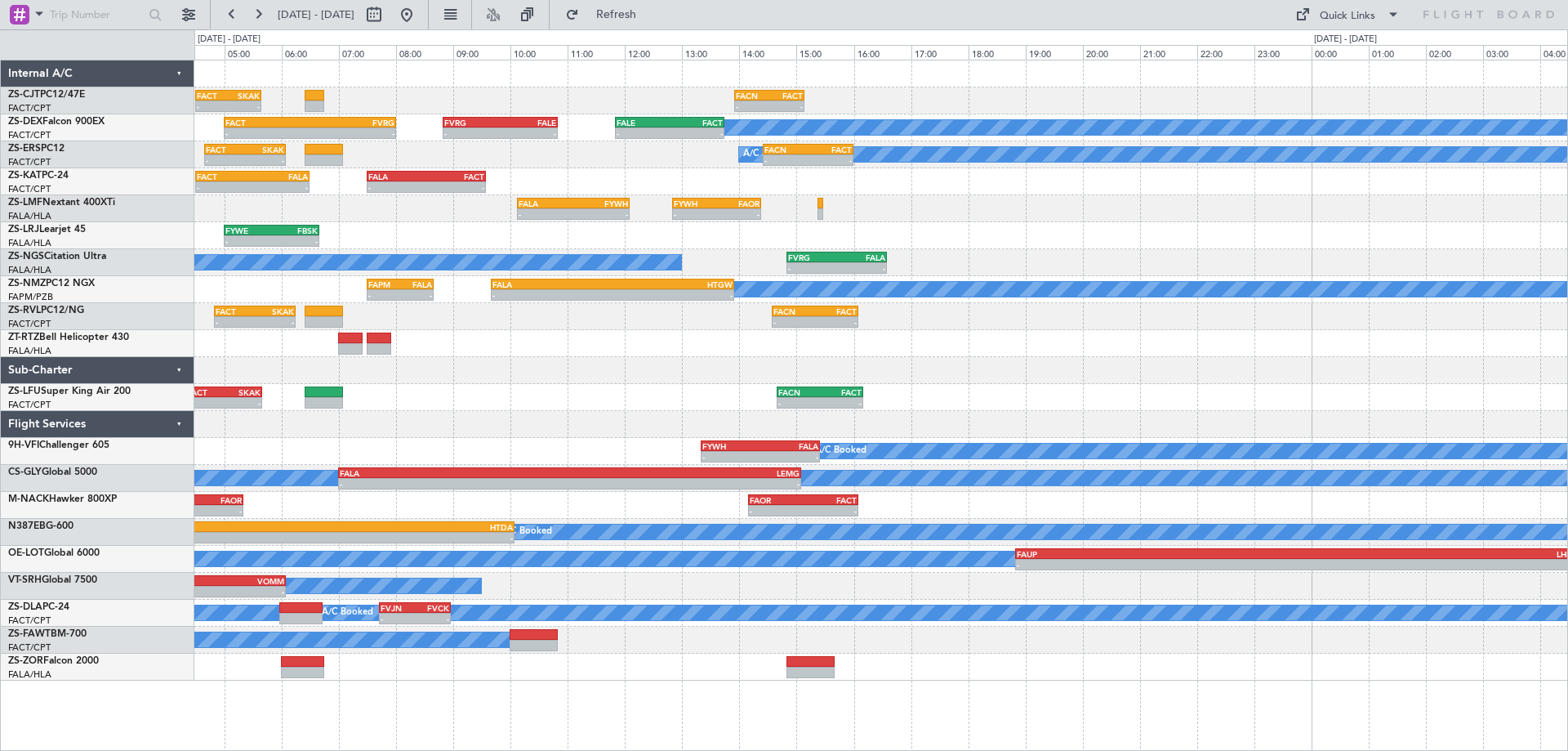
click at [1073, 390] on div "- - FACT 04:30 Z SKAK 05:39 Z - - FACN 13:55 Z FACT 15:09 Z A/C Booked A/C Book…" at bounding box center [881, 371] width 1373 height 620
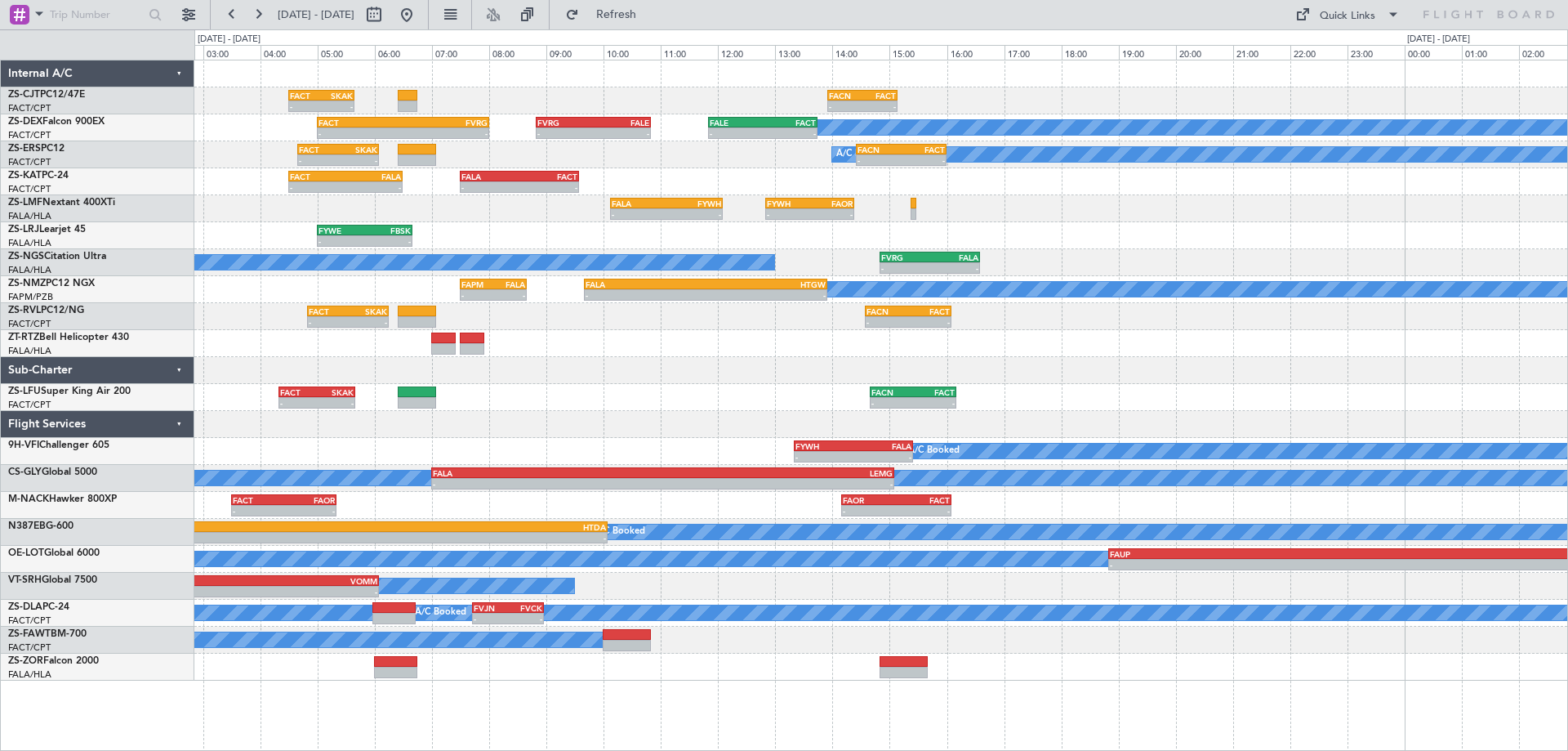
click at [695, 361] on div "- - FACT 04:30 Z SKAK 05:39 Z - - FACN 13:55 Z FACT 15:09 Z A/C Booked A/C Book…" at bounding box center [881, 371] width 1373 height 620
click at [1122, 365] on div at bounding box center [881, 371] width 1373 height 27
